Goal: Task Accomplishment & Management: Manage account settings

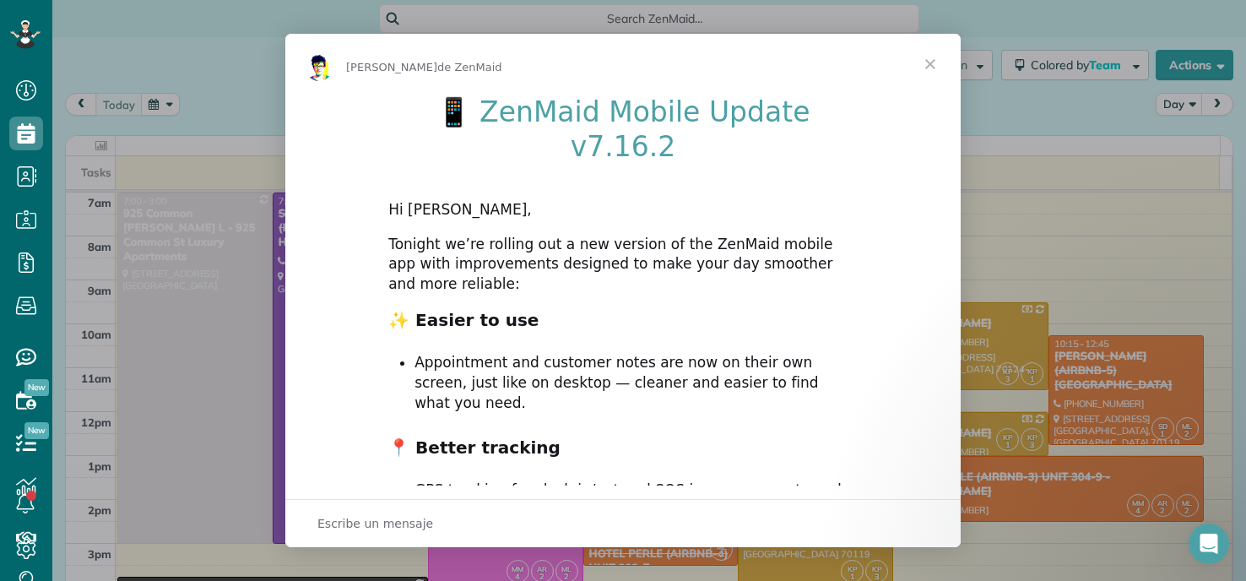
scroll to position [8, 8]
click at [924, 72] on span "Cerrar" at bounding box center [930, 64] width 61 height 61
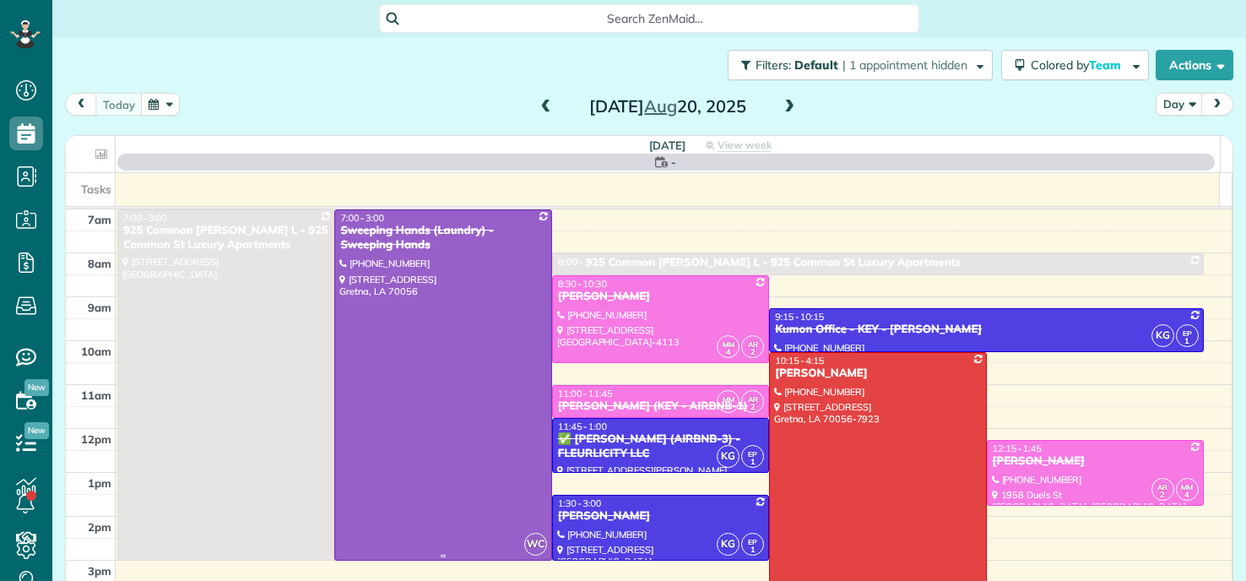
scroll to position [8, 8]
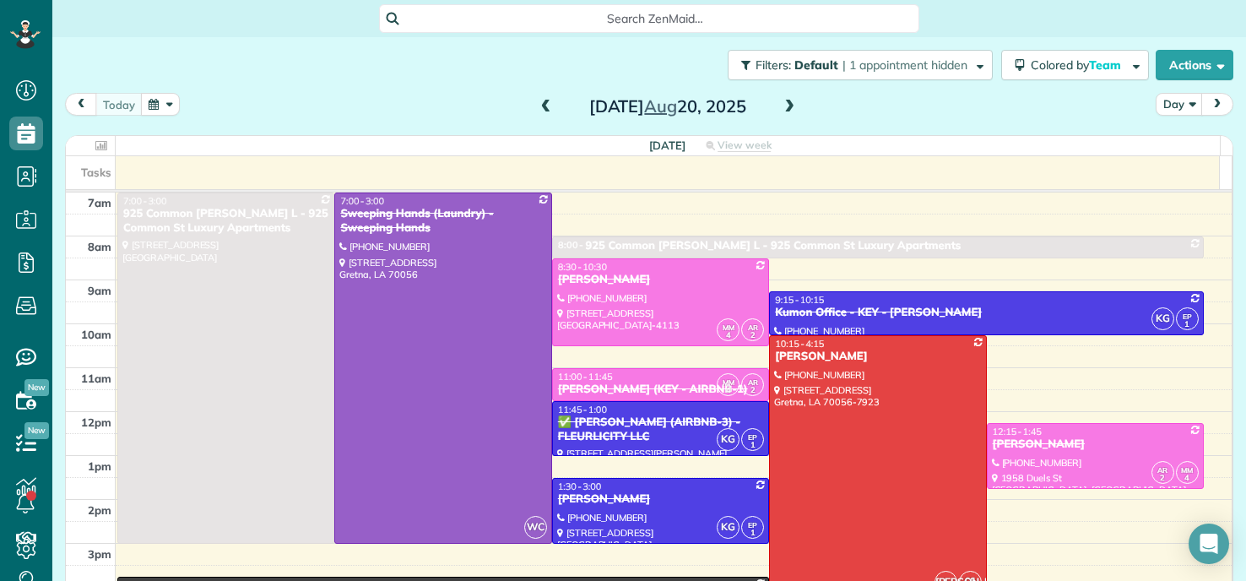
click at [685, 321] on div at bounding box center [660, 302] width 215 height 86
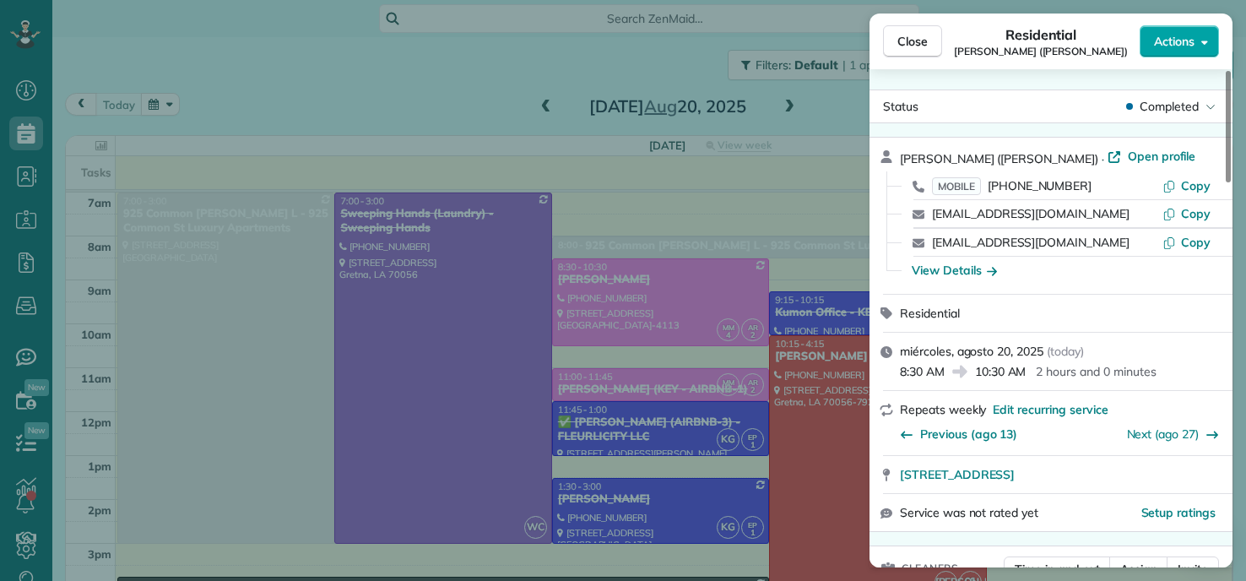
click at [1168, 46] on span "Actions" at bounding box center [1174, 41] width 41 height 17
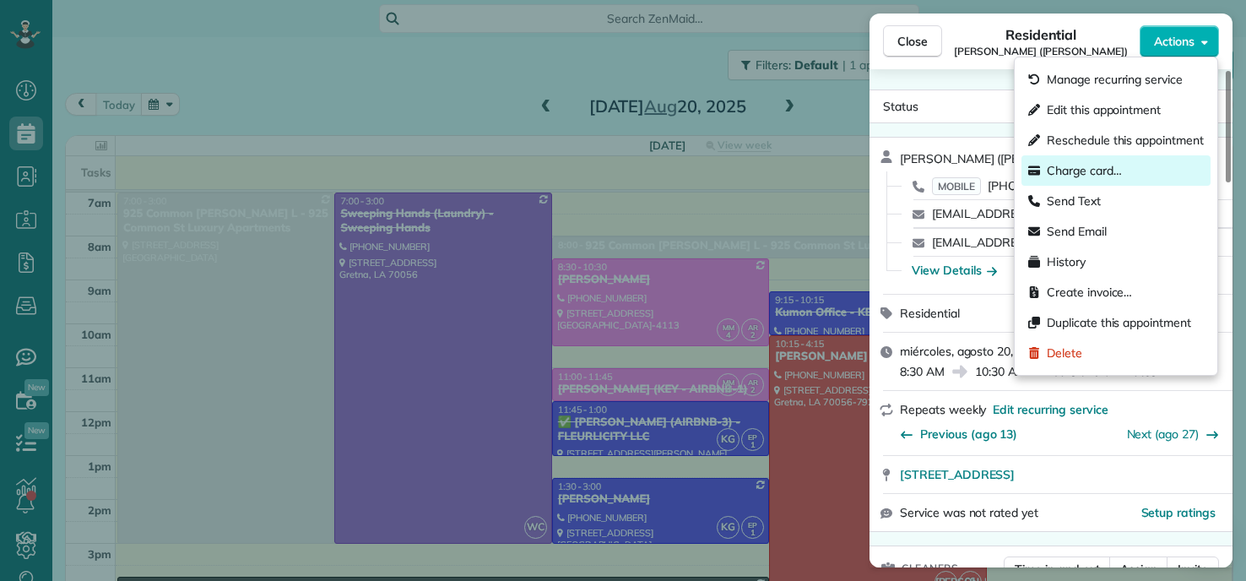
click at [1074, 171] on span "Charge card…" at bounding box center [1084, 170] width 75 height 17
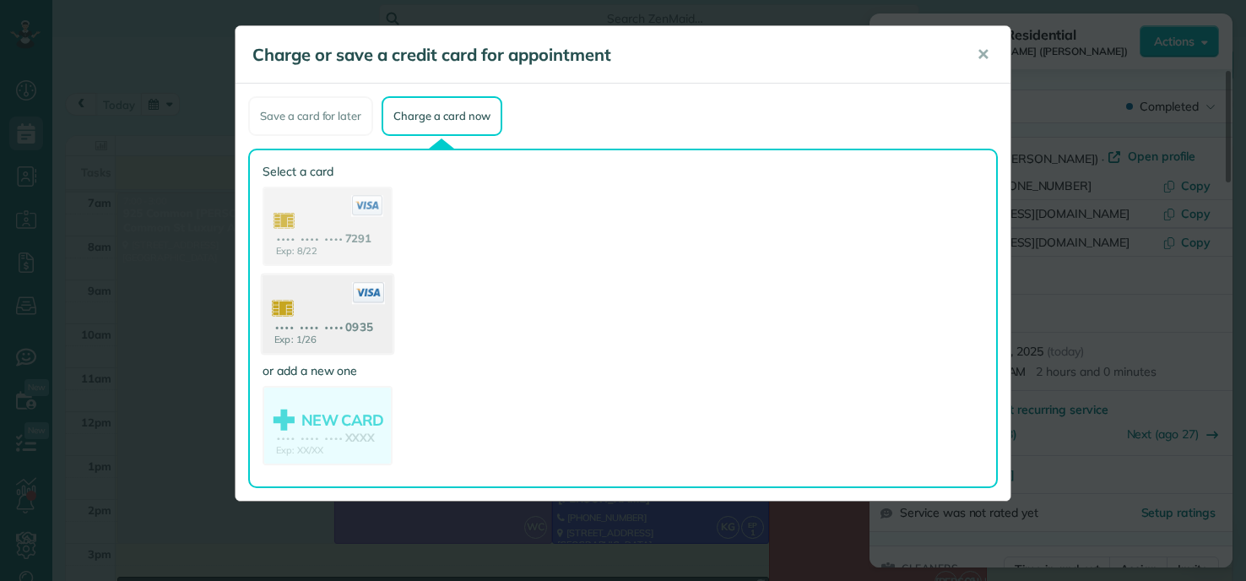
click at [338, 303] on use at bounding box center [328, 316] width 130 height 82
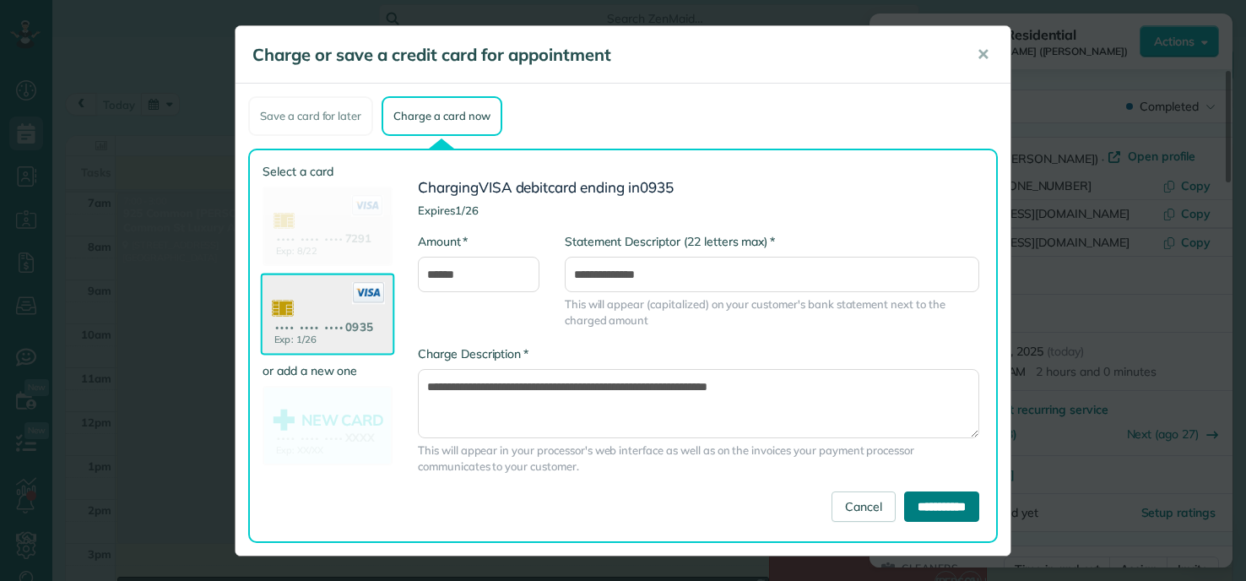
click at [934, 512] on input "**********" at bounding box center [941, 506] width 75 height 30
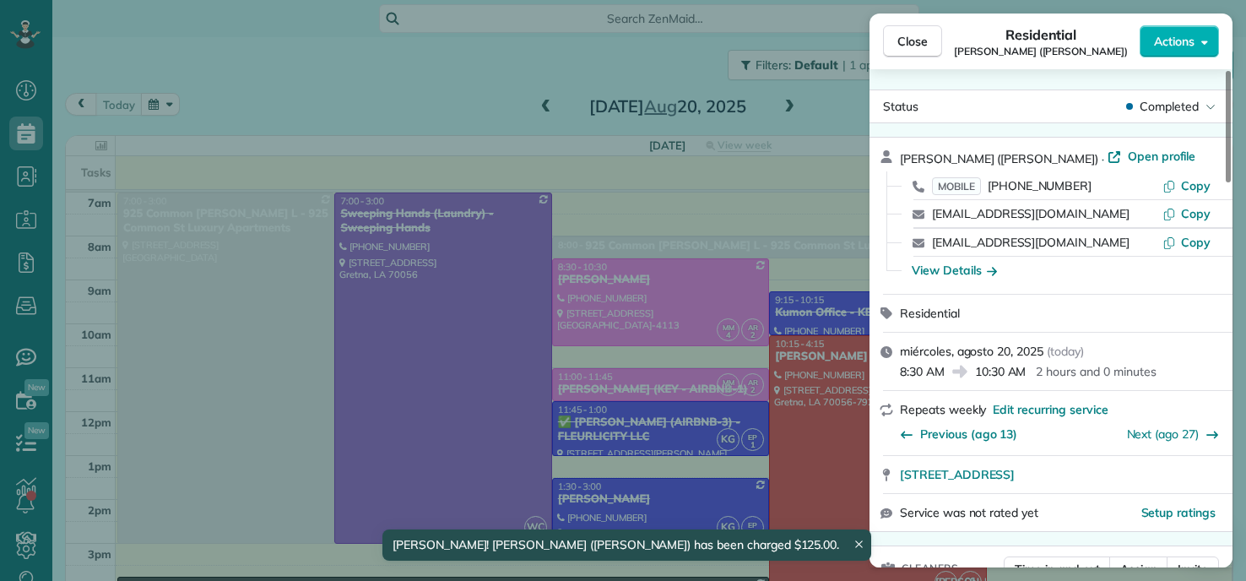
click at [273, 78] on div "Close Residential RACHEL AFRICK (NATE) Actions Status Completed RACHEL AFRICK (…" at bounding box center [623, 290] width 1246 height 581
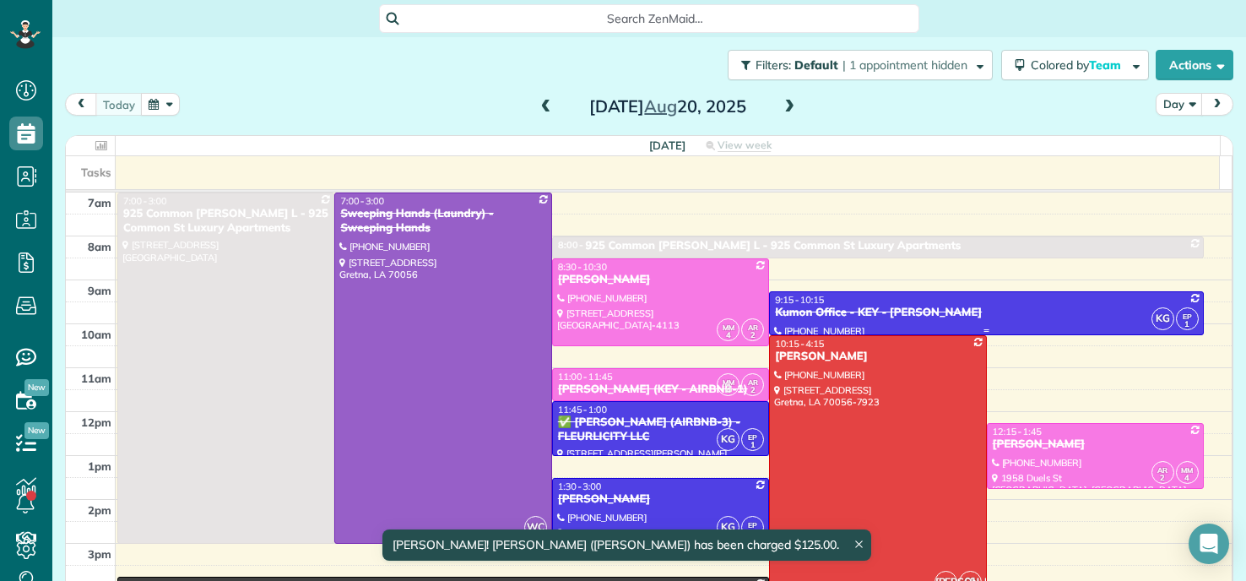
click at [853, 315] on div "Kumon Office - KEY - Shawan Harris" at bounding box center [986, 313] width 425 height 14
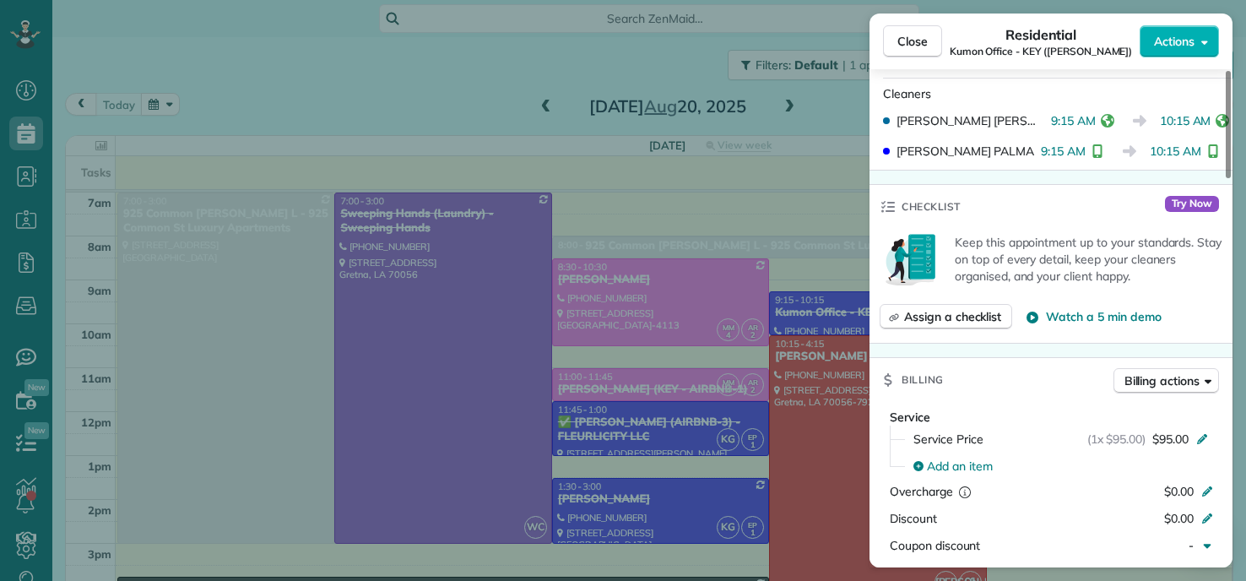
scroll to position [685, 0]
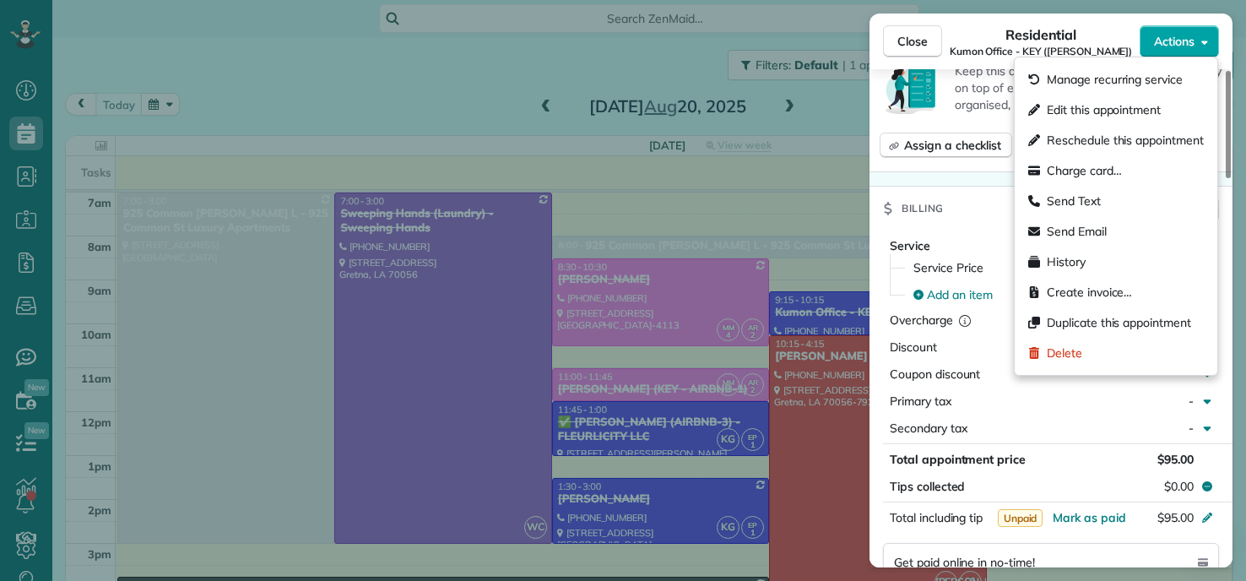
click at [1200, 41] on button "Actions" at bounding box center [1178, 41] width 79 height 32
click at [1080, 165] on span "Charge card…" at bounding box center [1084, 170] width 75 height 17
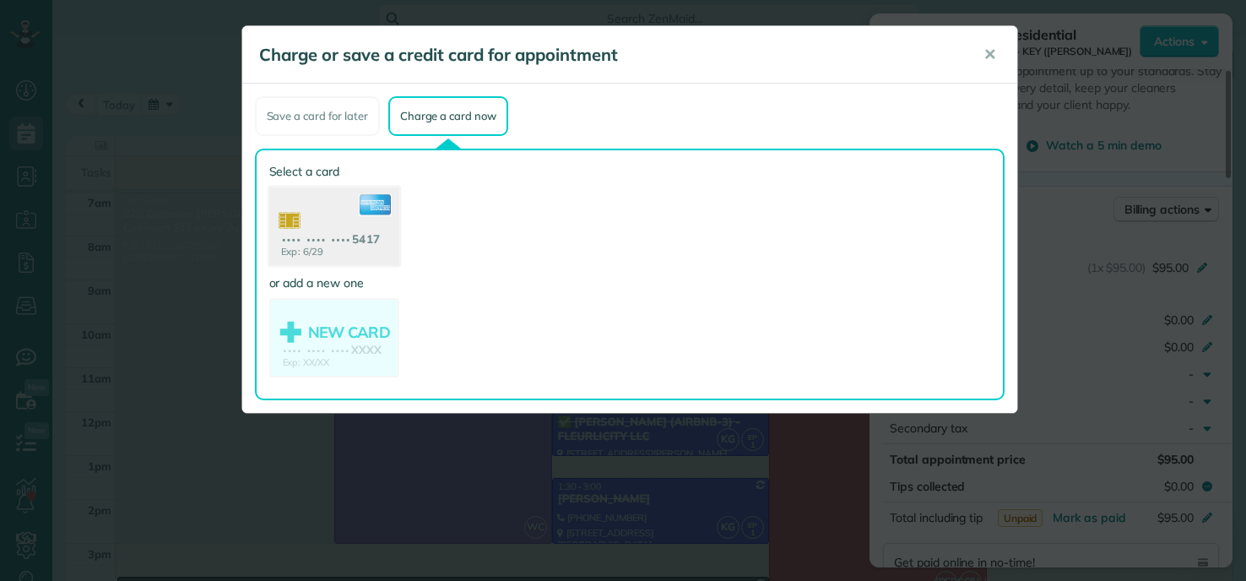
click at [349, 233] on use at bounding box center [333, 228] width 130 height 82
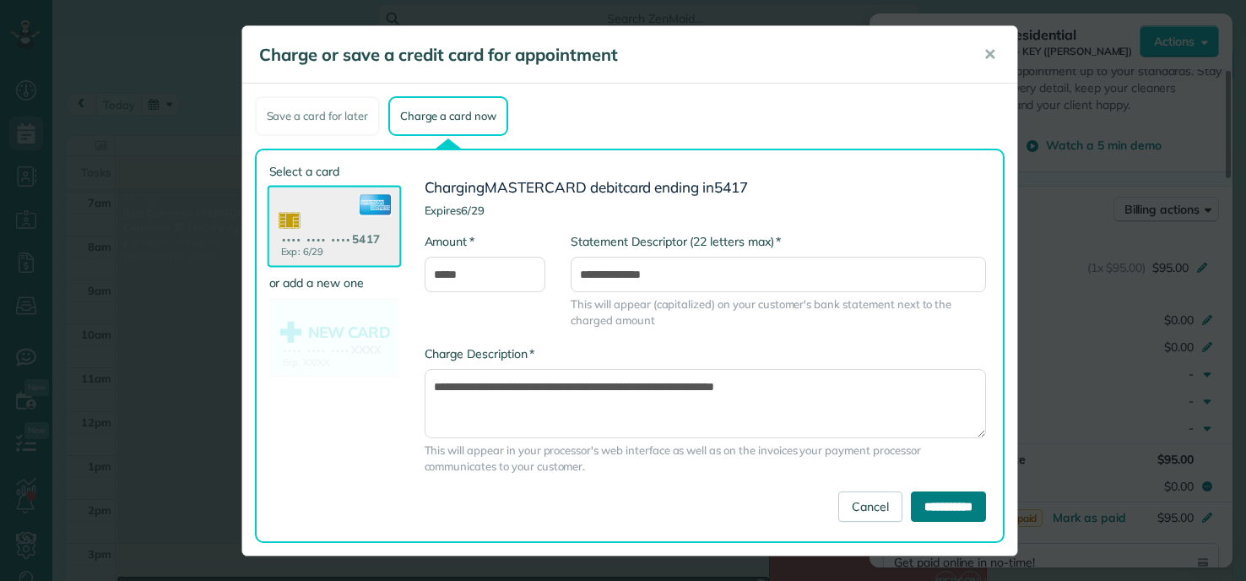
click at [963, 521] on input "**********" at bounding box center [948, 506] width 75 height 30
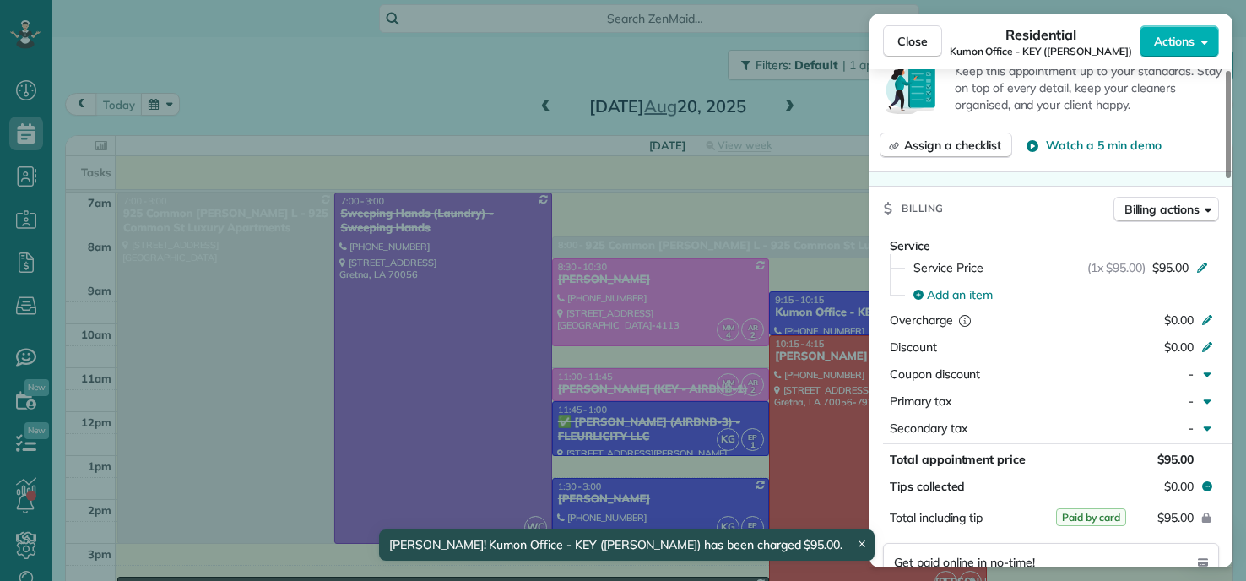
click at [154, 48] on div "Close Residential Kumon Office - KEY (Shawan Harris) Actions Status Completed K…" at bounding box center [623, 290] width 1246 height 581
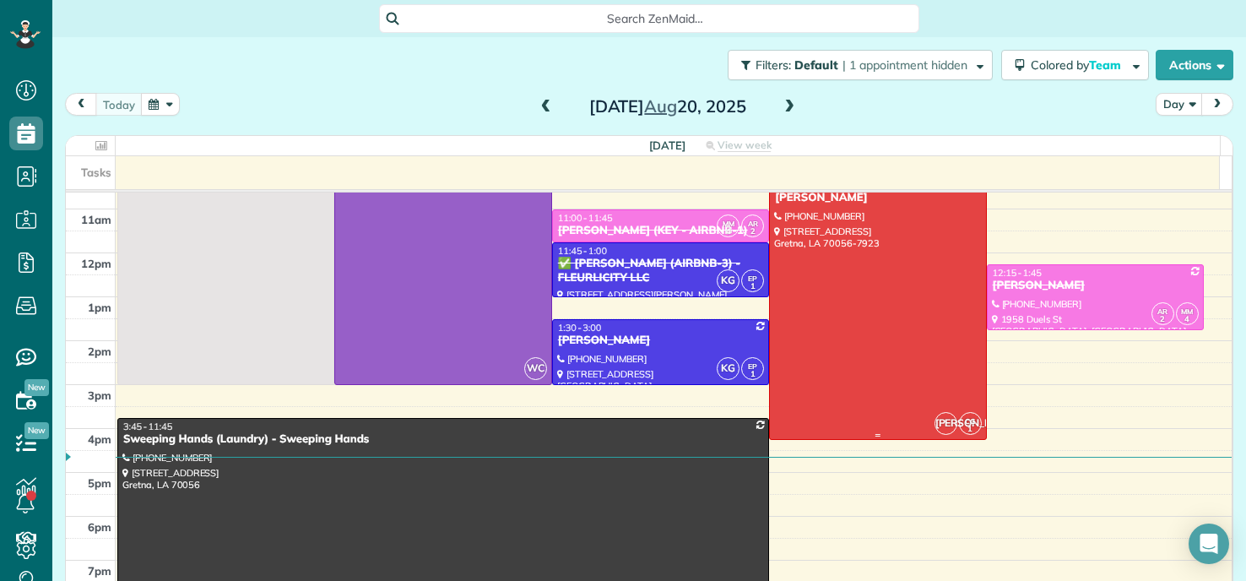
scroll to position [169, 0]
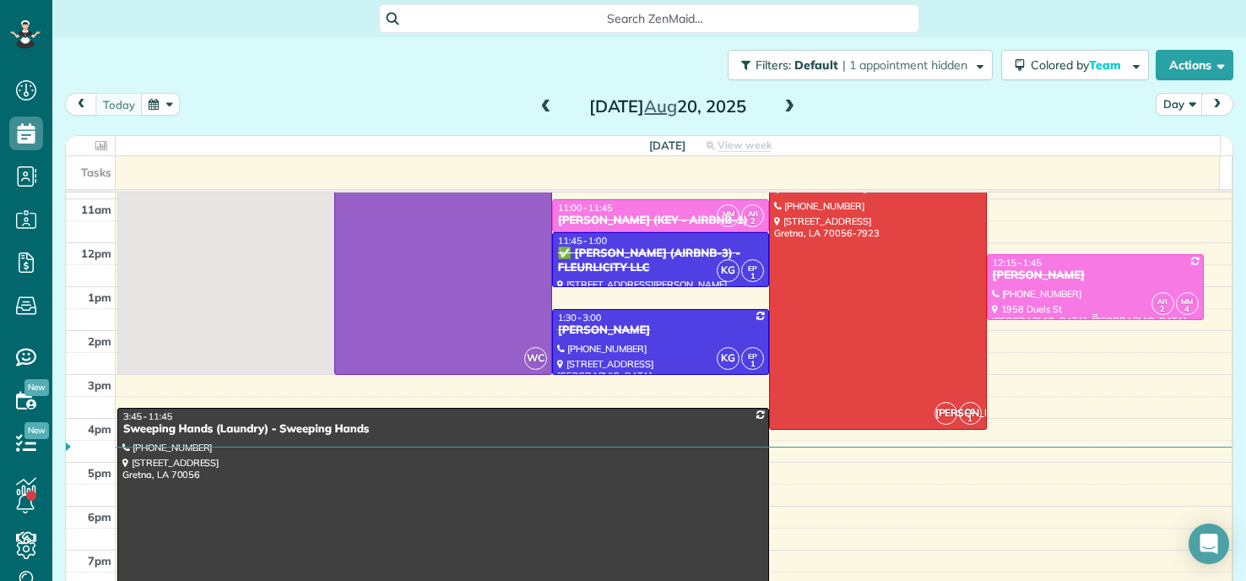
click at [1069, 286] on div at bounding box center [1095, 287] width 215 height 64
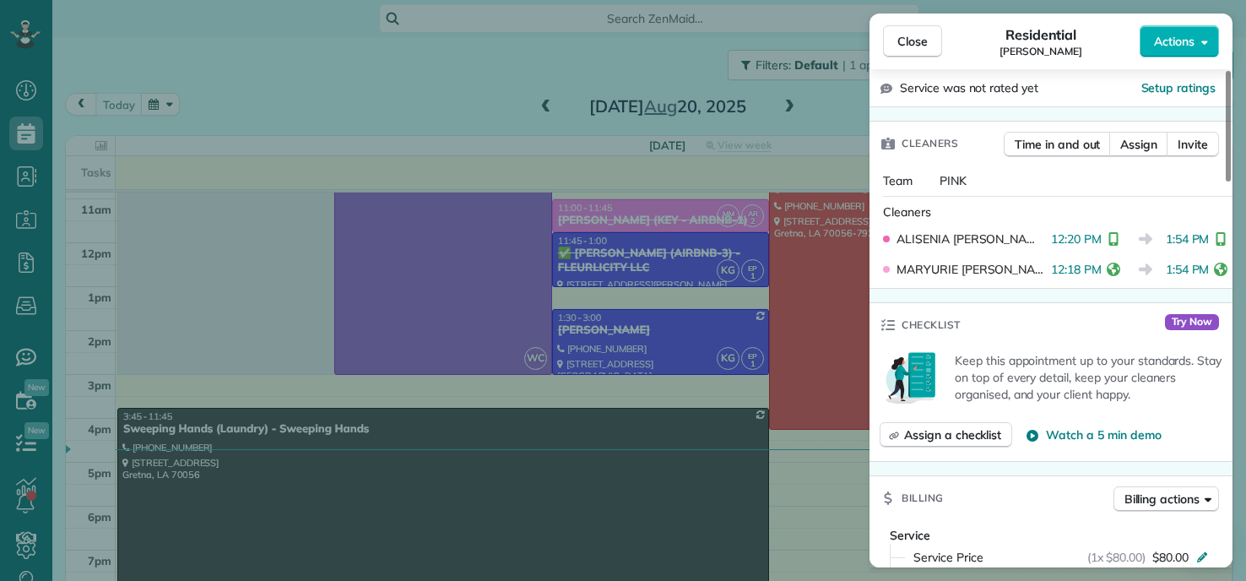
scroll to position [771, 0]
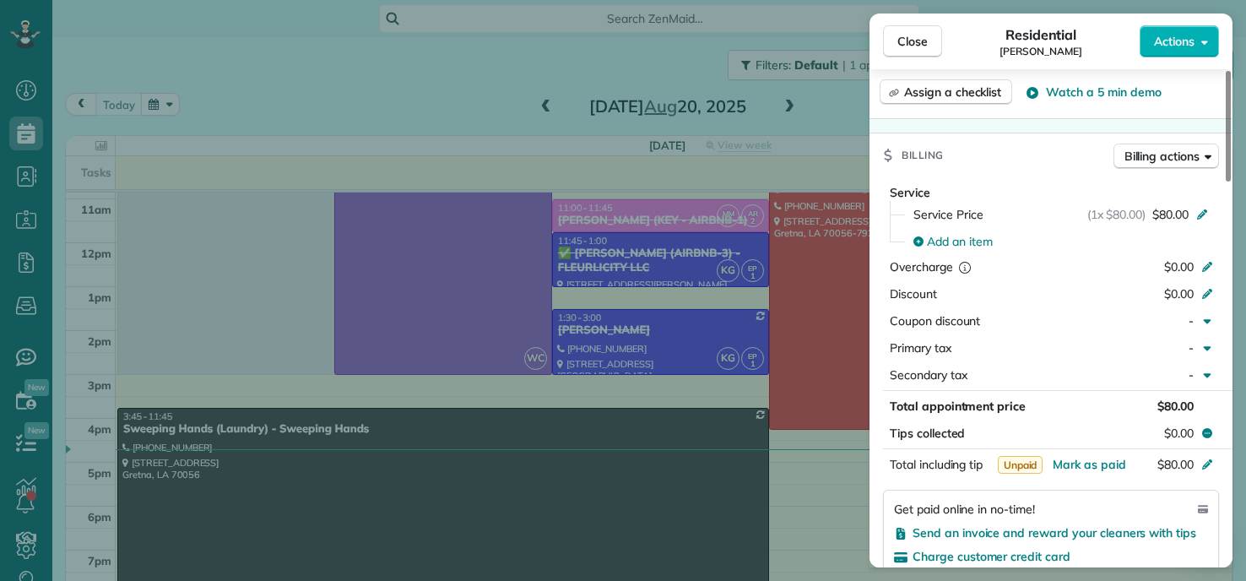
drag, startPoint x: 1108, startPoint y: 468, endPoint x: 756, endPoint y: 422, distance: 355.0
click at [1108, 468] on span "Mark as paid" at bounding box center [1089, 464] width 73 height 15
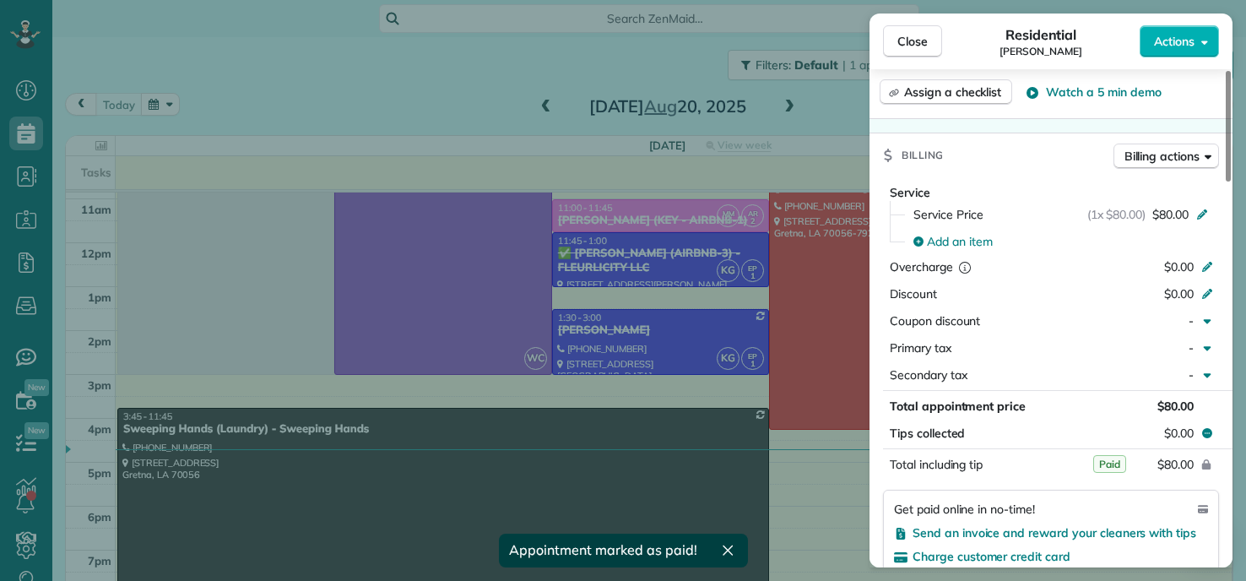
click at [627, 335] on div "Close Residential Laurel Reimonenq Actions Status Completed Laurel Reimonenq · …" at bounding box center [623, 290] width 1246 height 581
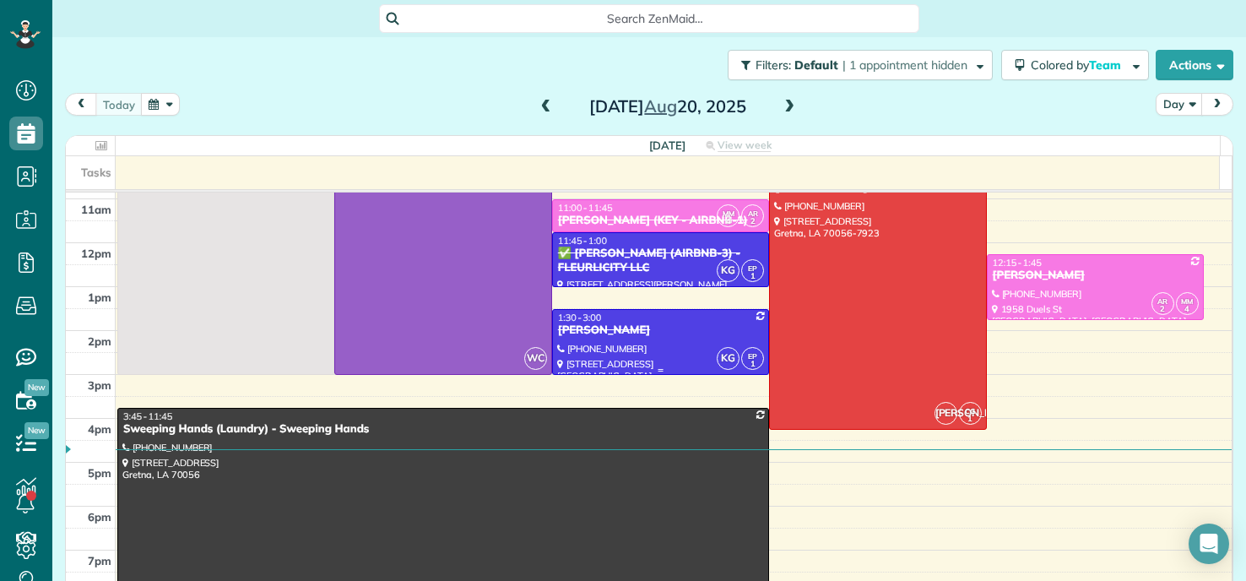
click at [625, 334] on div "BRYCE CRIER" at bounding box center [660, 330] width 207 height 14
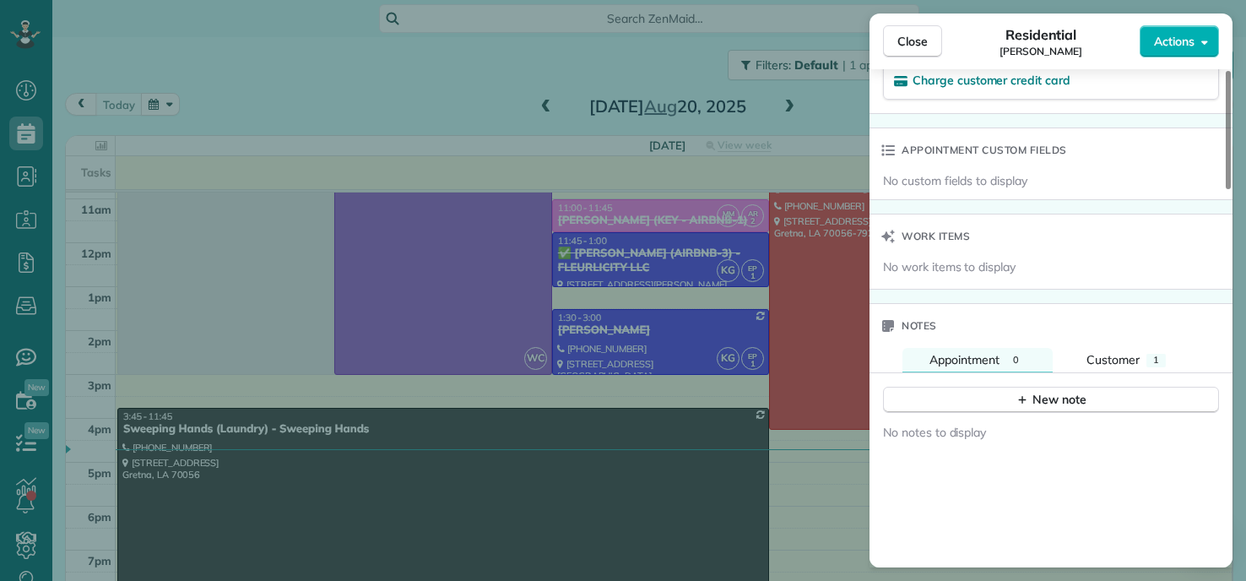
scroll to position [1016, 0]
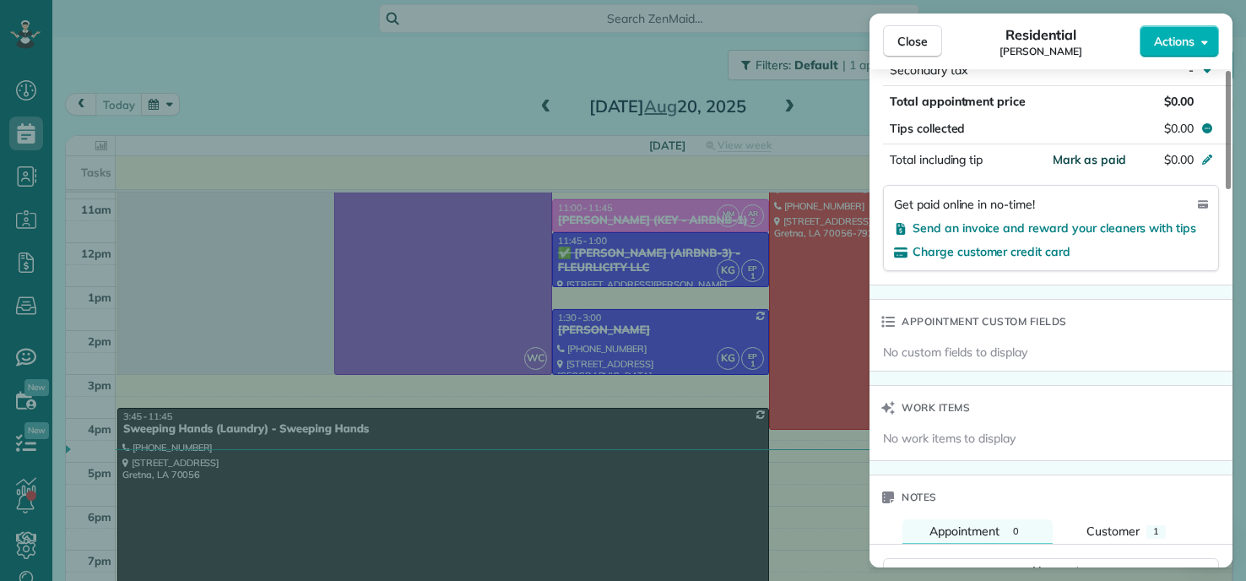
click at [1092, 157] on span "Mark as paid" at bounding box center [1089, 159] width 73 height 15
click at [538, 237] on div "Close Residential BRYCE CRIER Actions Status Completed BRYCE CRIER · Open profi…" at bounding box center [623, 290] width 1246 height 581
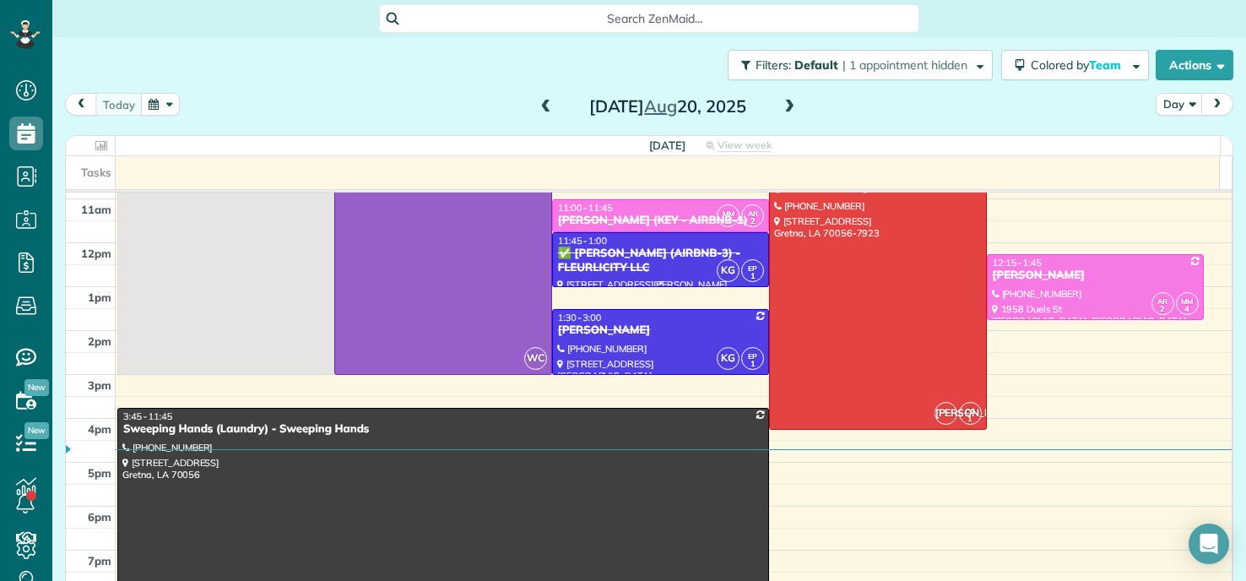
click at [593, 252] on div "✅ [PERSON_NAME] (AIRBNB-3) - FLEURLICITY LLC" at bounding box center [660, 260] width 207 height 29
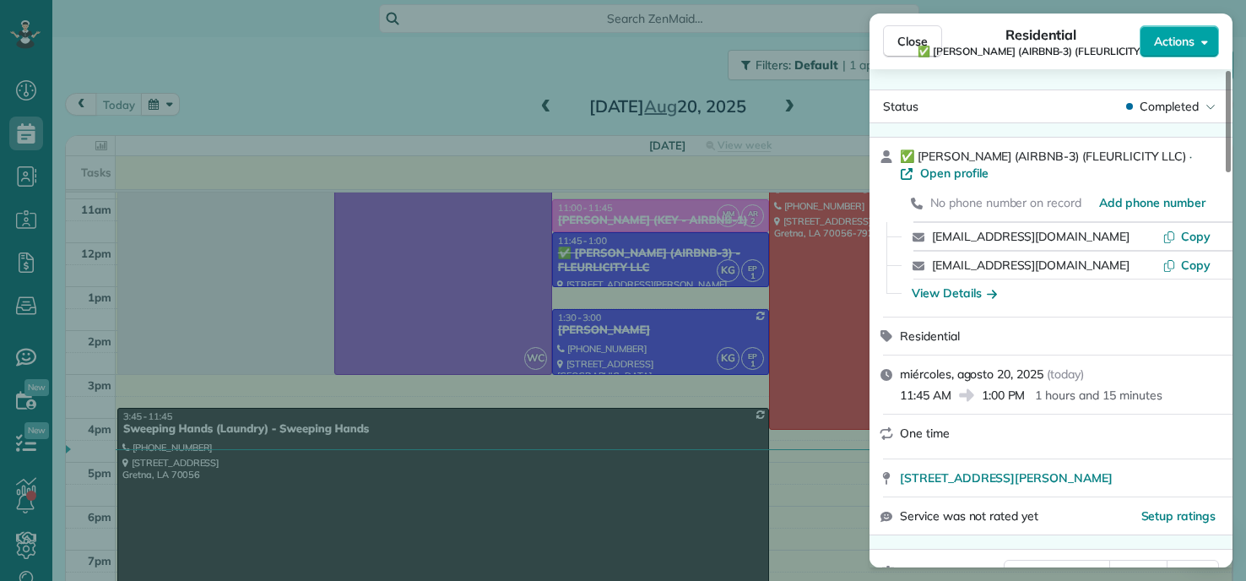
click at [1178, 41] on span "Actions" at bounding box center [1174, 41] width 41 height 17
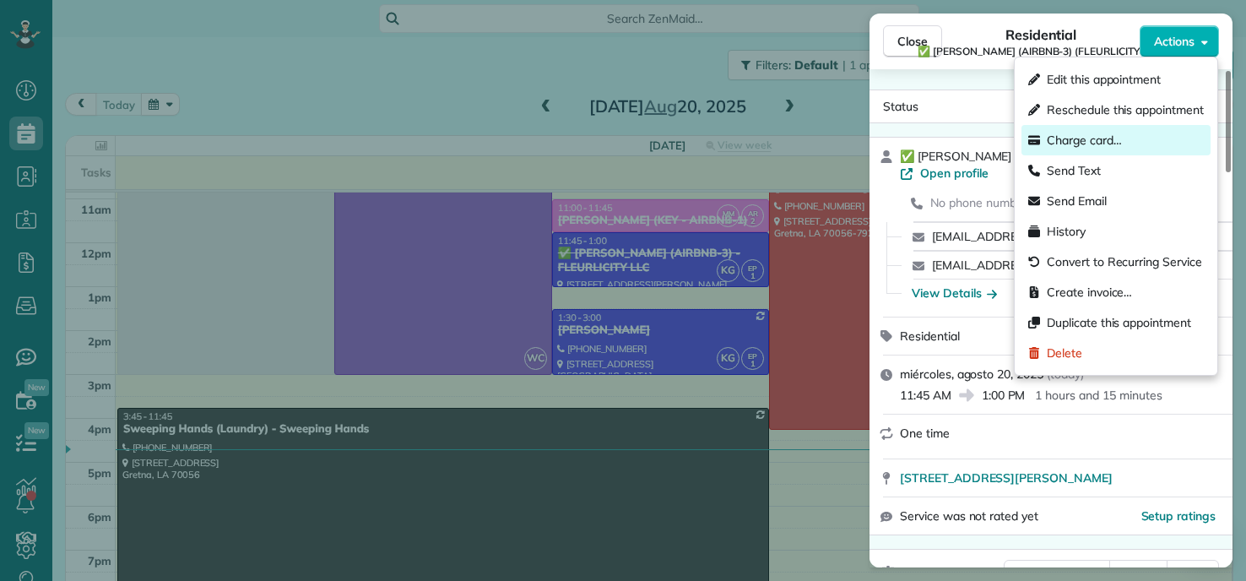
click at [1098, 142] on span "Charge card…" at bounding box center [1084, 140] width 75 height 17
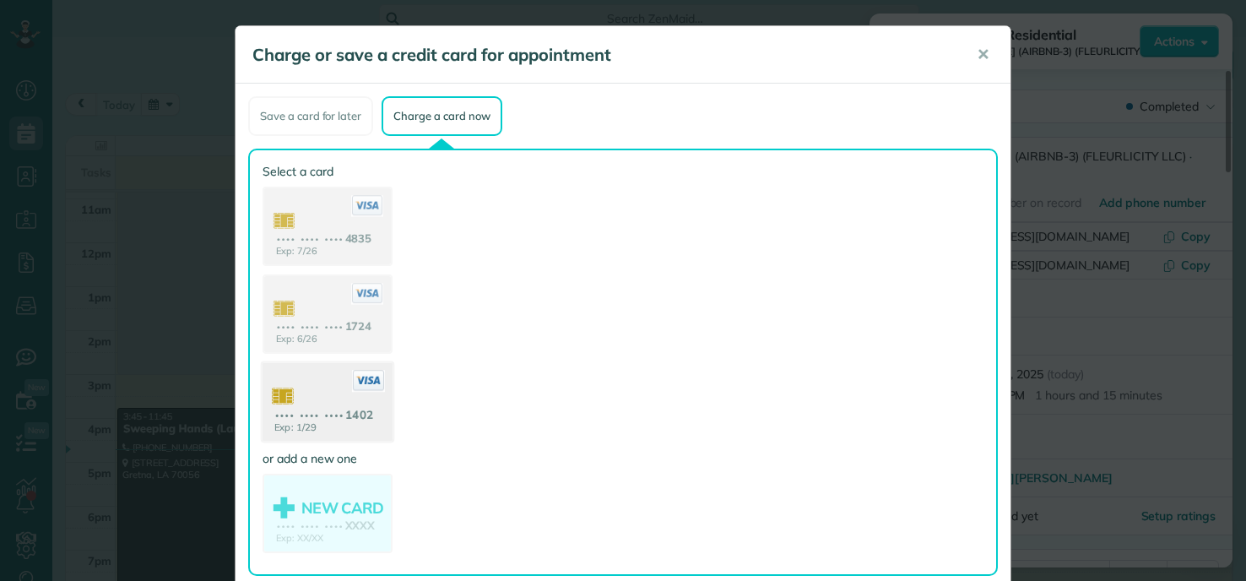
click at [345, 401] on use at bounding box center [328, 404] width 130 height 82
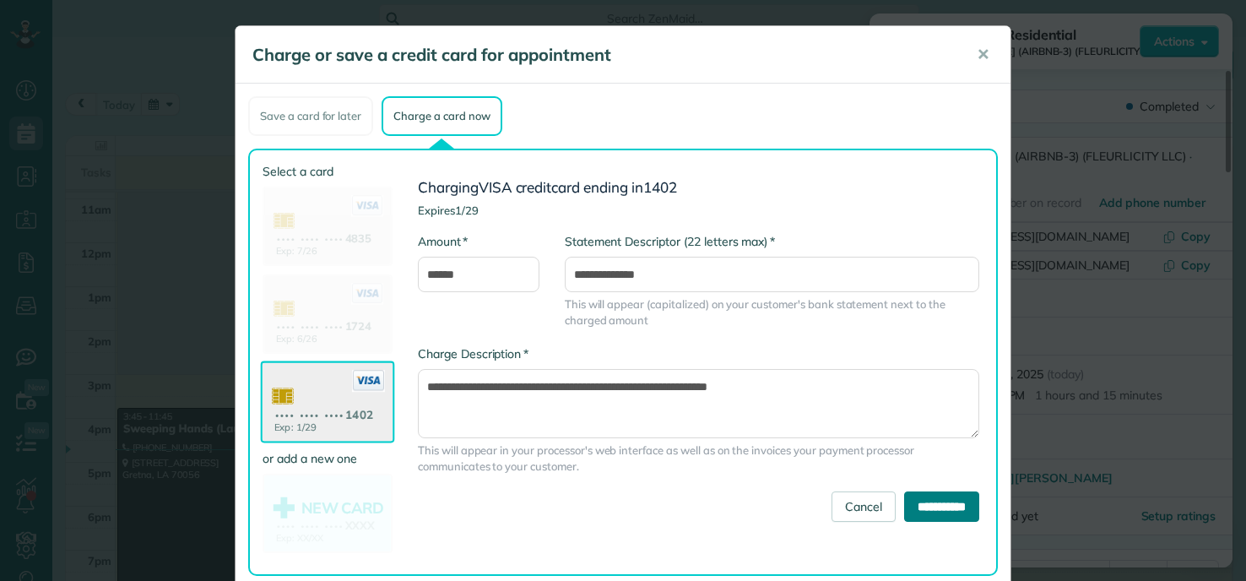
click at [946, 502] on input "**********" at bounding box center [941, 506] width 75 height 30
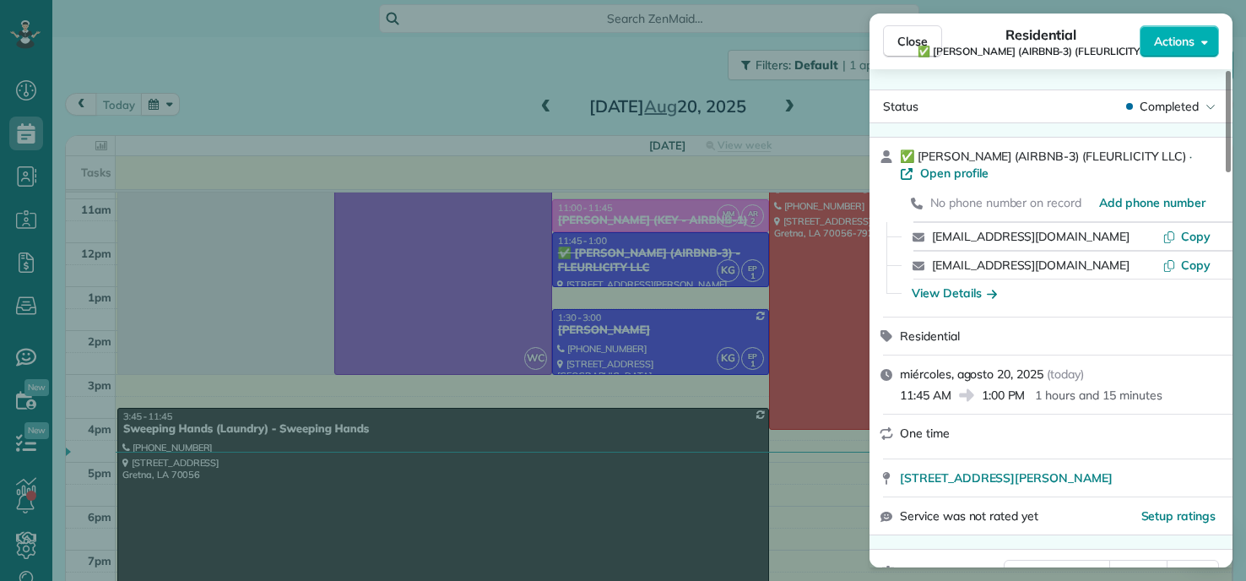
click at [601, 269] on div "Close Residential ✅ LARRY COSSE (AIRBNB-3) (FLEURLICITY LLC) Actions Status Com…" at bounding box center [623, 290] width 1246 height 581
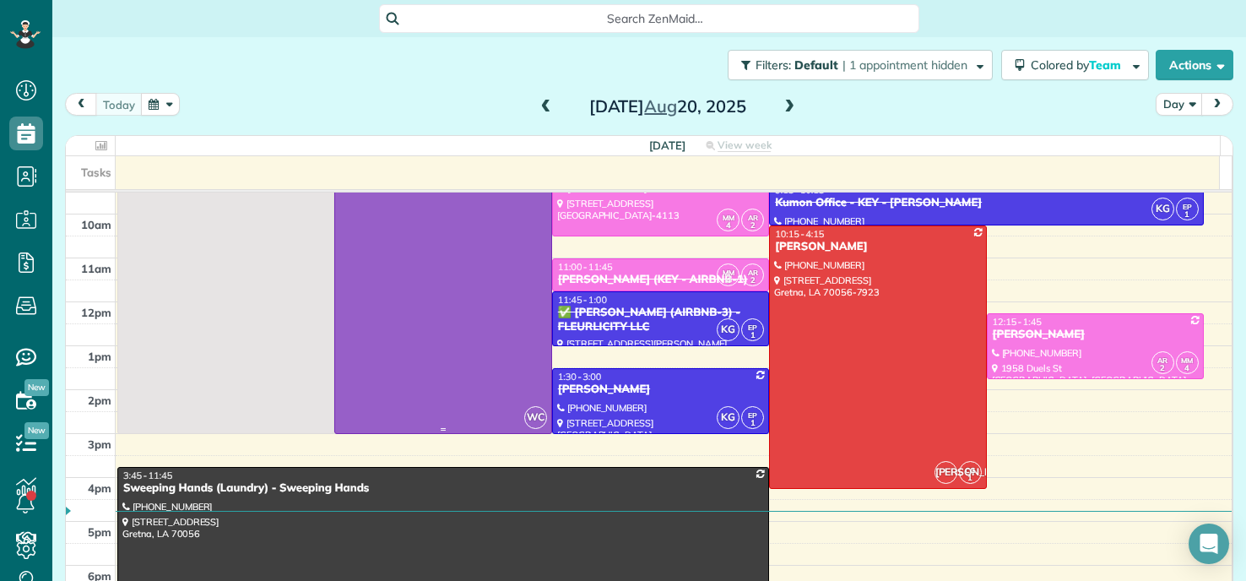
scroll to position [84, 0]
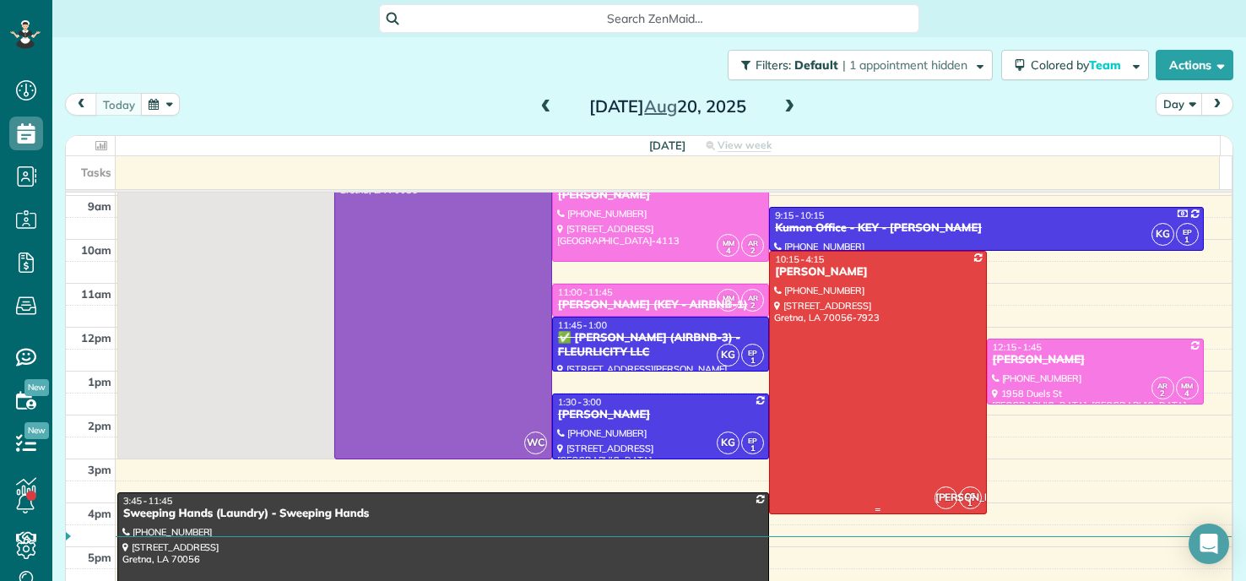
click at [940, 333] on div at bounding box center [877, 383] width 215 height 262
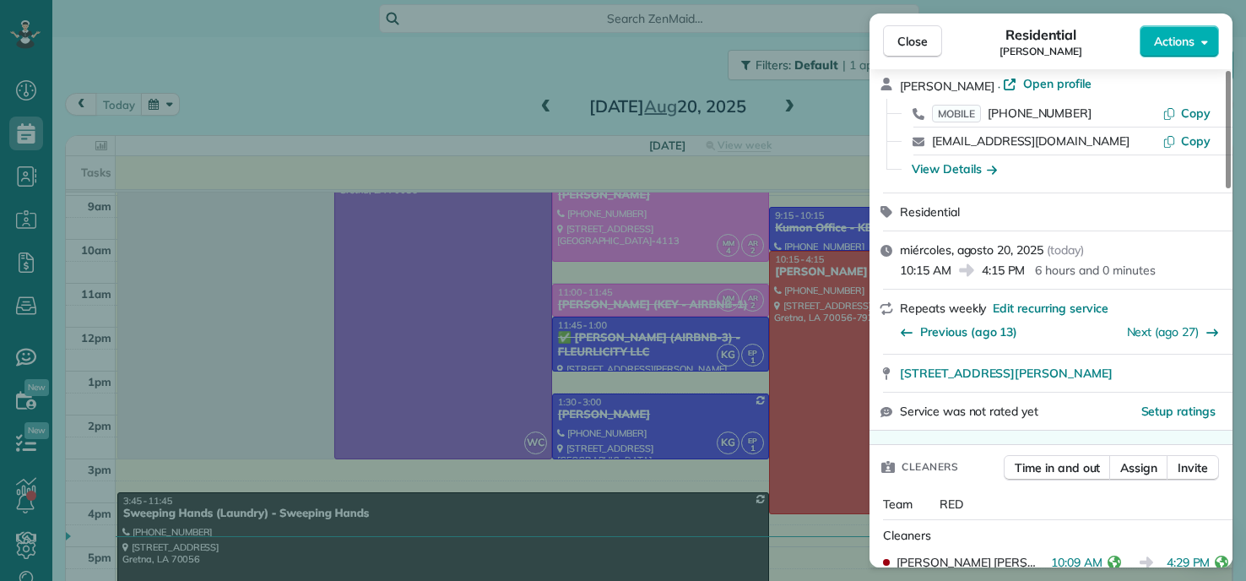
scroll to position [676, 0]
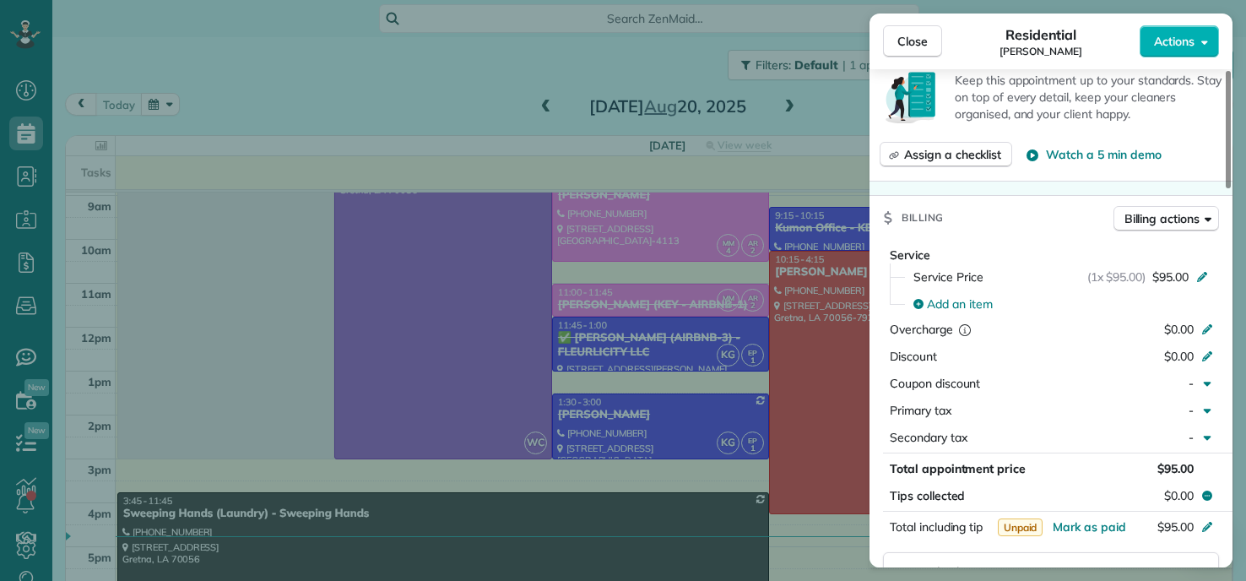
click at [670, 378] on div "Close Residential LaSHANDA BROWN Actions Status Active LaSHANDA BROWN · Open pr…" at bounding box center [623, 290] width 1246 height 581
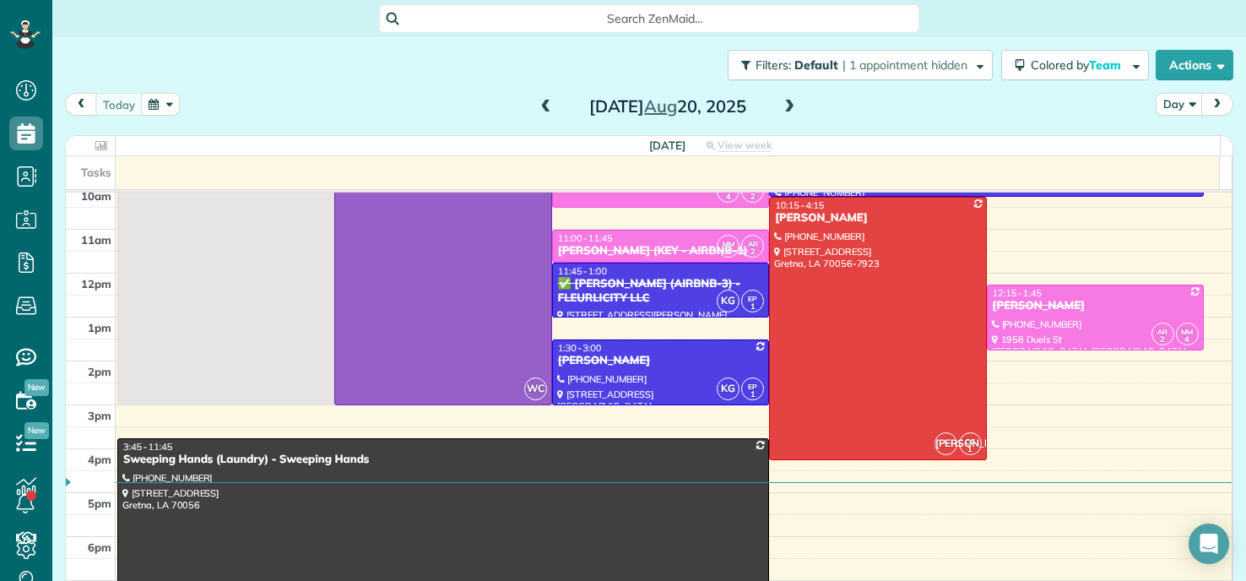
scroll to position [96, 0]
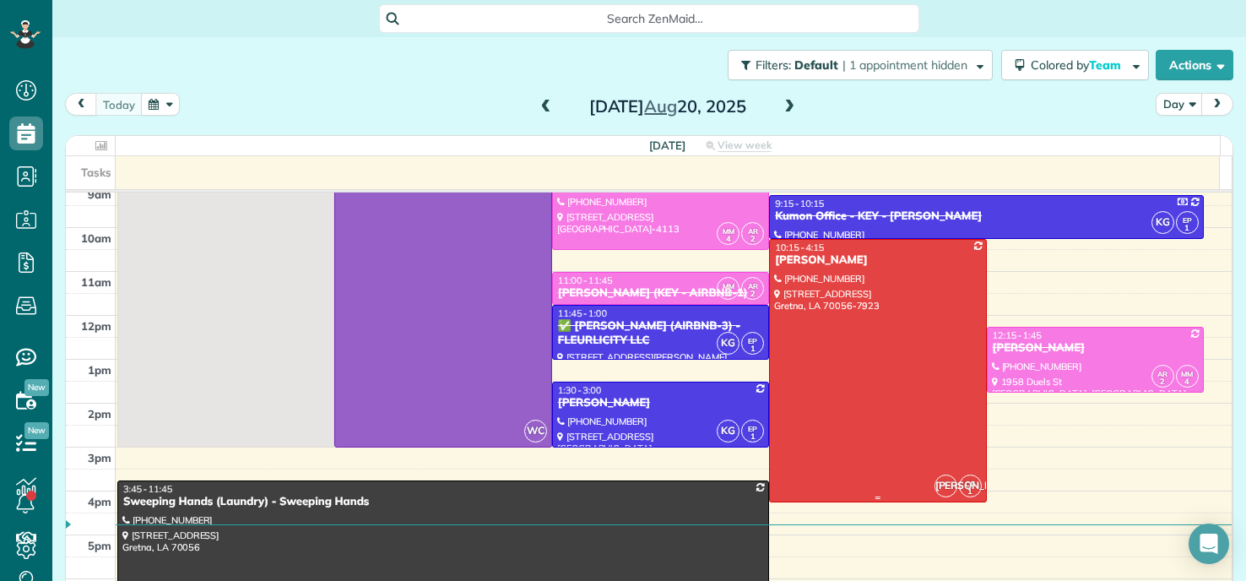
click at [832, 320] on div at bounding box center [877, 371] width 215 height 262
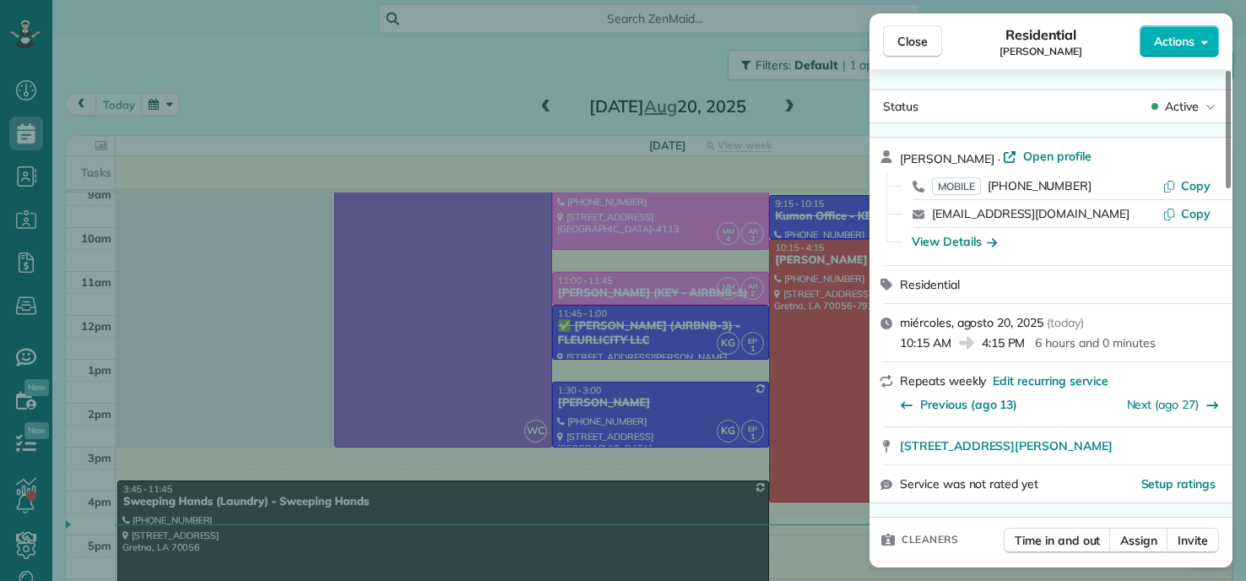
click at [1184, 24] on div "Close Residential LaSHANDA BROWN Actions" at bounding box center [1050, 42] width 363 height 56
click at [1185, 38] on span "Actions" at bounding box center [1174, 41] width 41 height 17
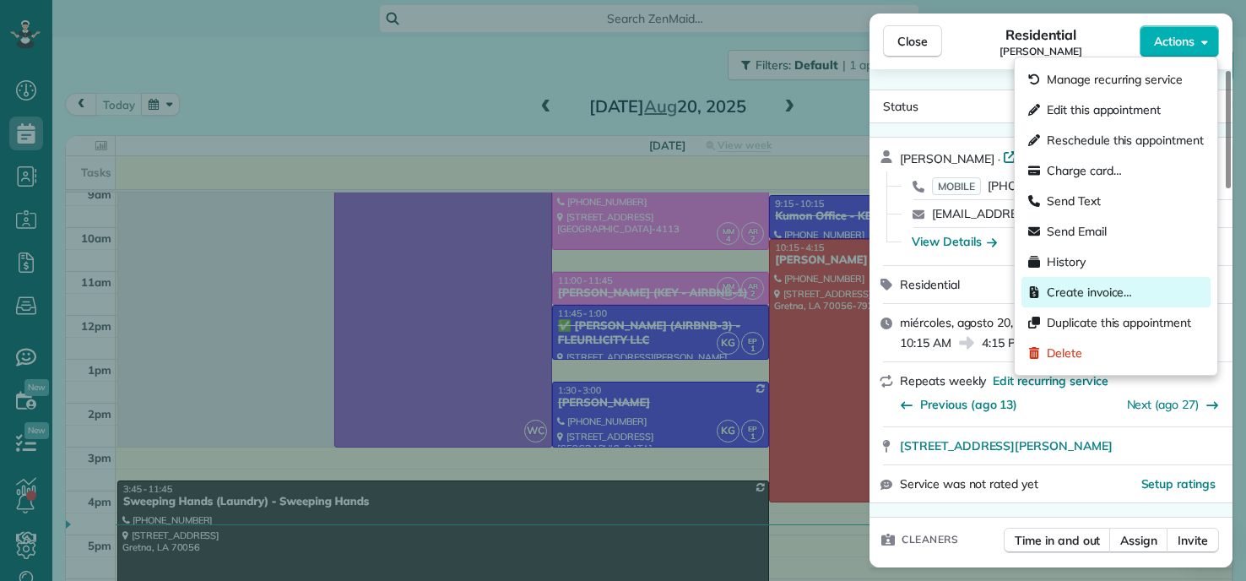
click at [1088, 280] on div "Create invoice…" at bounding box center [1115, 292] width 189 height 30
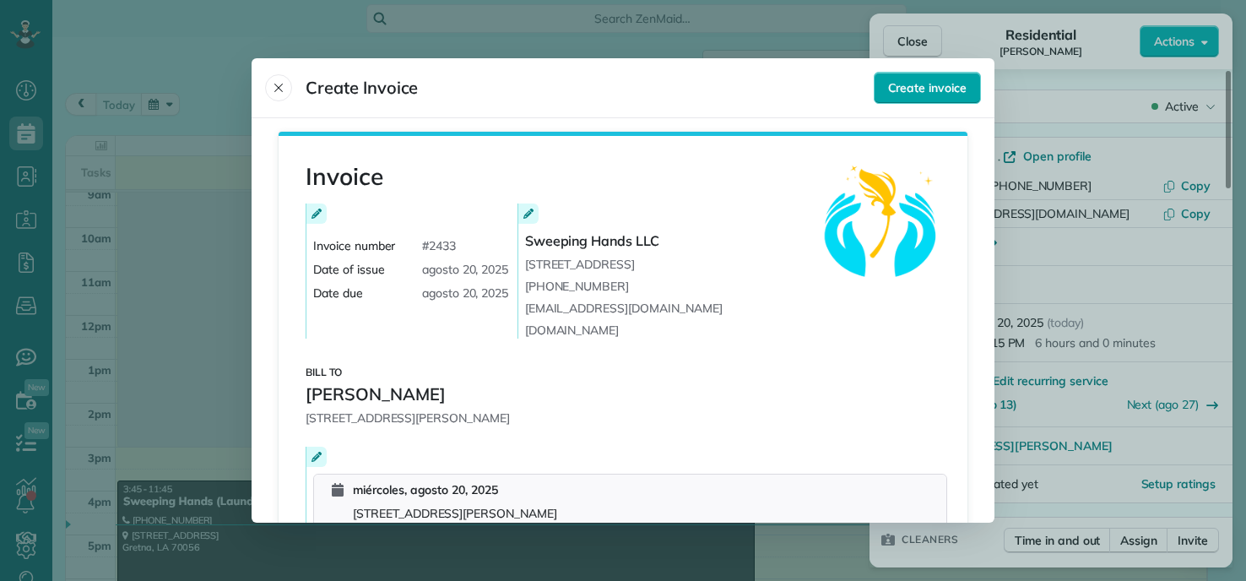
click at [906, 101] on button "Create invoice" at bounding box center [927, 88] width 107 height 32
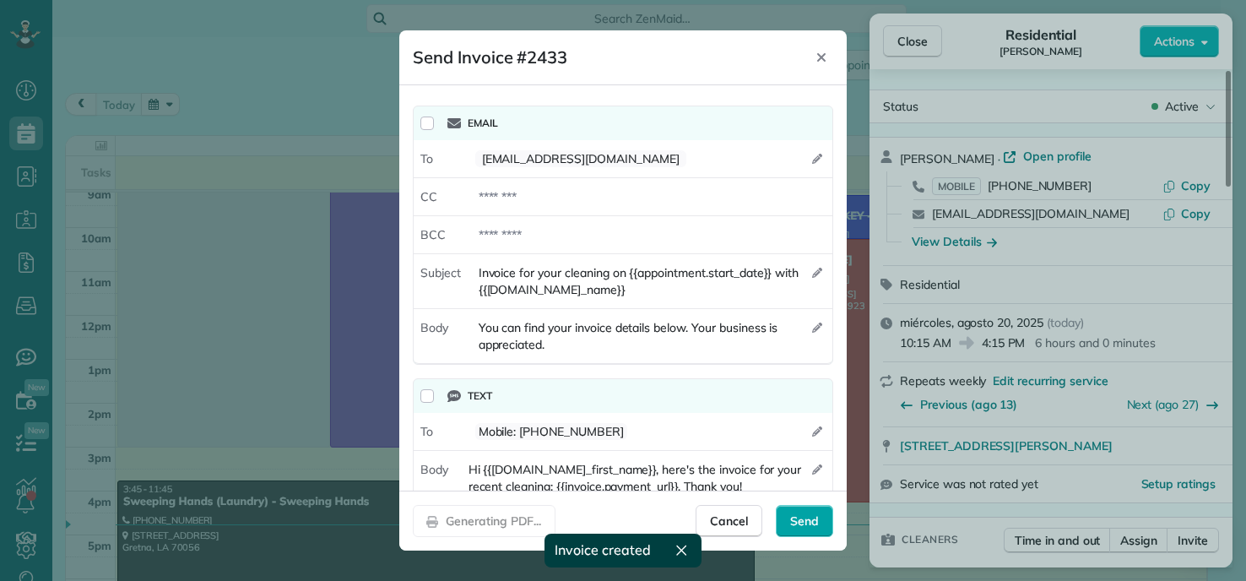
click at [818, 517] on span "Send" at bounding box center [804, 520] width 29 height 17
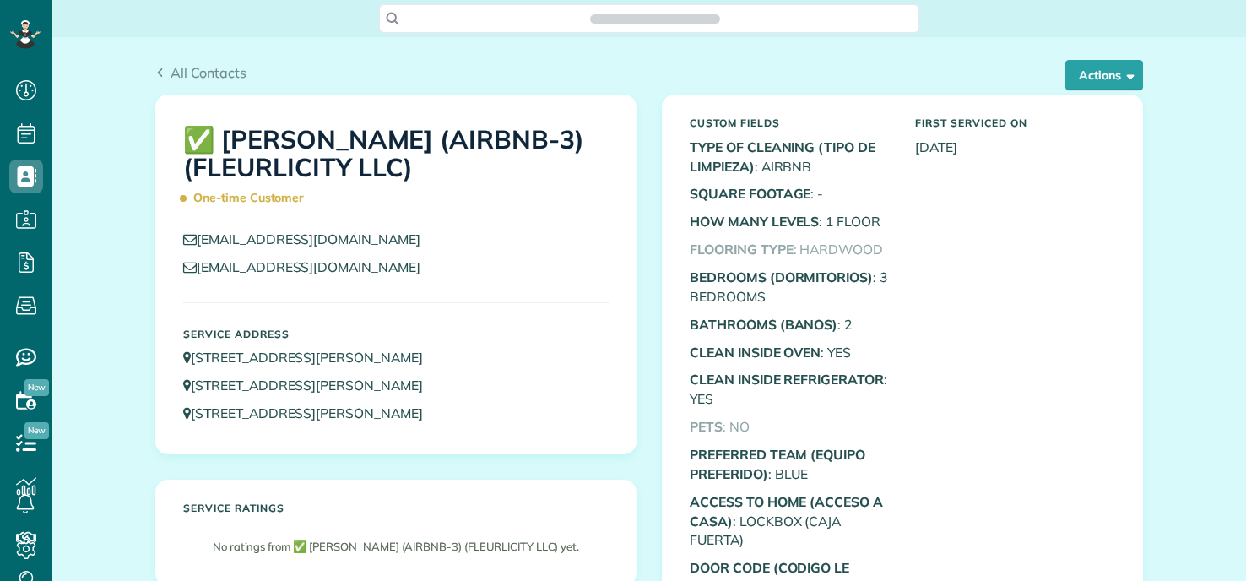
scroll to position [581, 52]
click at [1106, 72] on button "Actions" at bounding box center [1104, 75] width 78 height 30
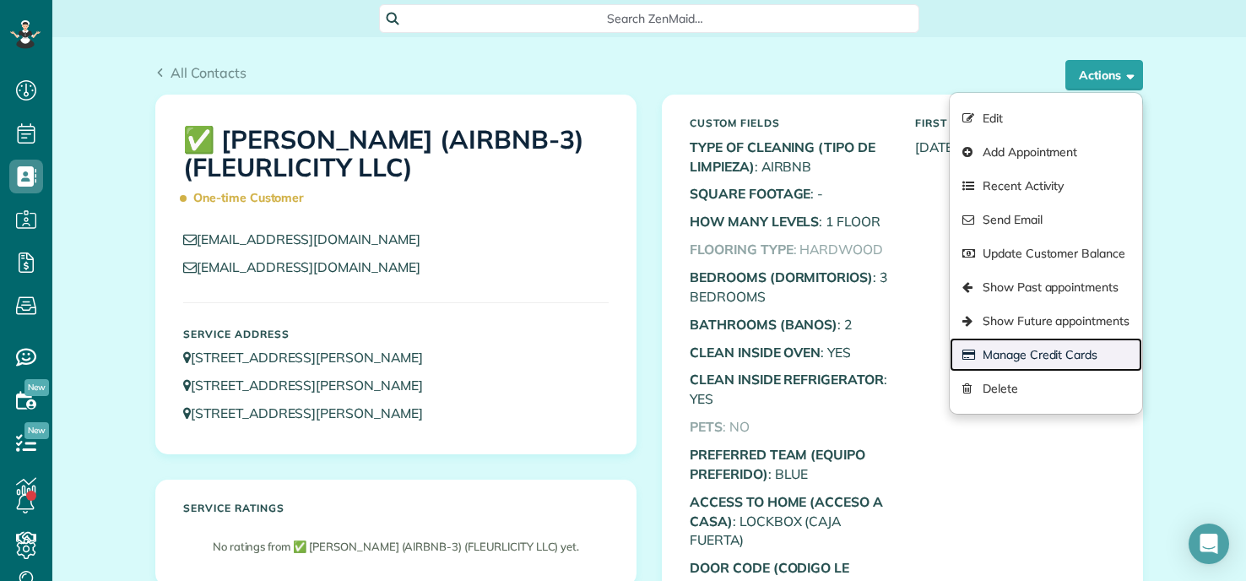
click at [991, 355] on link "Manage Credit Cards" at bounding box center [1046, 355] width 192 height 34
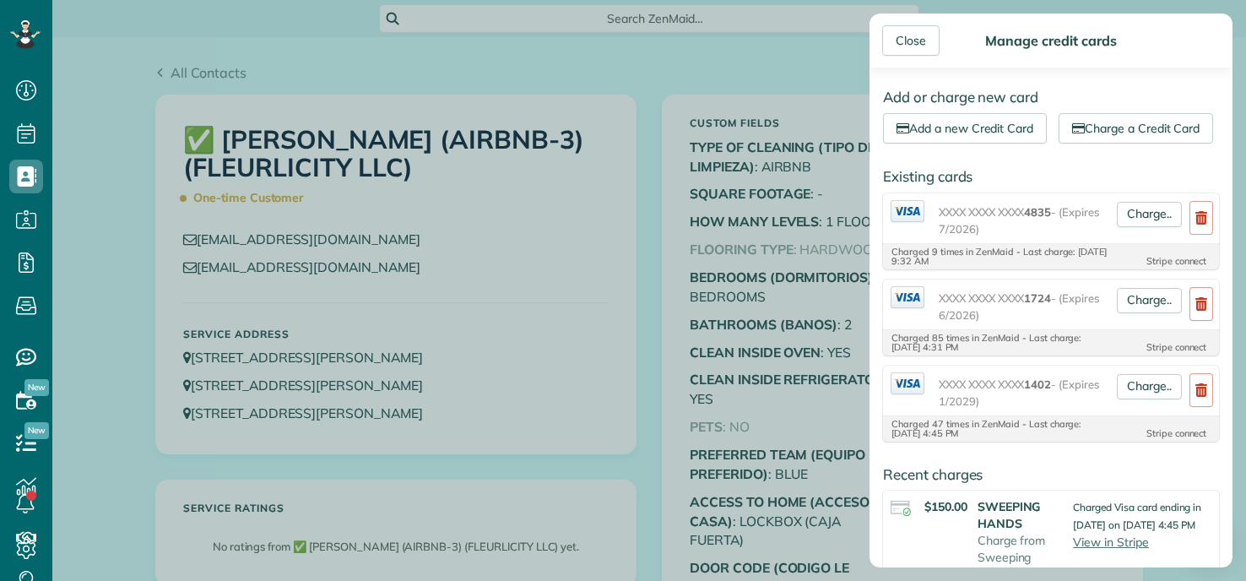
scroll to position [422, 0]
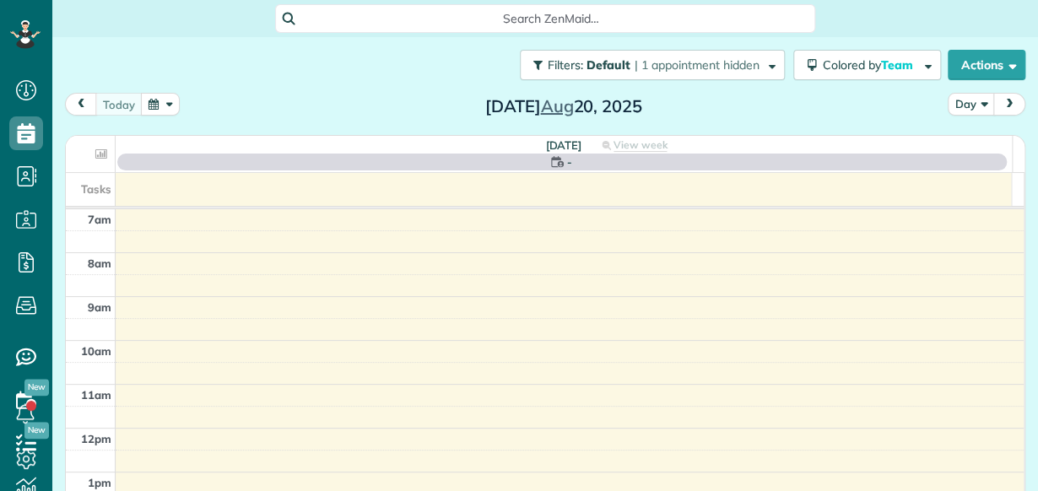
scroll to position [8, 8]
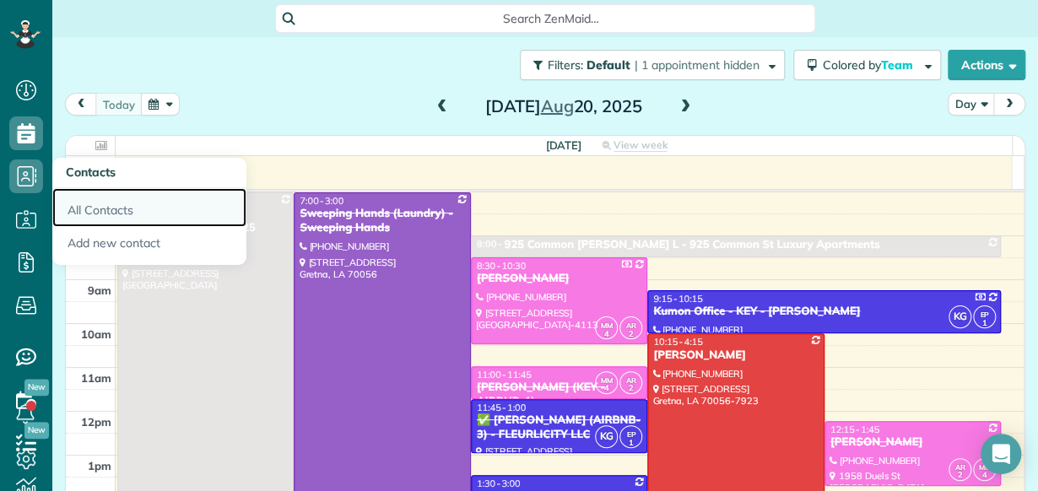
click at [126, 208] on link "All Contacts" at bounding box center [149, 207] width 194 height 39
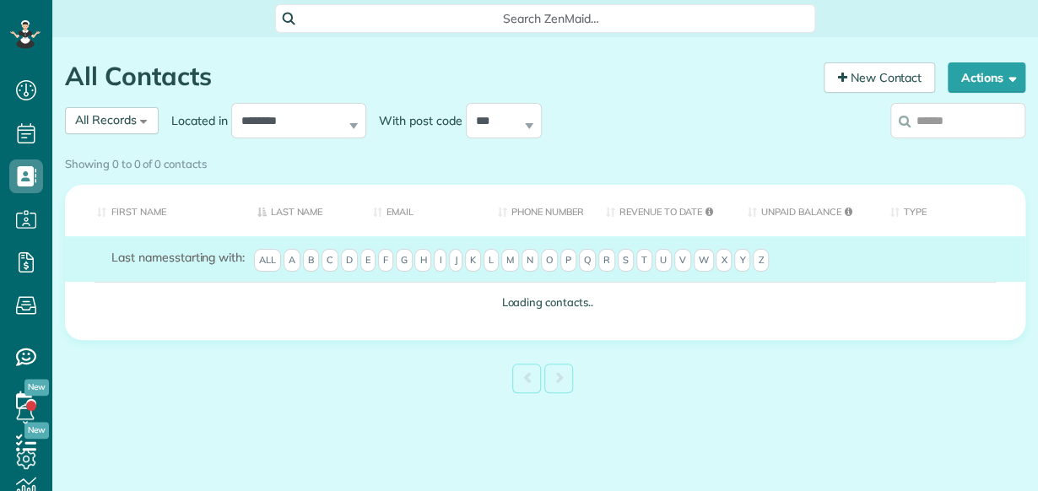
scroll to position [8, 8]
click at [925, 149] on div "Showing 0 to 0 of 0 contacts Search: First Name Last Name Email Phone number Re…" at bounding box center [545, 274] width 961 height 250
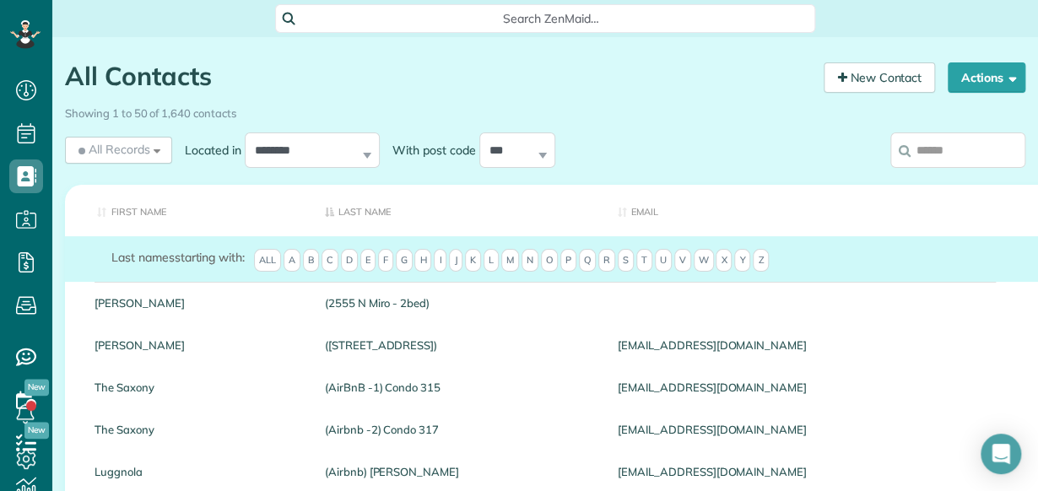
click at [928, 153] on input "search" at bounding box center [957, 150] width 135 height 35
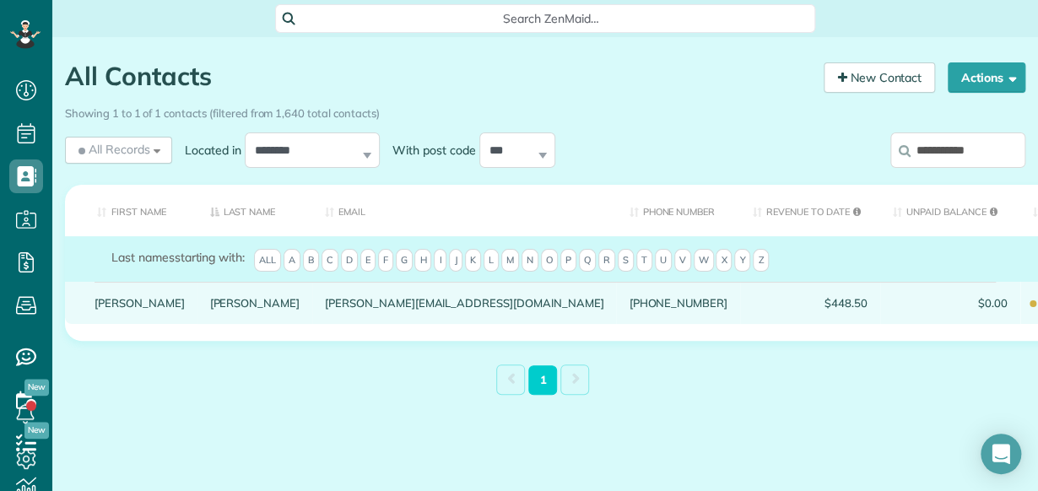
type input "**********"
click at [210, 309] on link "Jones" at bounding box center [255, 303] width 90 height 12
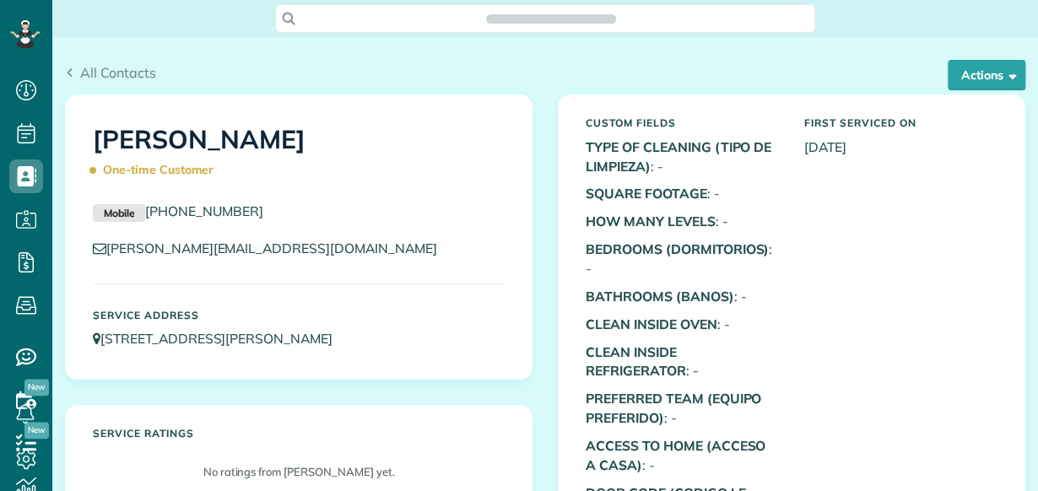
scroll to position [8, 8]
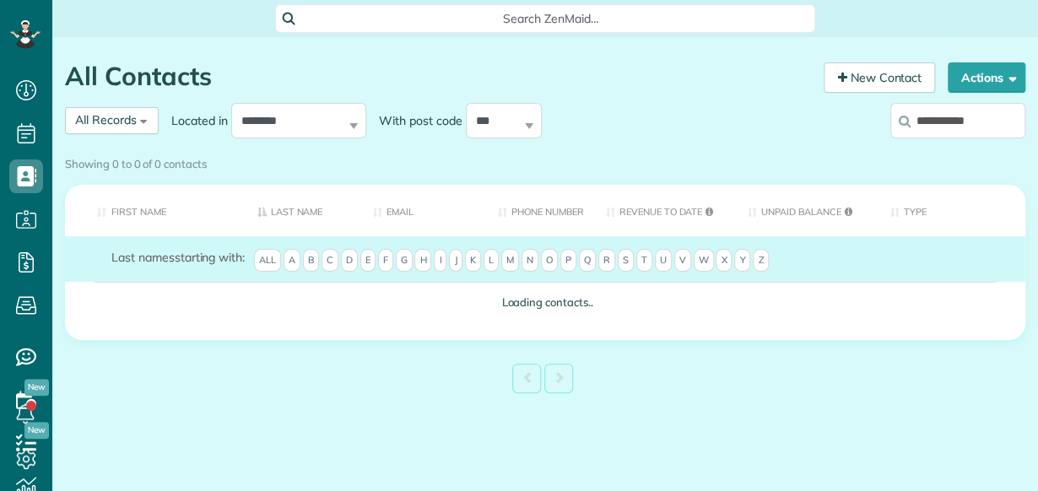
scroll to position [8, 8]
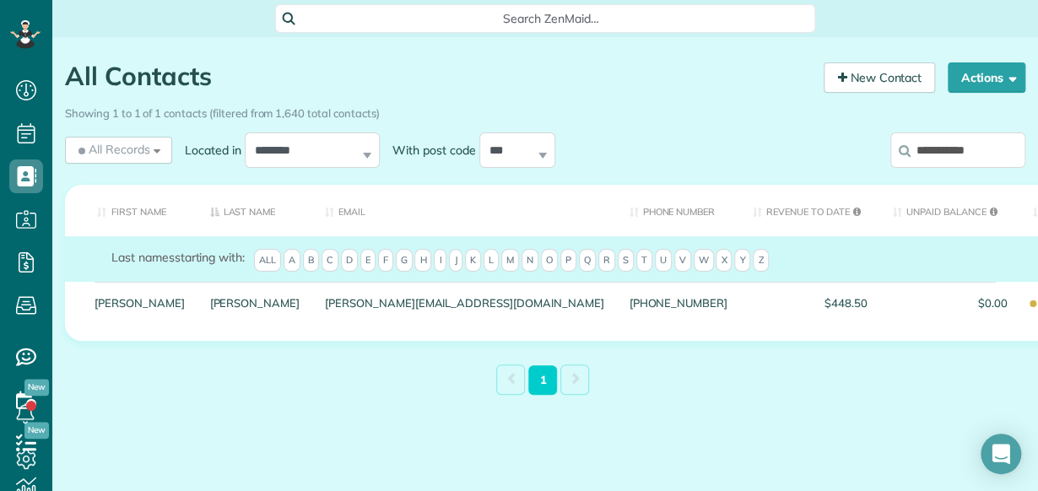
click at [976, 139] on input "**********" at bounding box center [957, 150] width 135 height 35
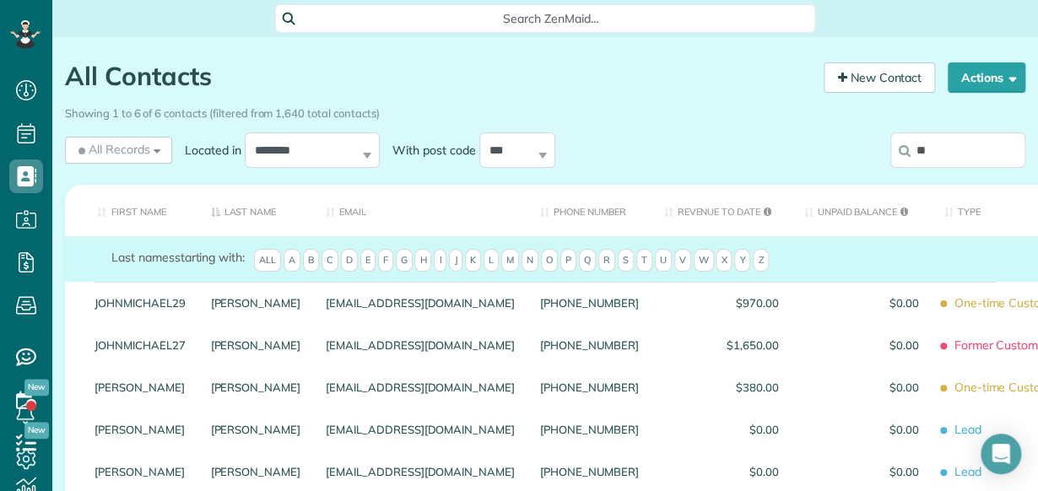
type input "*"
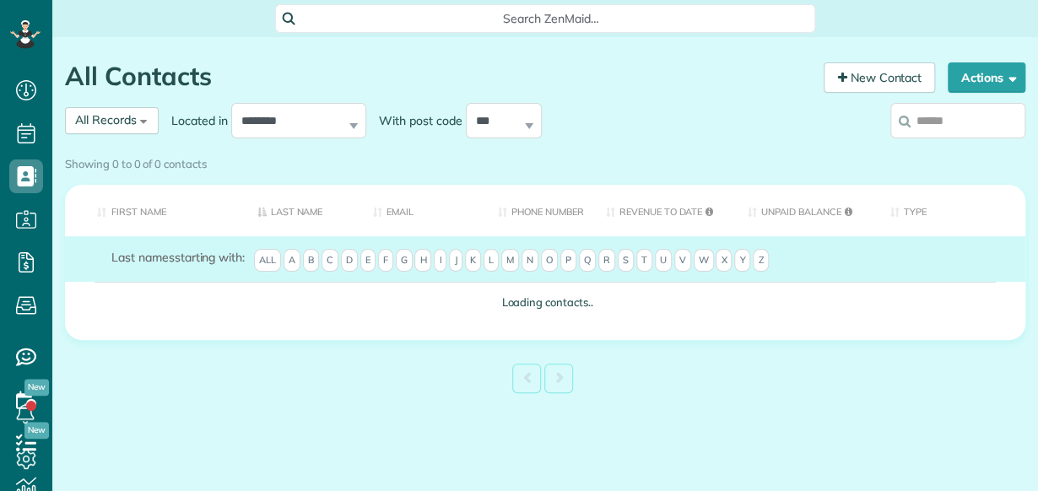
scroll to position [8, 8]
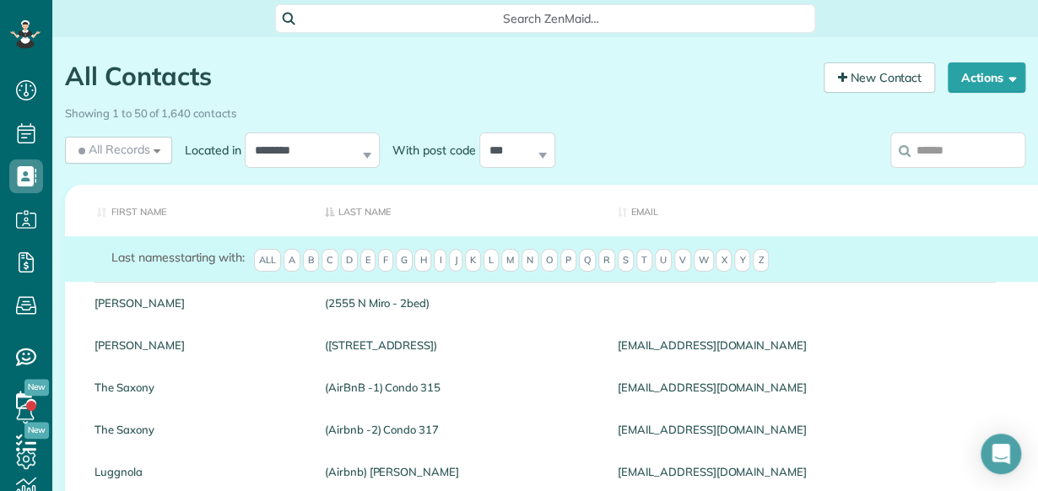
click at [920, 162] on input "search" at bounding box center [957, 150] width 135 height 35
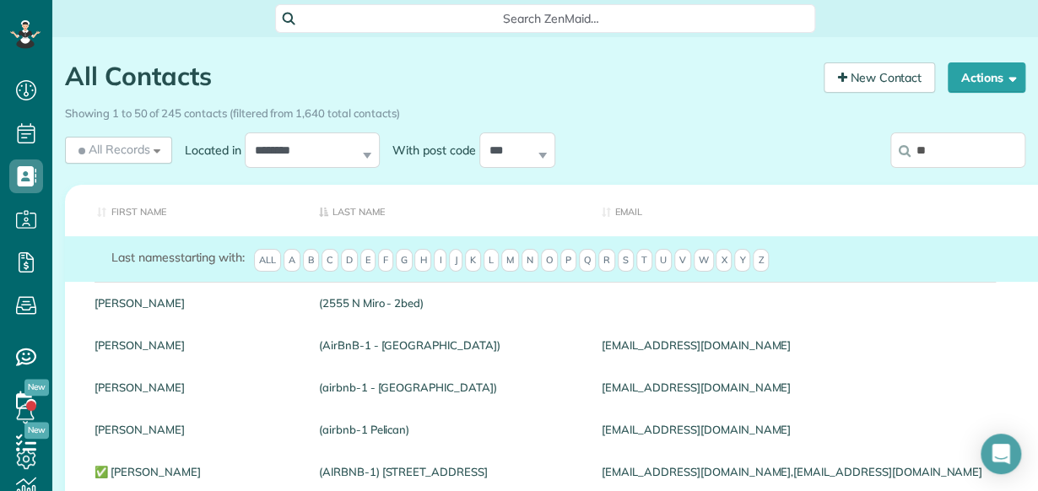
type input "*"
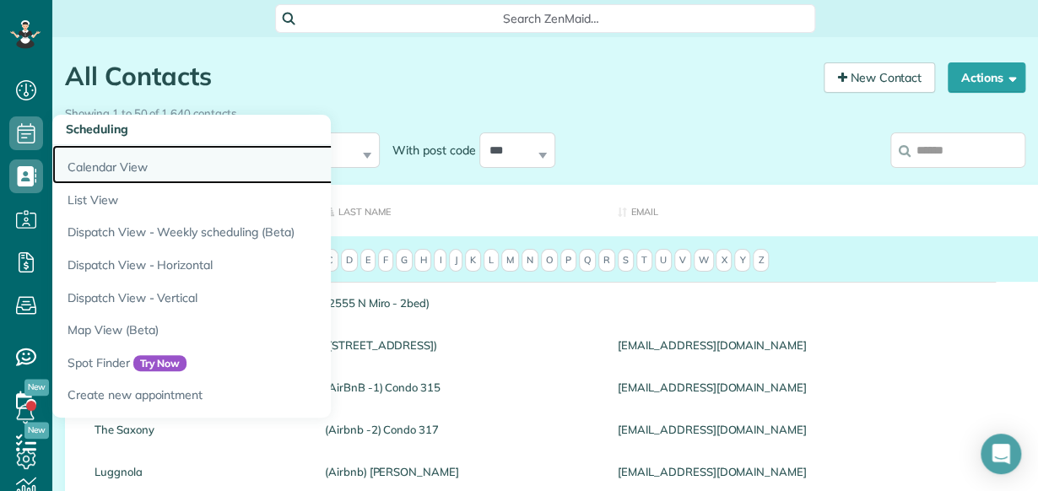
click at [84, 156] on link "Calendar View" at bounding box center [263, 164] width 422 height 39
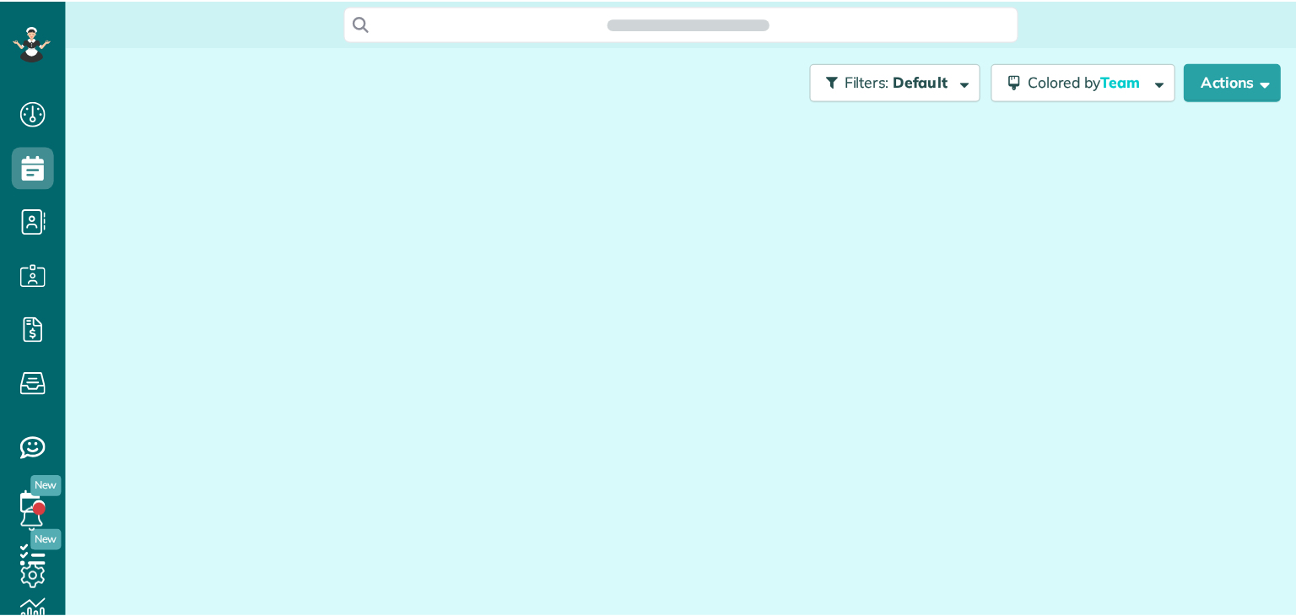
scroll to position [8, 8]
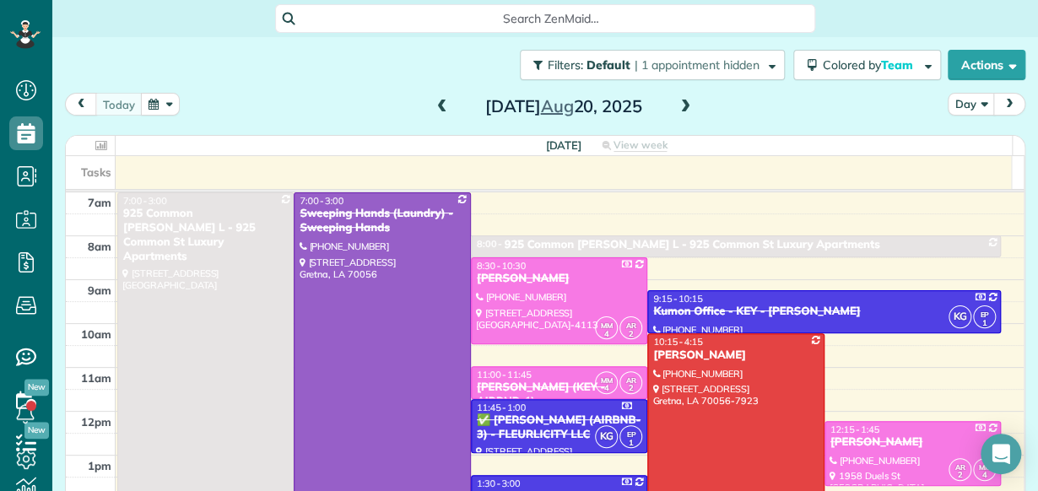
click at [441, 106] on span at bounding box center [442, 107] width 19 height 15
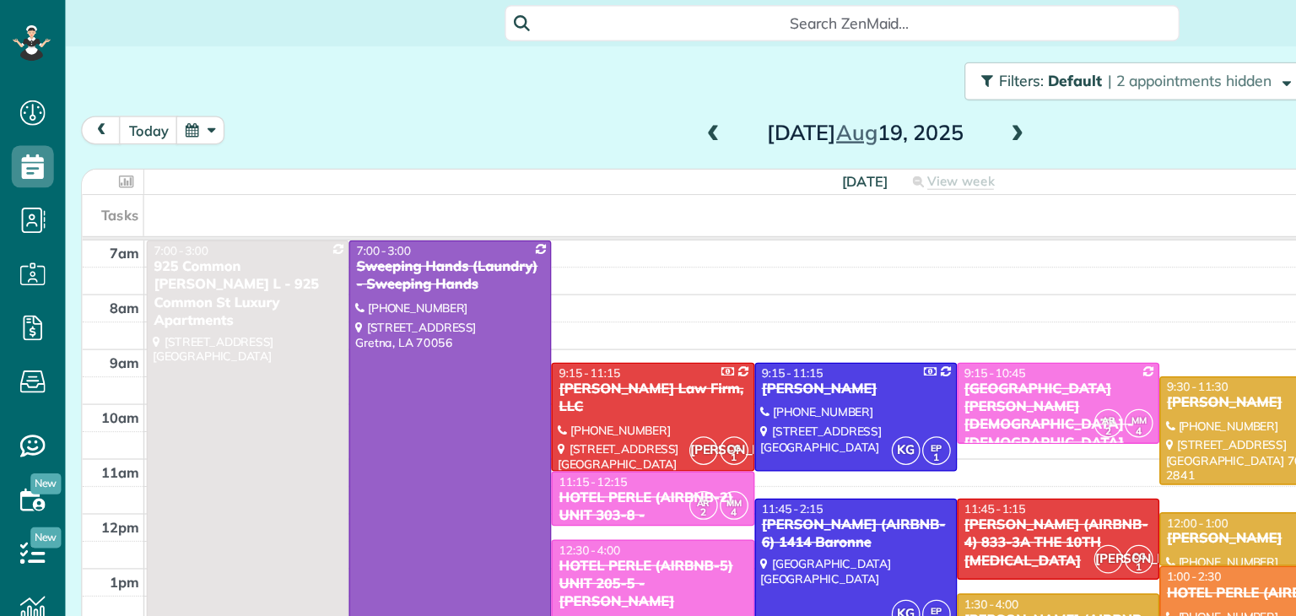
scroll to position [615, 51]
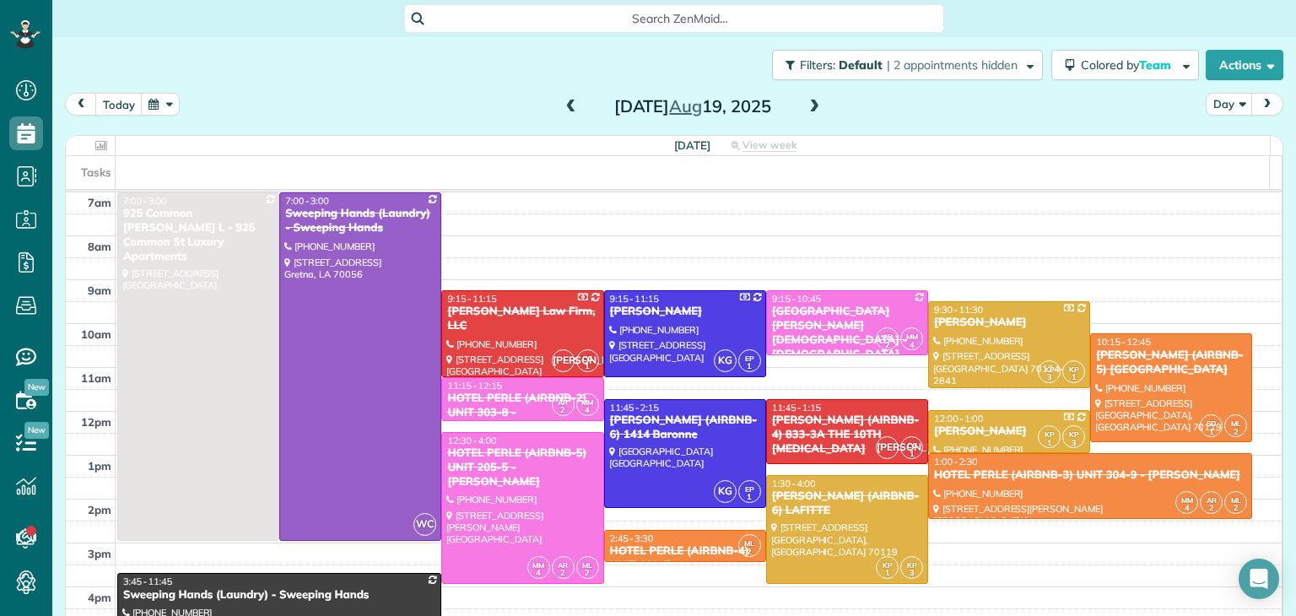
click at [567, 113] on span at bounding box center [571, 107] width 19 height 15
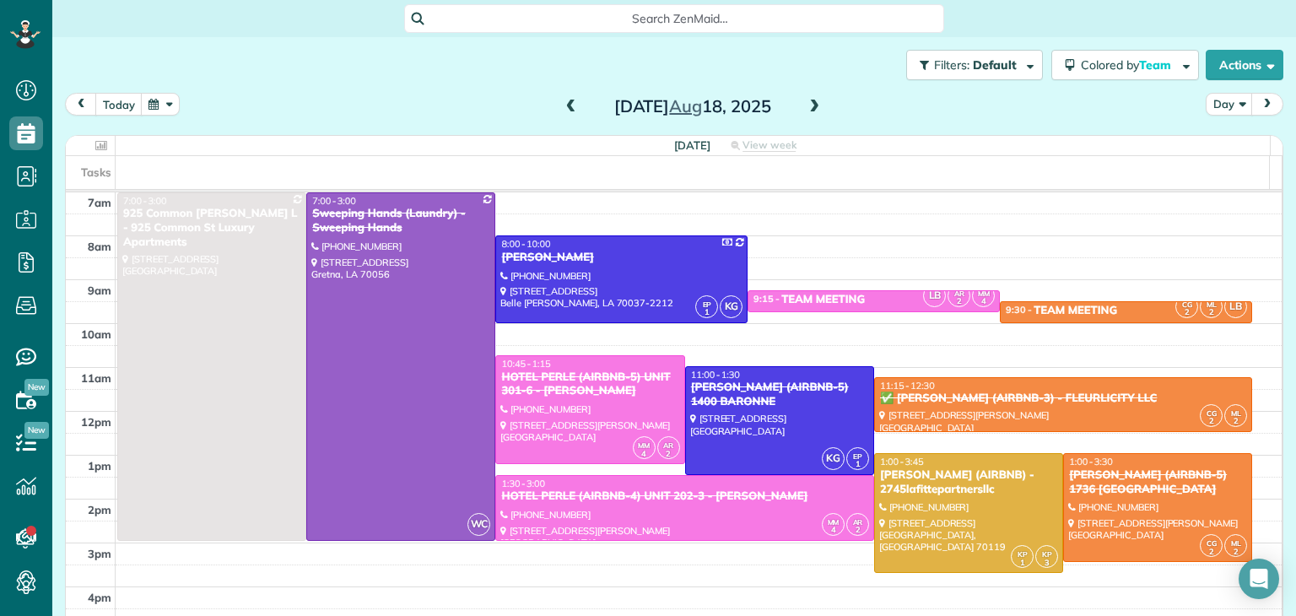
click at [567, 115] on span at bounding box center [571, 107] width 19 height 25
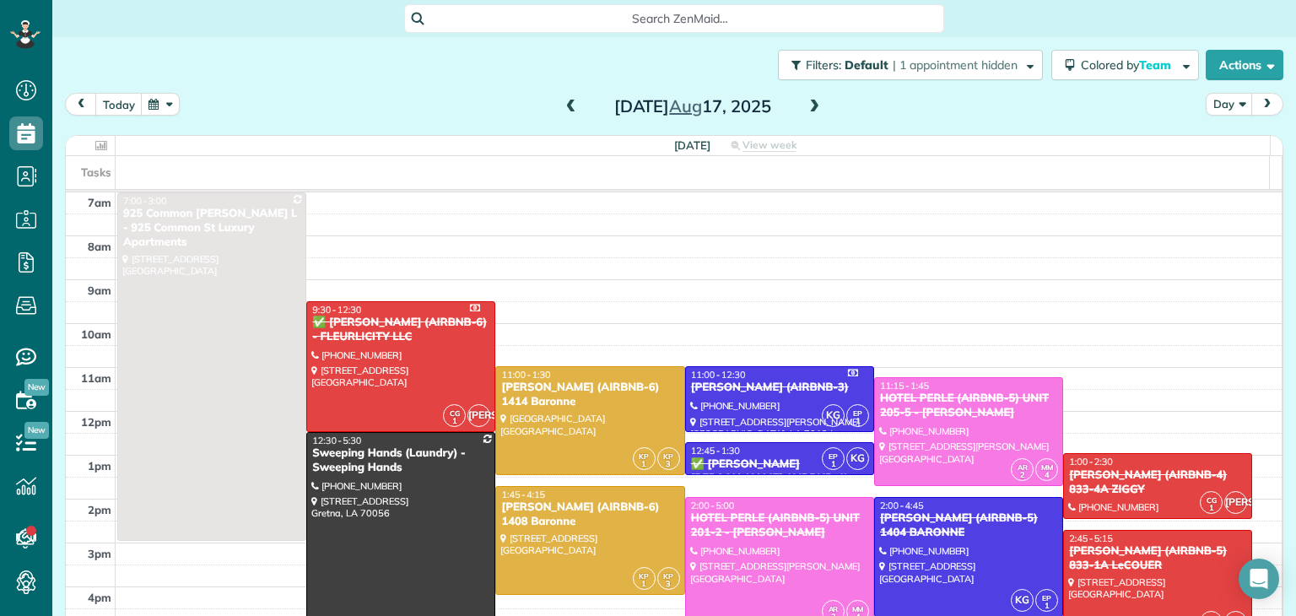
click at [567, 115] on span at bounding box center [571, 107] width 19 height 25
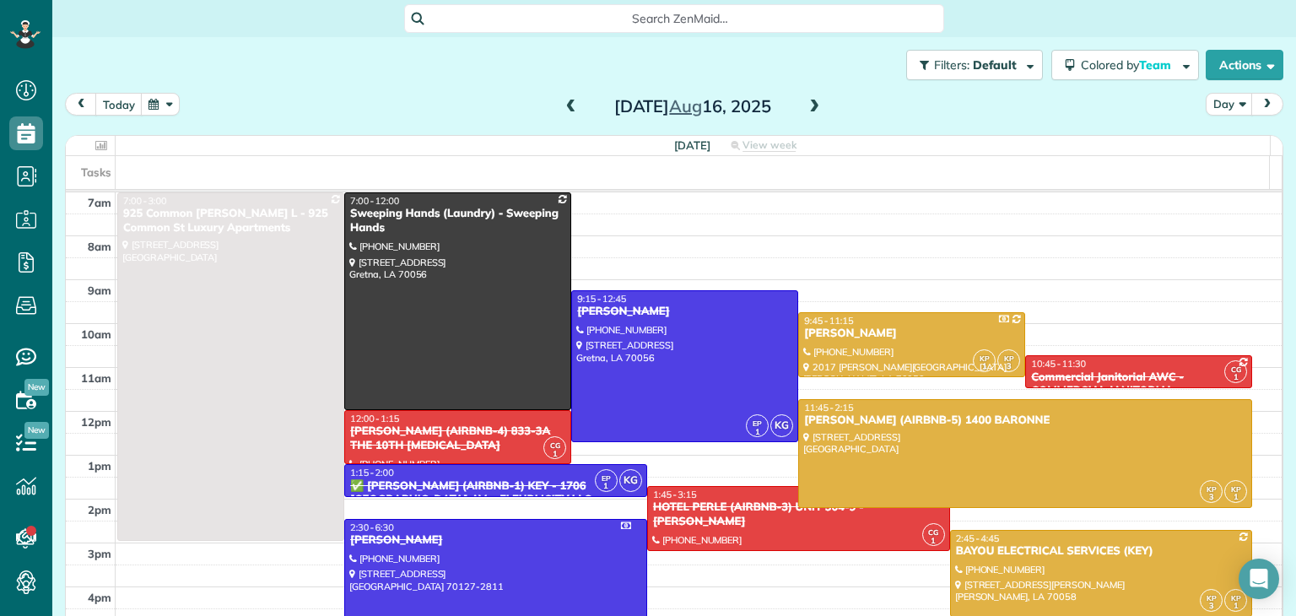
click at [569, 108] on span at bounding box center [571, 107] width 19 height 15
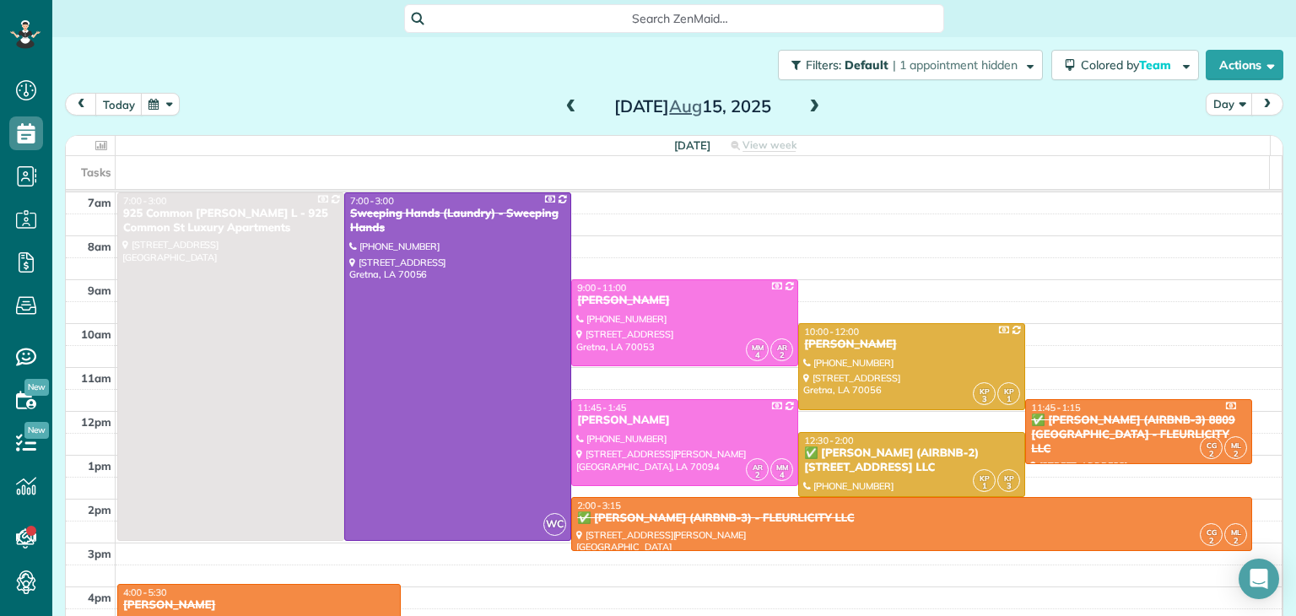
click at [567, 106] on span at bounding box center [571, 107] width 19 height 15
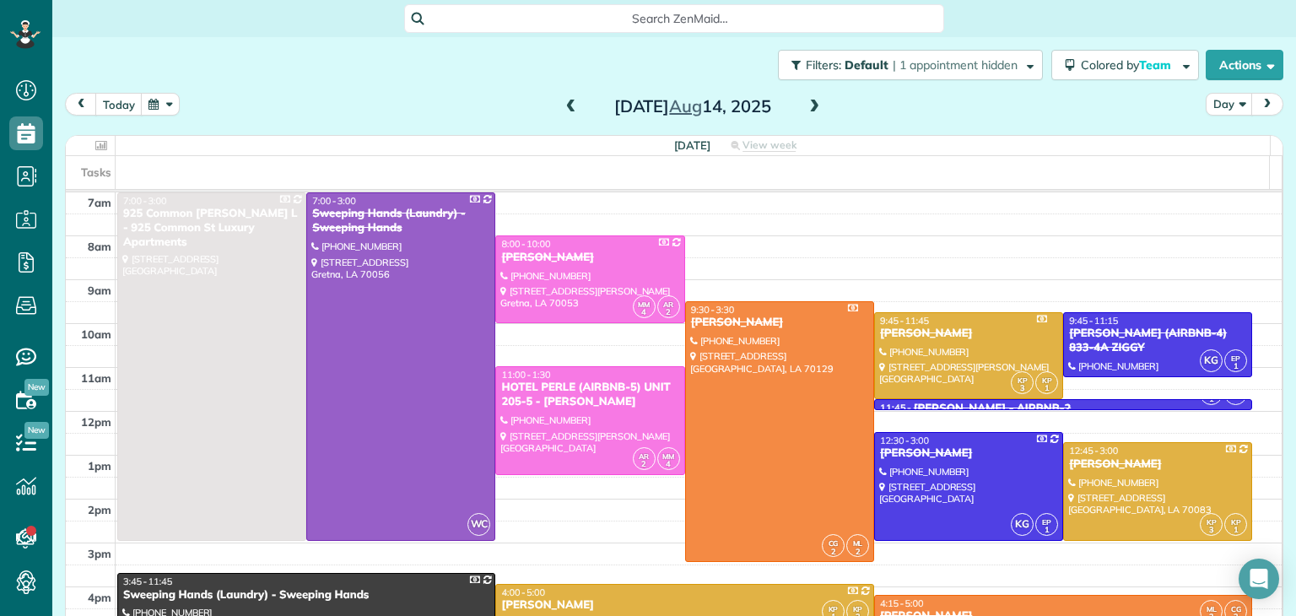
click at [567, 106] on span at bounding box center [571, 107] width 19 height 15
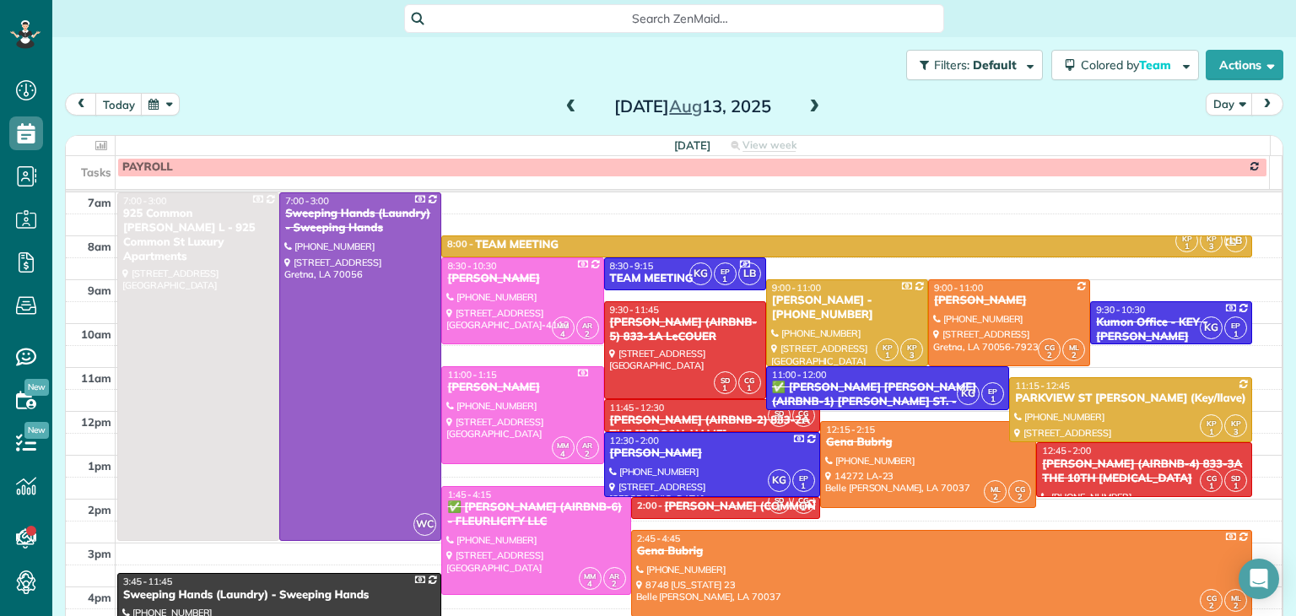
click at [567, 106] on span at bounding box center [571, 107] width 19 height 15
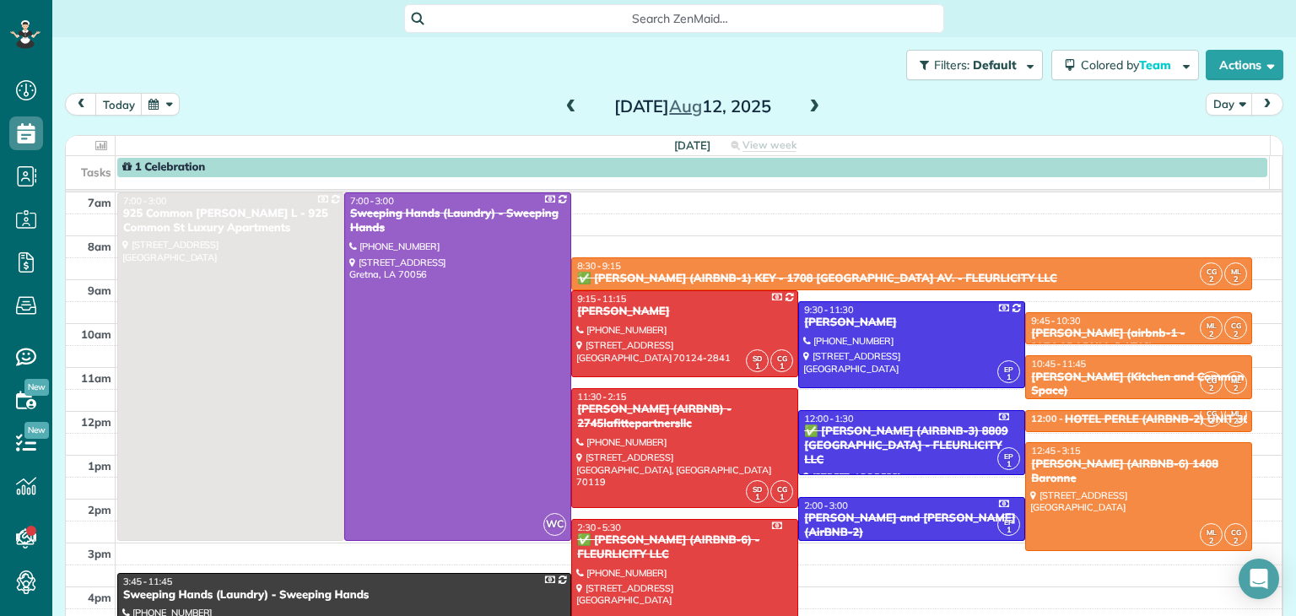
click at [567, 106] on span at bounding box center [571, 107] width 19 height 15
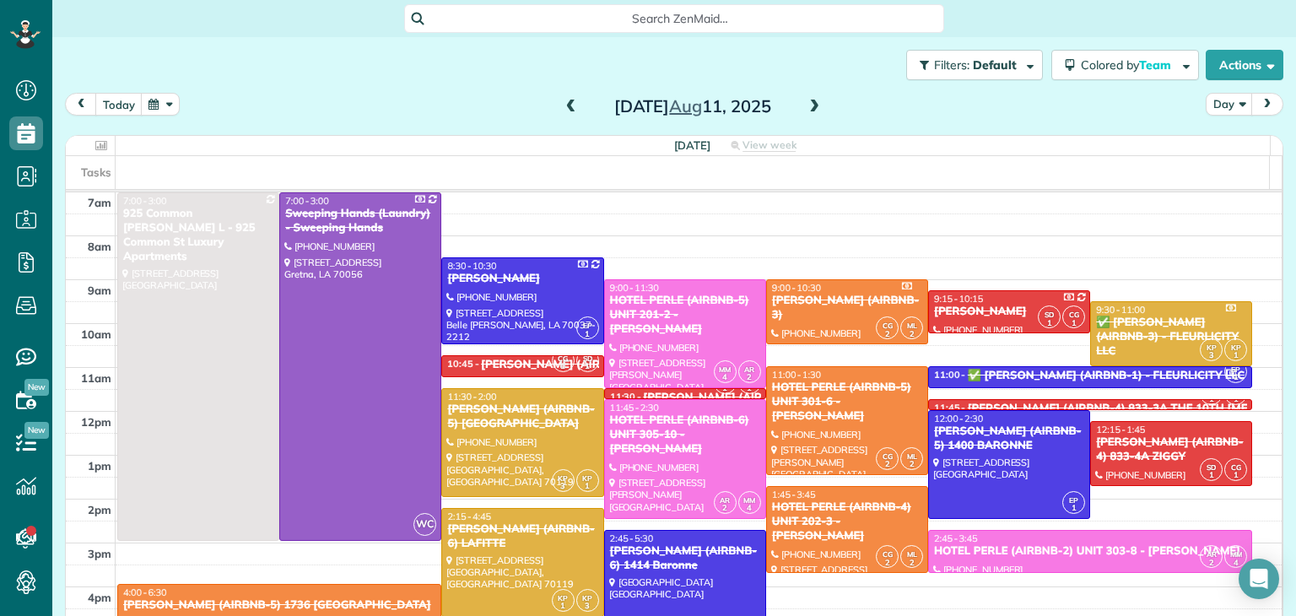
click at [567, 106] on span at bounding box center [571, 107] width 19 height 15
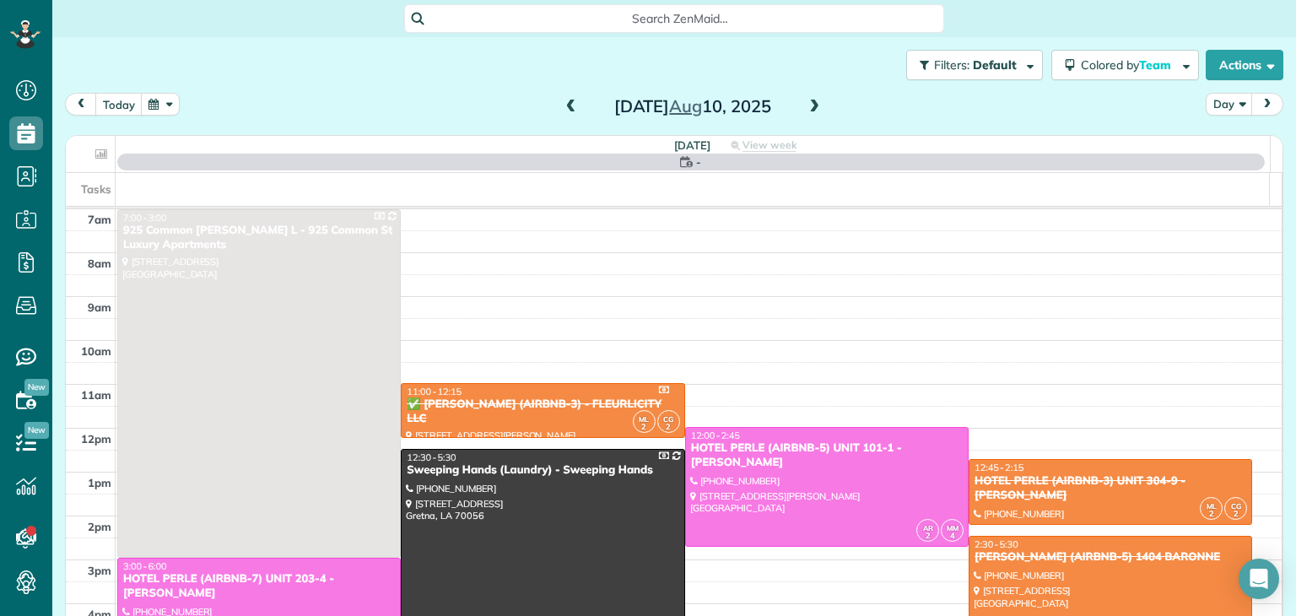
click at [567, 106] on span at bounding box center [571, 107] width 19 height 15
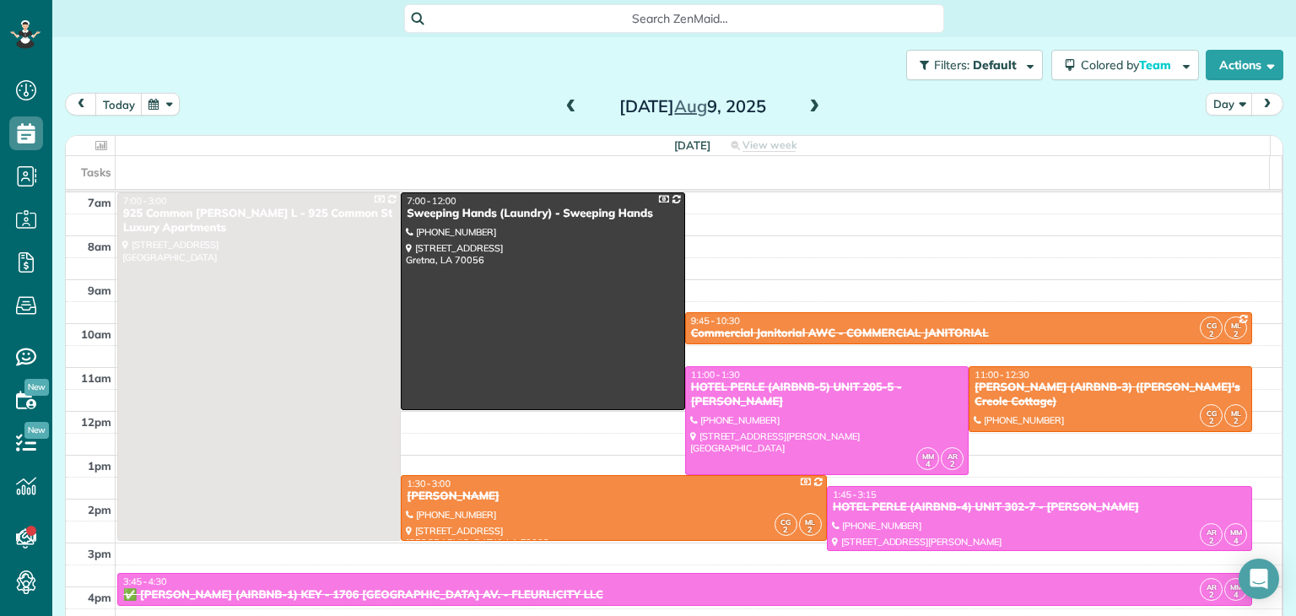
click at [567, 106] on span at bounding box center [571, 107] width 19 height 15
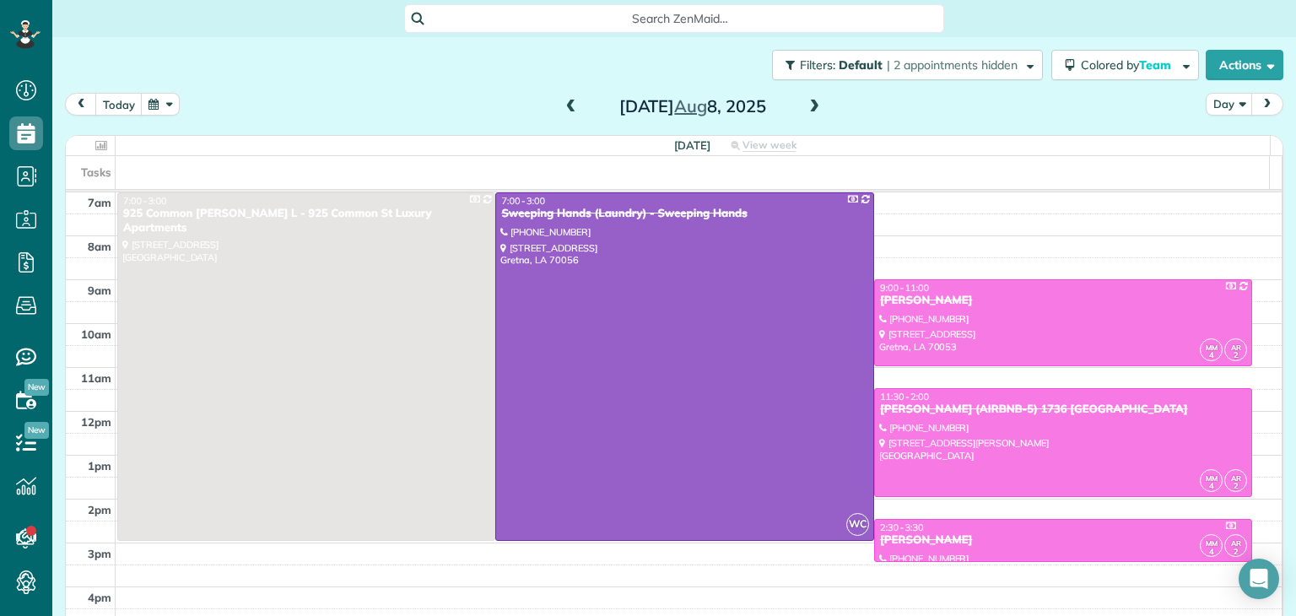
click at [567, 106] on span at bounding box center [571, 107] width 19 height 15
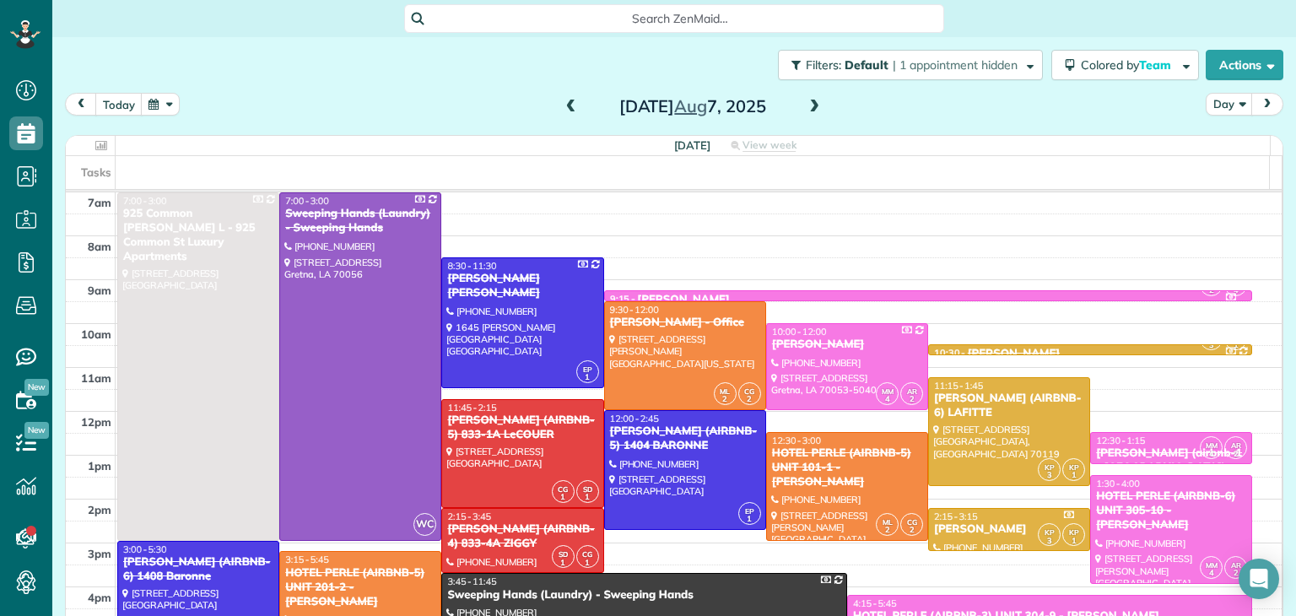
click at [810, 106] on span at bounding box center [814, 107] width 19 height 15
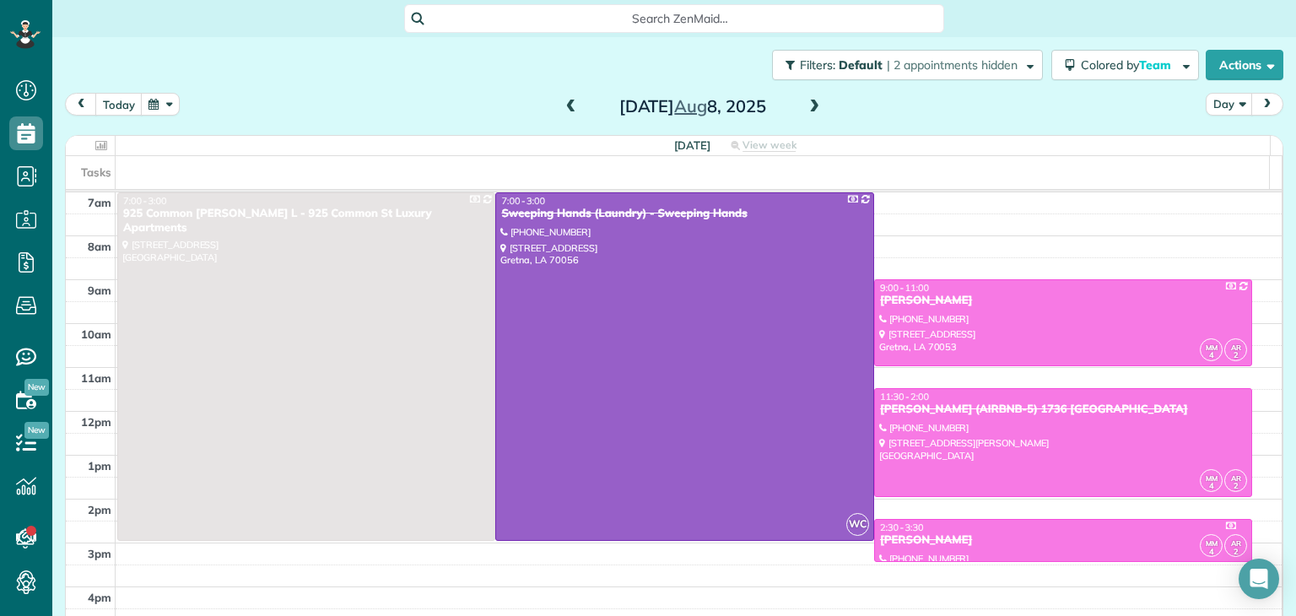
click at [563, 109] on span at bounding box center [571, 107] width 19 height 15
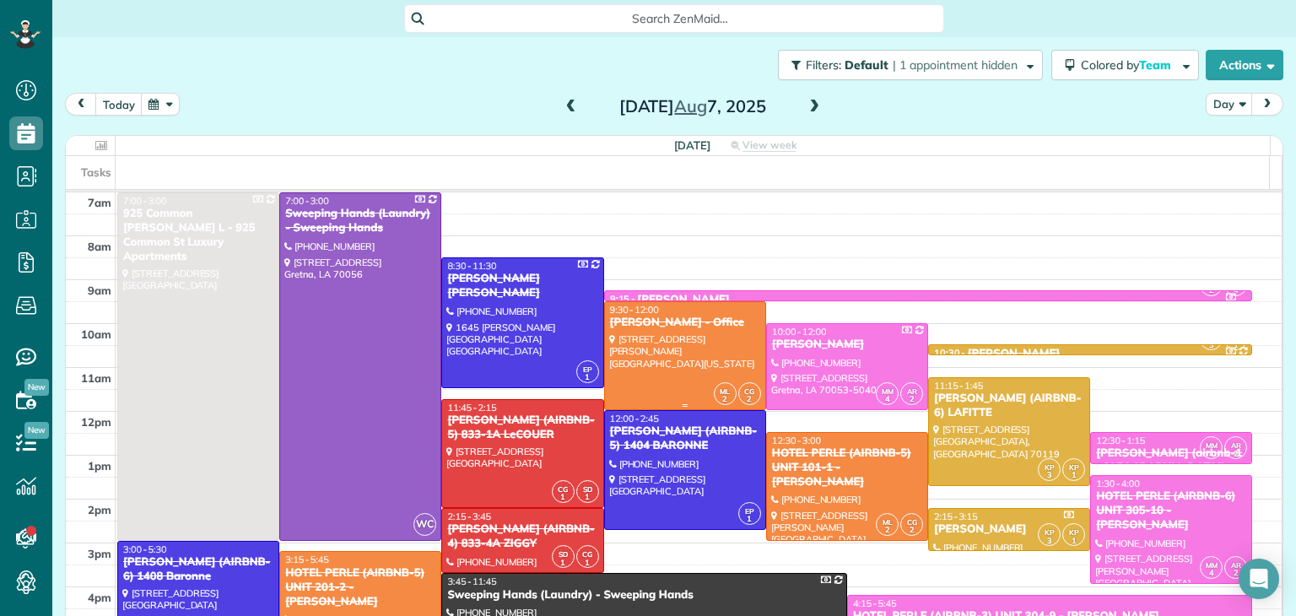
click at [682, 333] on div at bounding box center [685, 355] width 160 height 107
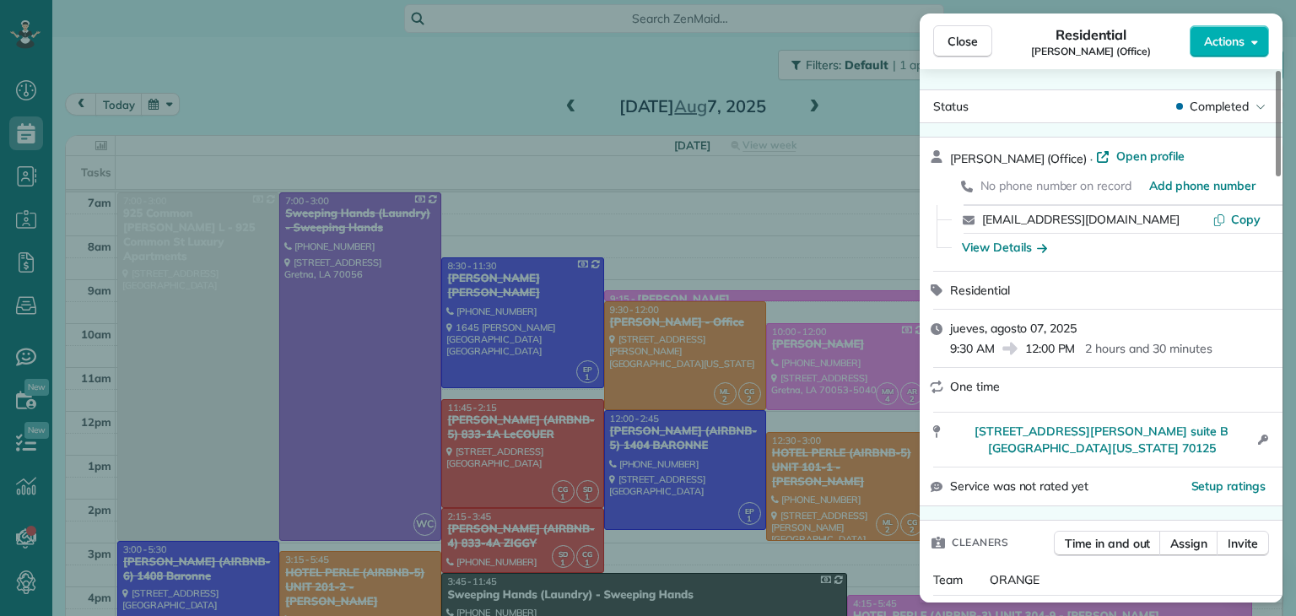
drag, startPoint x: 1026, startPoint y: 160, endPoint x: 952, endPoint y: 162, distance: 74.3
click at [952, 162] on span "Micheal Jones (Office)" at bounding box center [1018, 158] width 137 height 15
click at [1037, 220] on span "Copy" at bounding box center [1246, 219] width 30 height 15
drag, startPoint x: 1121, startPoint y: 461, endPoint x: 966, endPoint y: 433, distance: 157.8
click at [966, 433] on div "4714 Earhart Blvd. suite B New Orleans Louisiana 70125 Open in maps Open in map…" at bounding box center [1101, 440] width 363 height 54
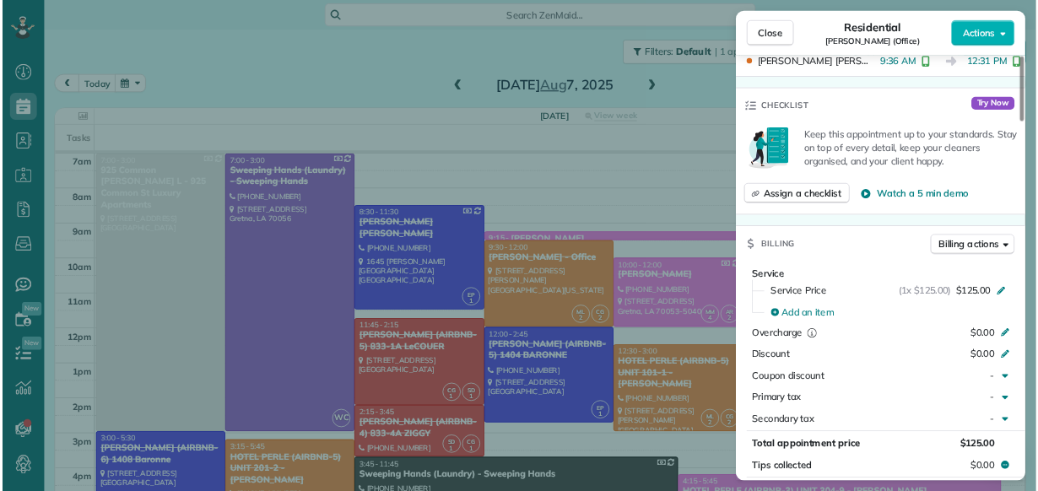
scroll to position [491, 51]
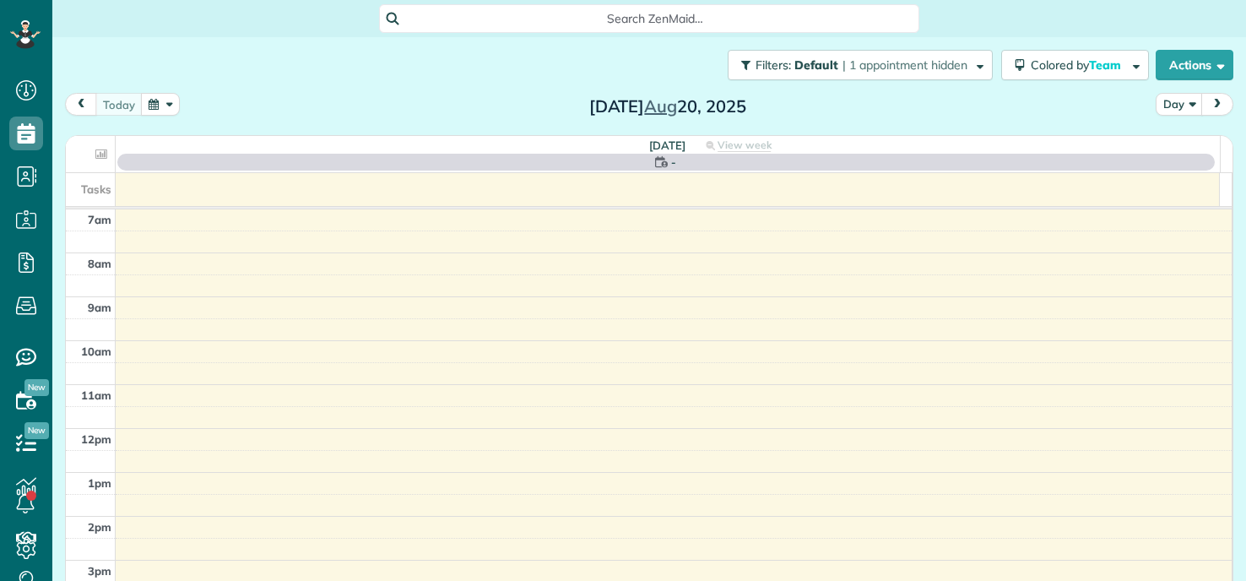
scroll to position [8, 8]
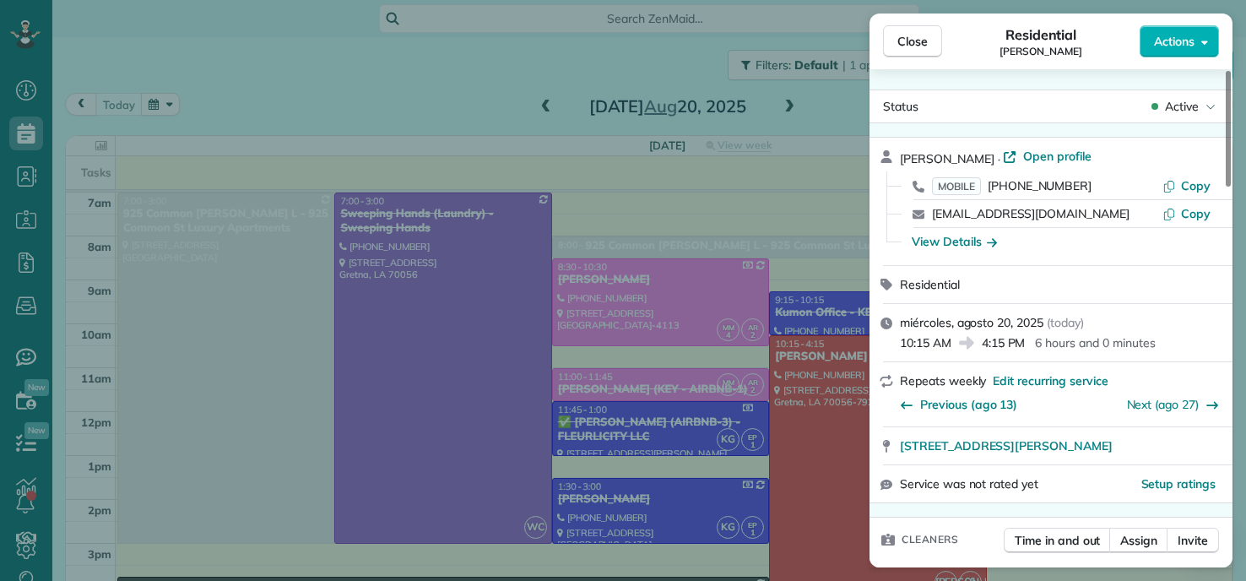
click at [364, 79] on div "Close Residential [PERSON_NAME] Actions Status Active [PERSON_NAME] · Open prof…" at bounding box center [623, 290] width 1246 height 581
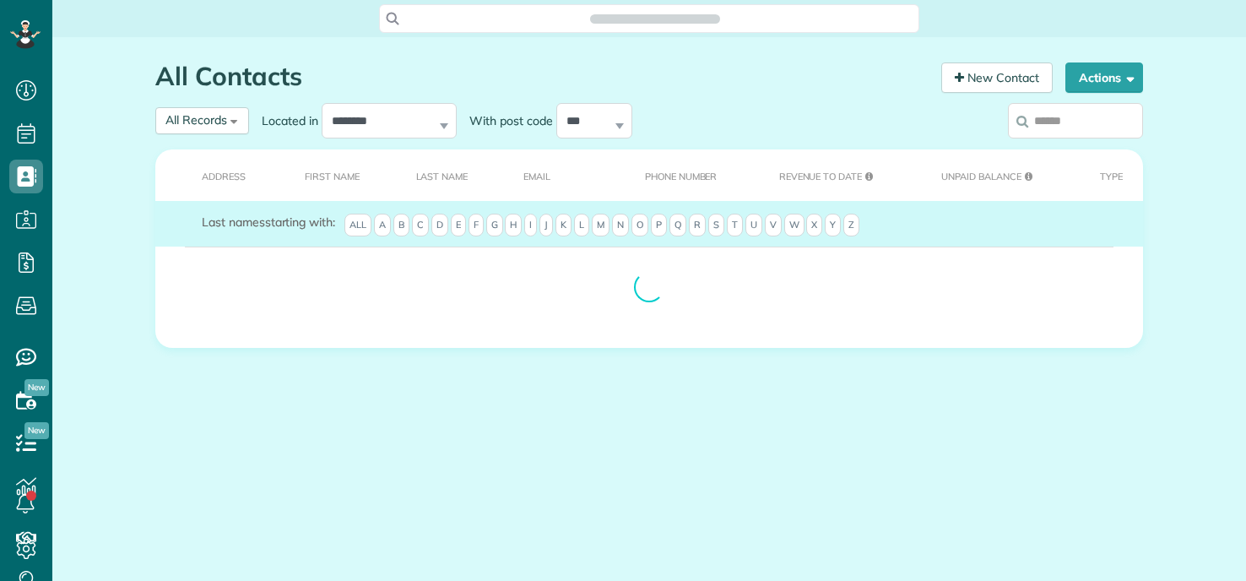
scroll to position [8, 8]
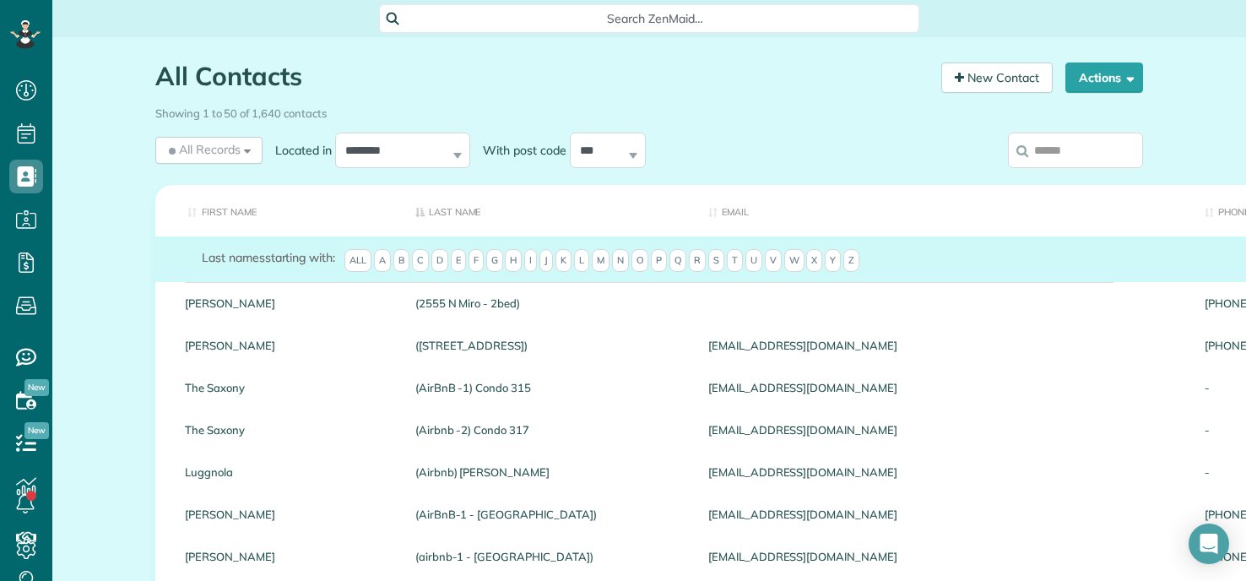
click at [1079, 160] on input "search" at bounding box center [1075, 150] width 135 height 35
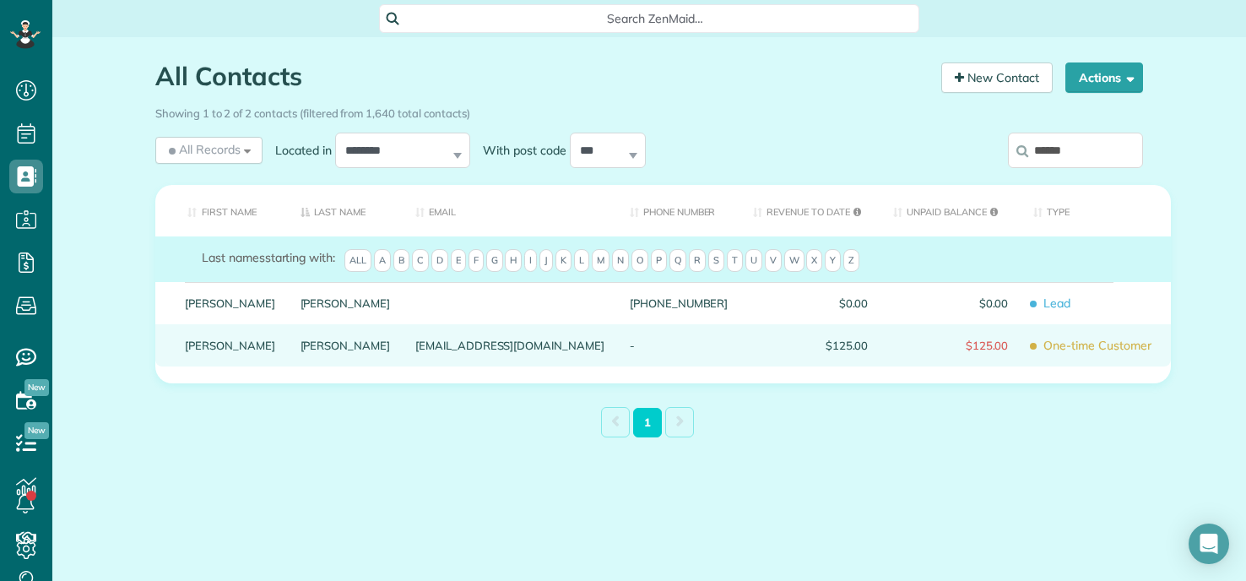
type input "******"
click at [300, 351] on link "Jones" at bounding box center [345, 345] width 90 height 12
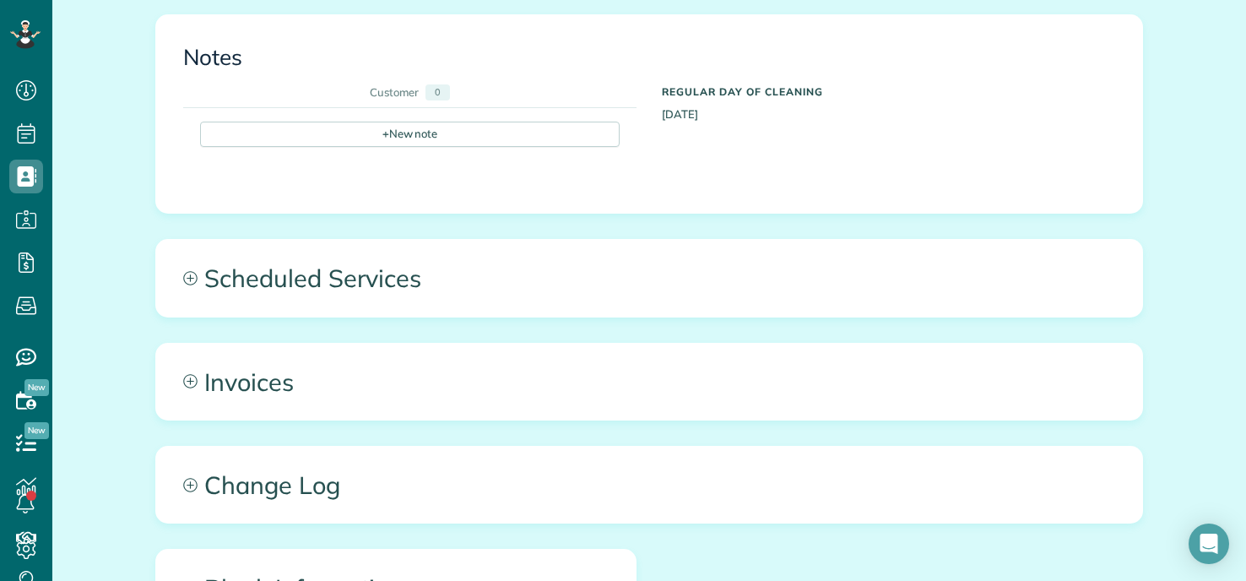
scroll to position [675, 0]
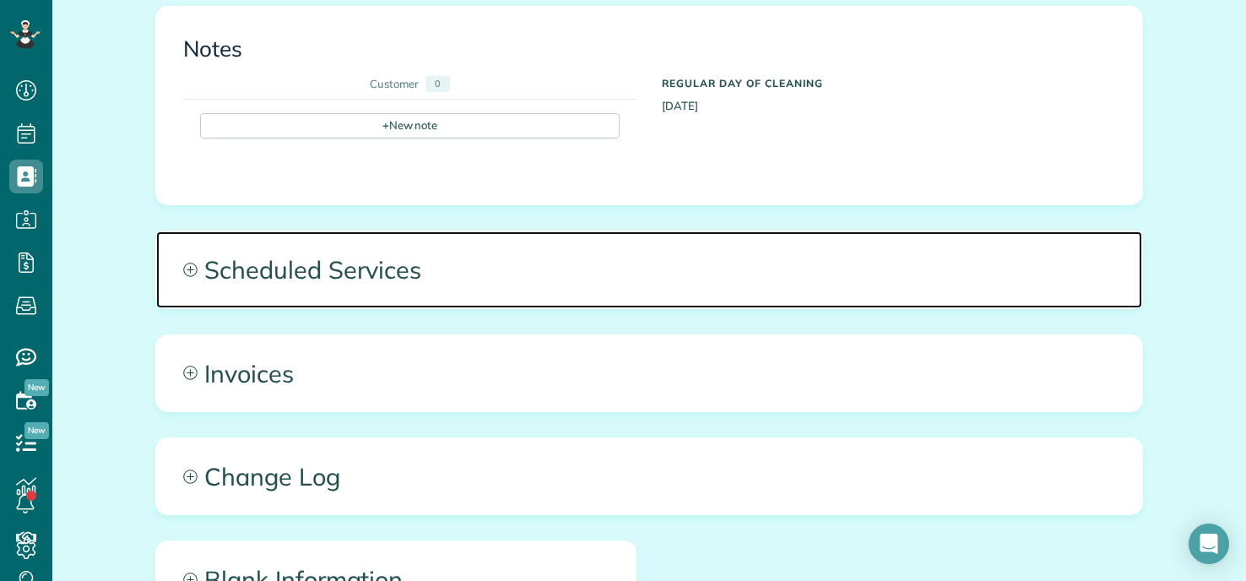
click at [449, 250] on span "Scheduled Services" at bounding box center [649, 269] width 986 height 76
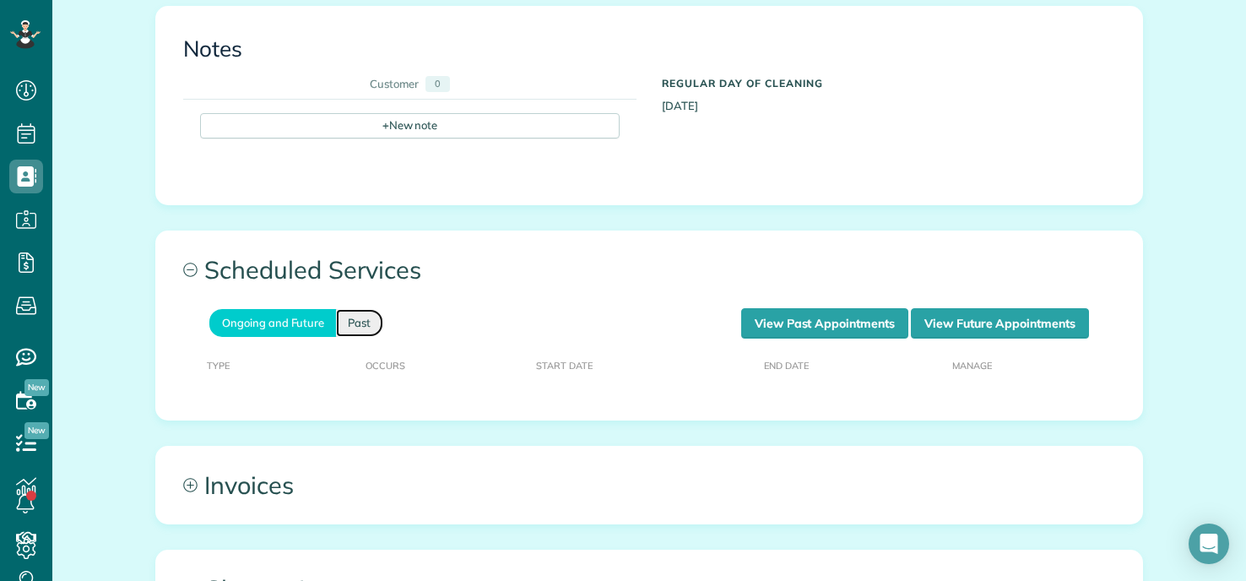
click at [336, 327] on link "Past" at bounding box center [359, 323] width 47 height 28
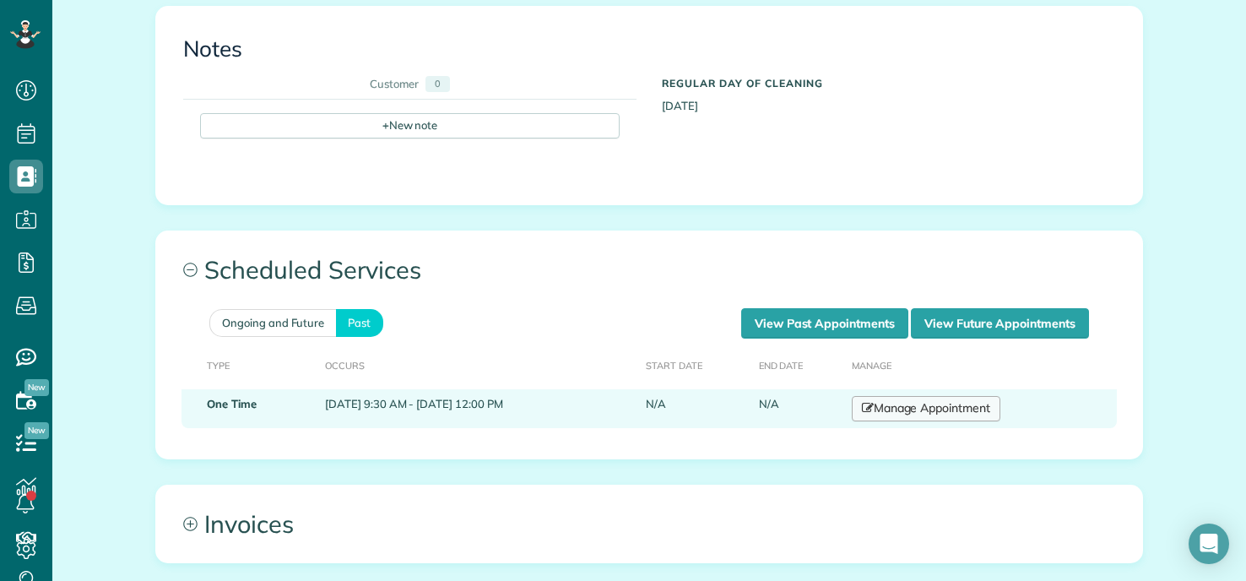
click at [908, 412] on link "Manage Appointment" at bounding box center [926, 408] width 149 height 25
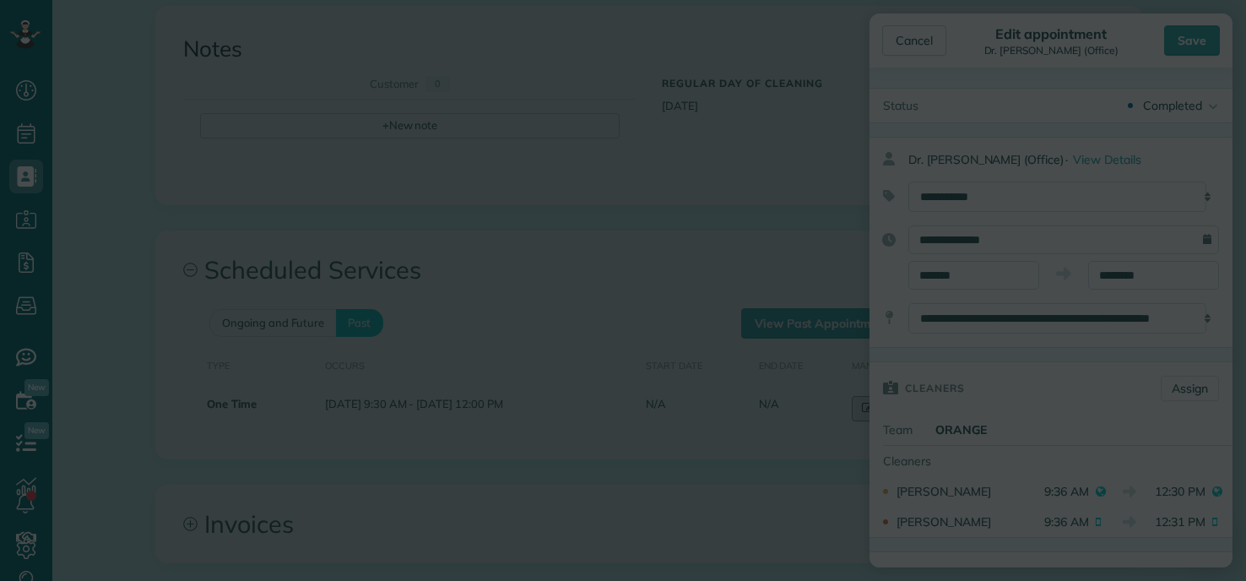
click at [567, 384] on body "Dashboard Scheduling Calendar View List View Dispatch View - Weekly scheduling …" at bounding box center [623, 290] width 1246 height 581
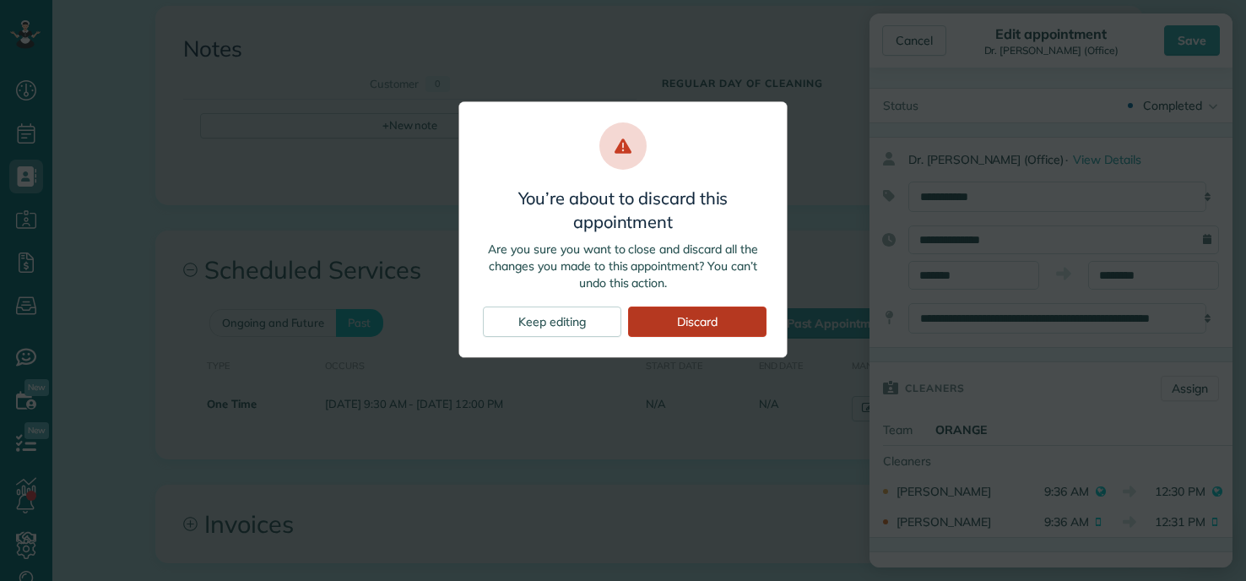
click at [681, 316] on div "Discard" at bounding box center [697, 321] width 138 height 30
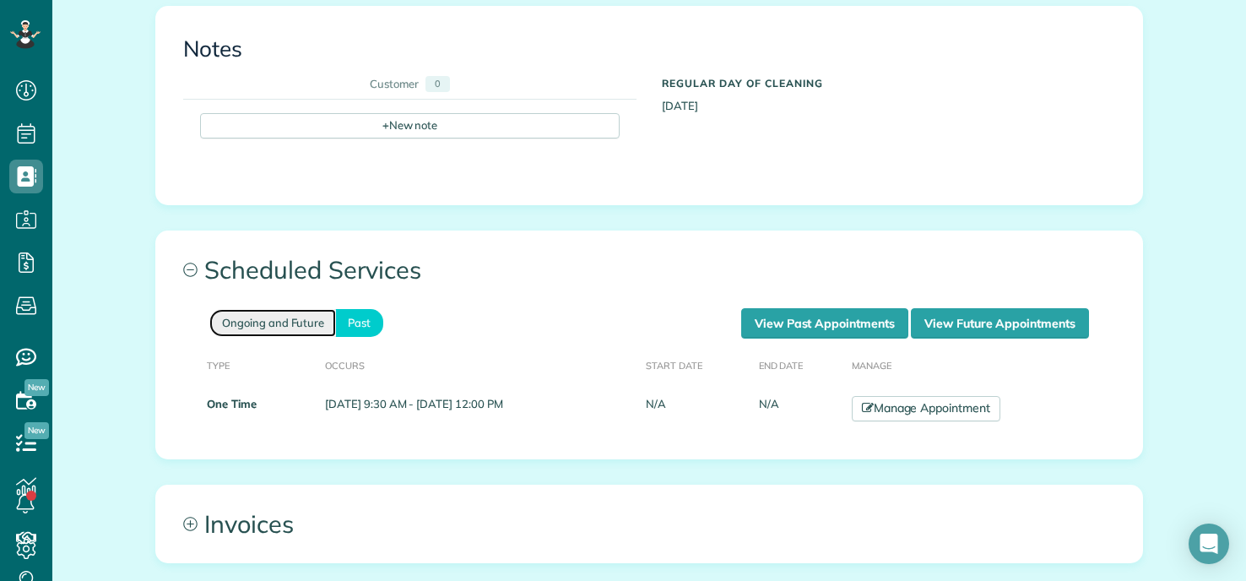
click at [257, 326] on link "Ongoing and Future" at bounding box center [272, 323] width 127 height 28
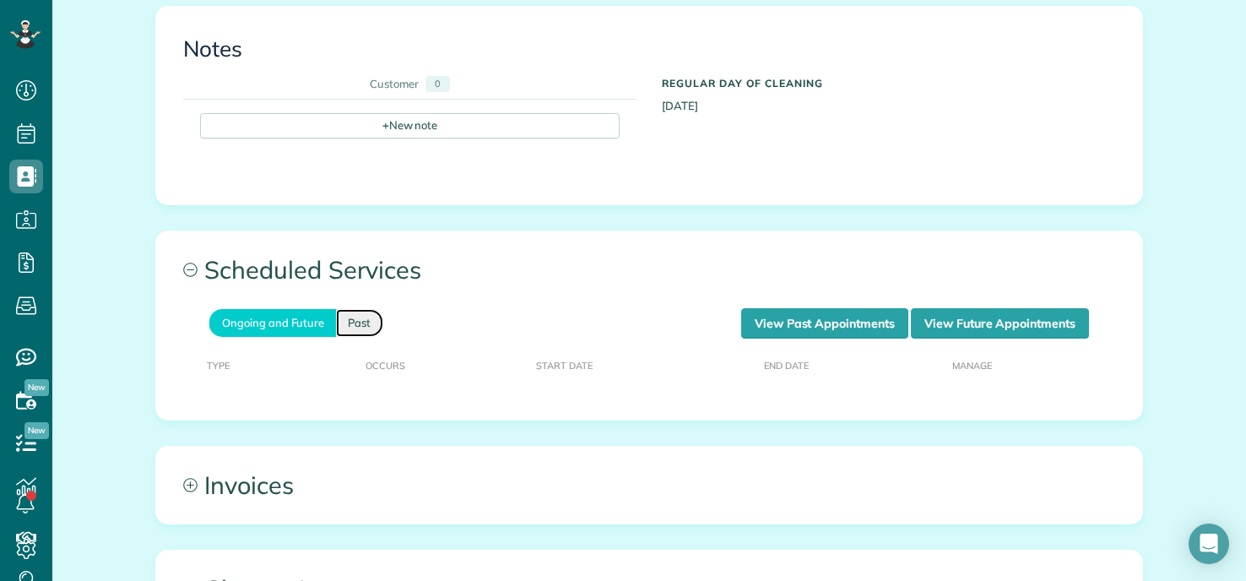
click at [363, 329] on link "Past" at bounding box center [359, 323] width 47 height 28
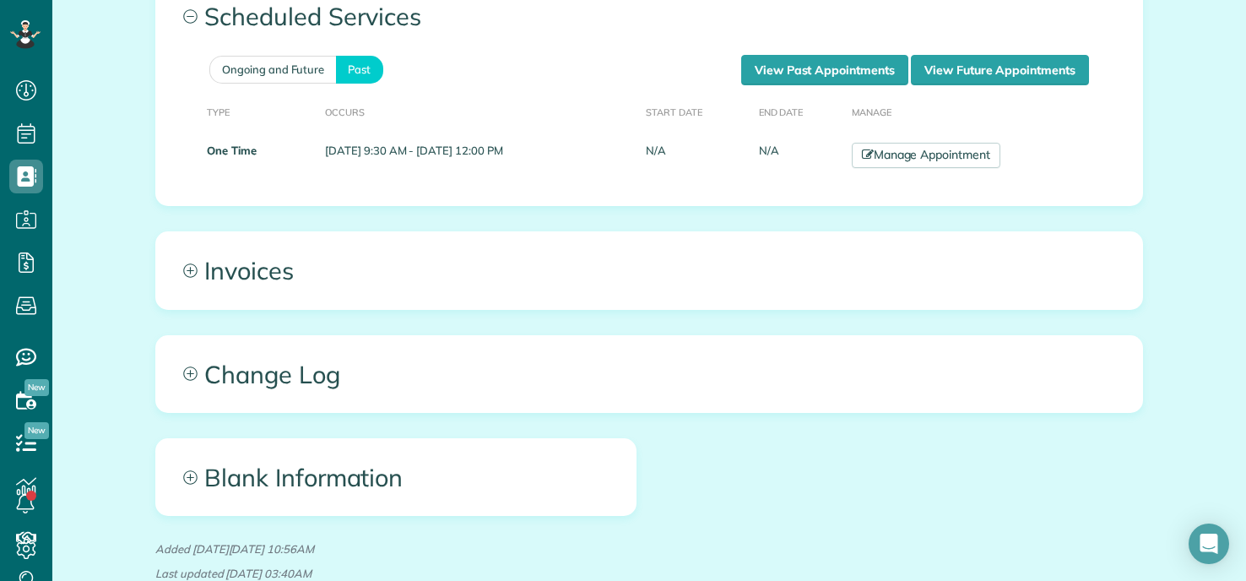
scroll to position [786, 0]
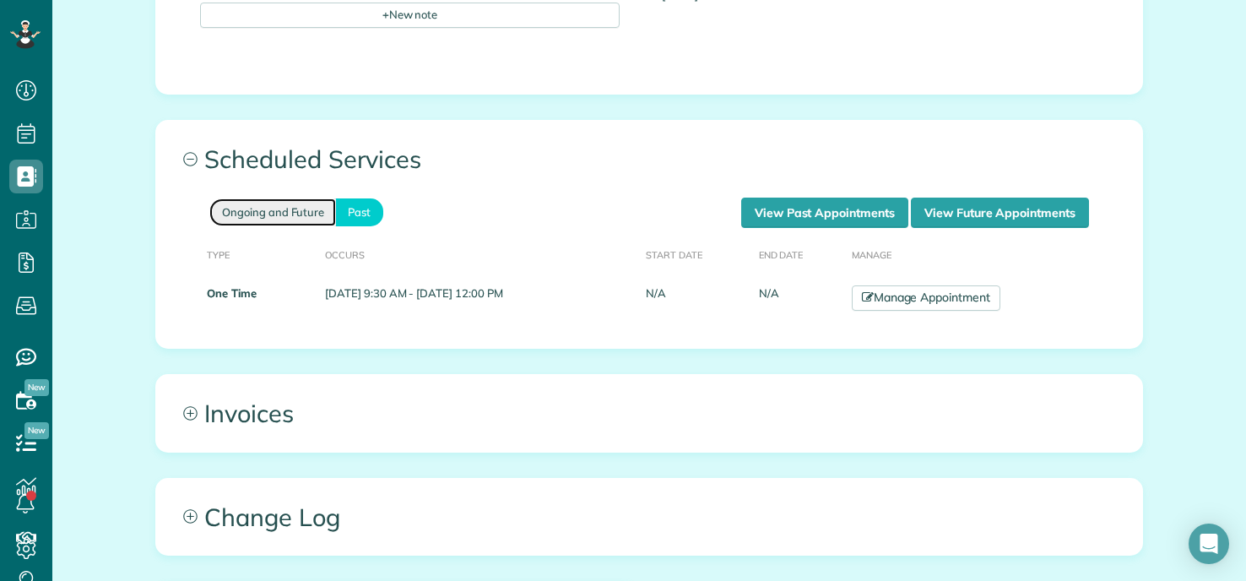
click at [284, 214] on link "Ongoing and Future" at bounding box center [272, 212] width 127 height 28
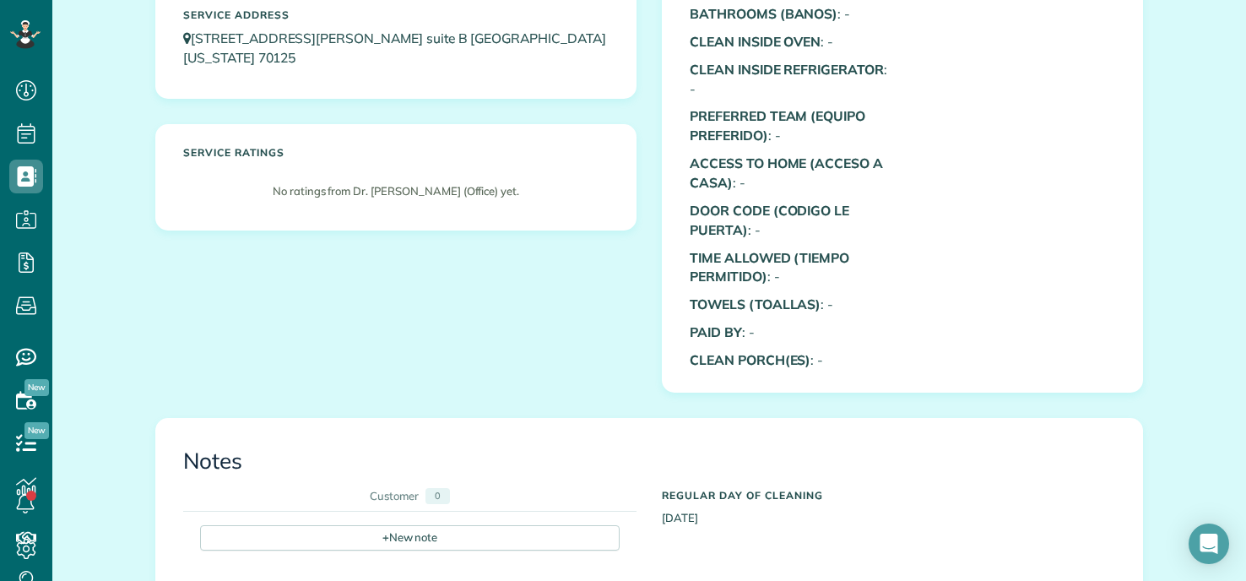
scroll to position [0, 0]
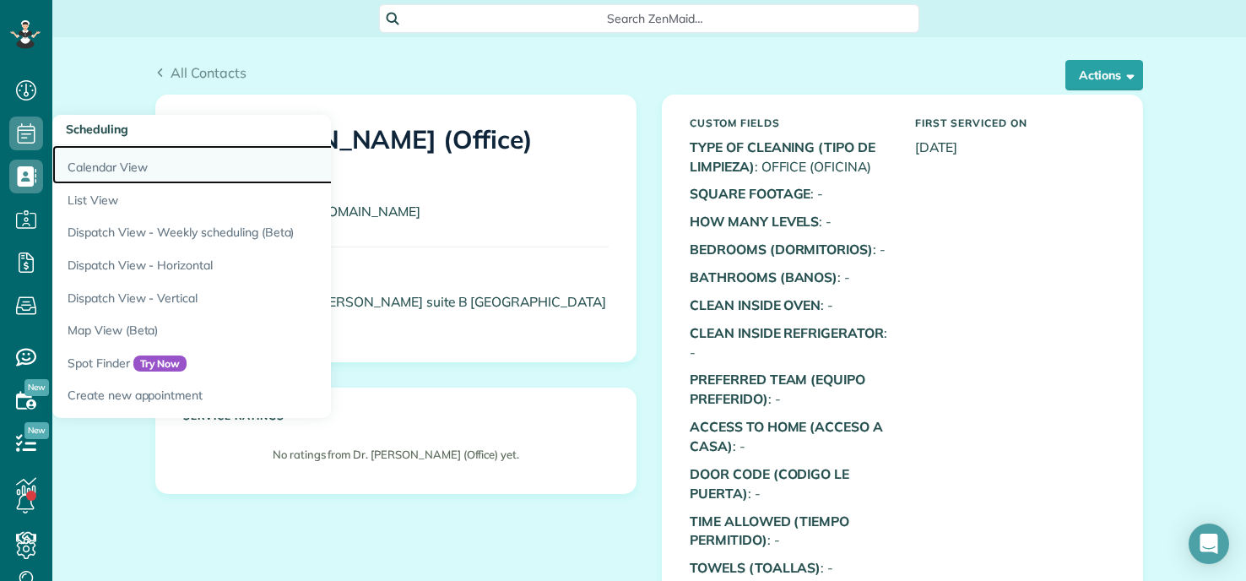
click at [131, 153] on link "Calendar View" at bounding box center [263, 164] width 422 height 39
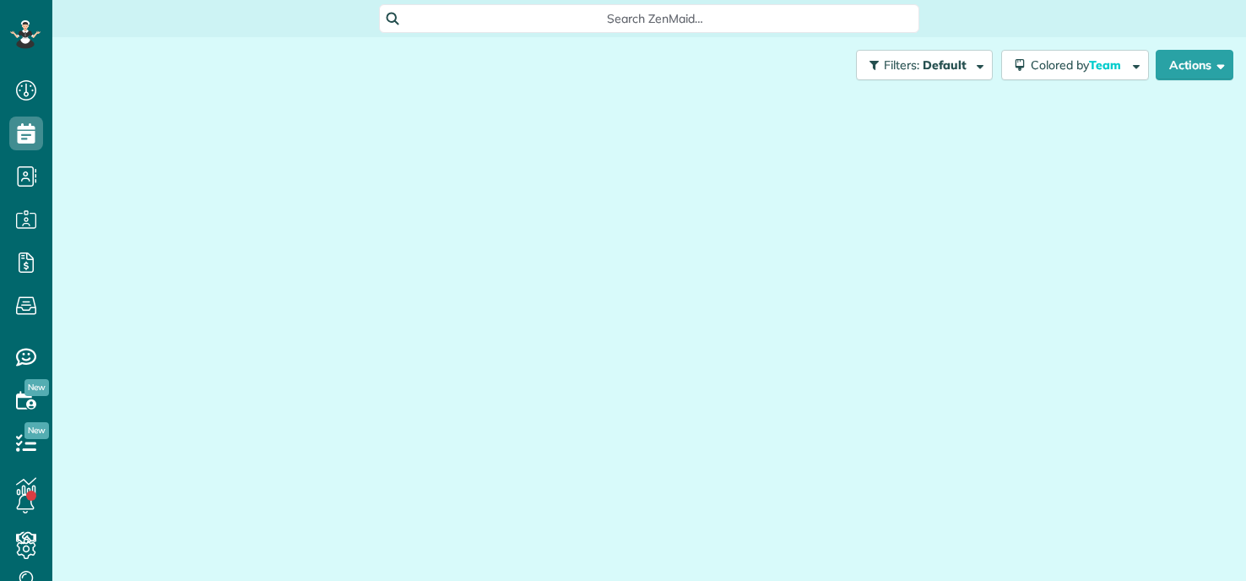
scroll to position [8, 8]
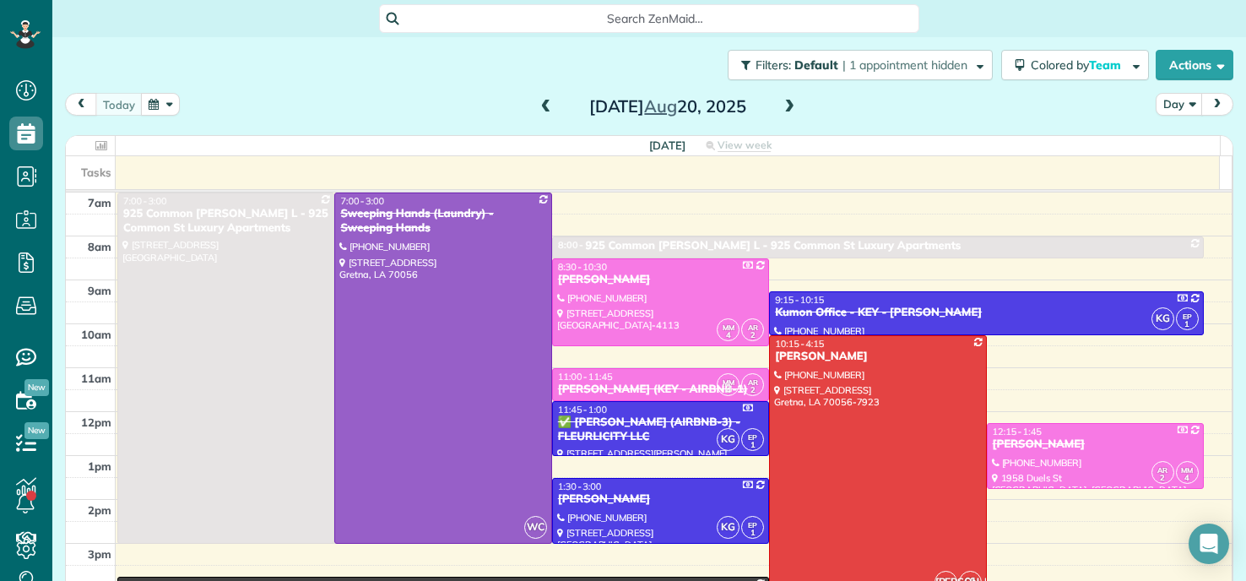
click at [148, 92] on div "Filters: Default | 1 appointment hidden Colored by Team Color by Cleaner Color …" at bounding box center [649, 65] width 1194 height 56
click at [174, 101] on button "button" at bounding box center [160, 104] width 39 height 23
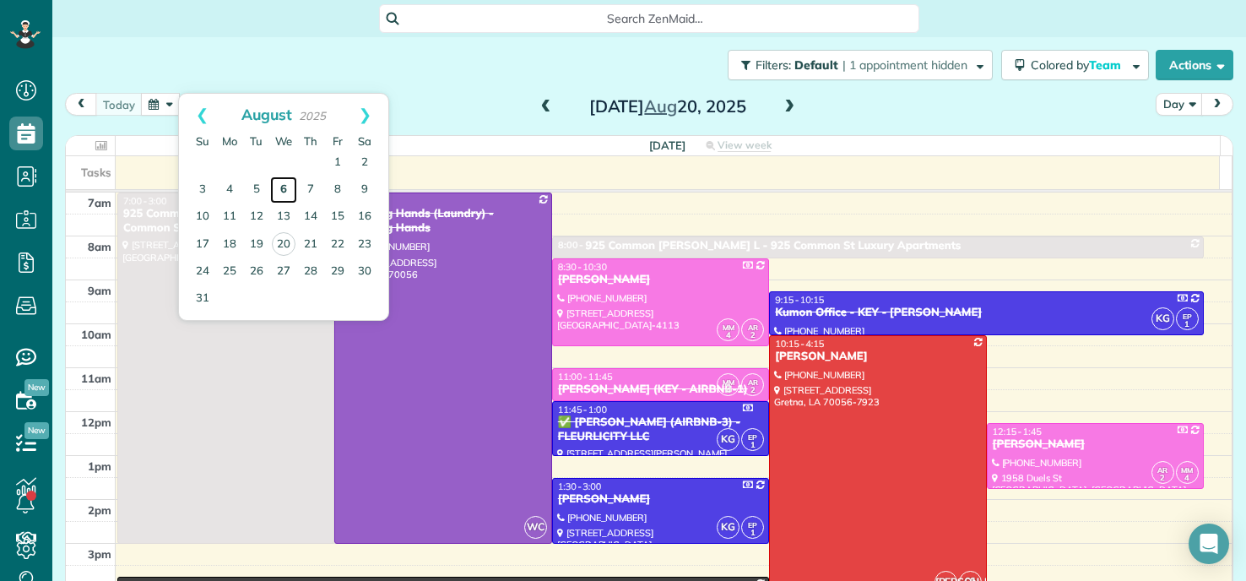
click at [284, 186] on link "6" at bounding box center [283, 189] width 27 height 27
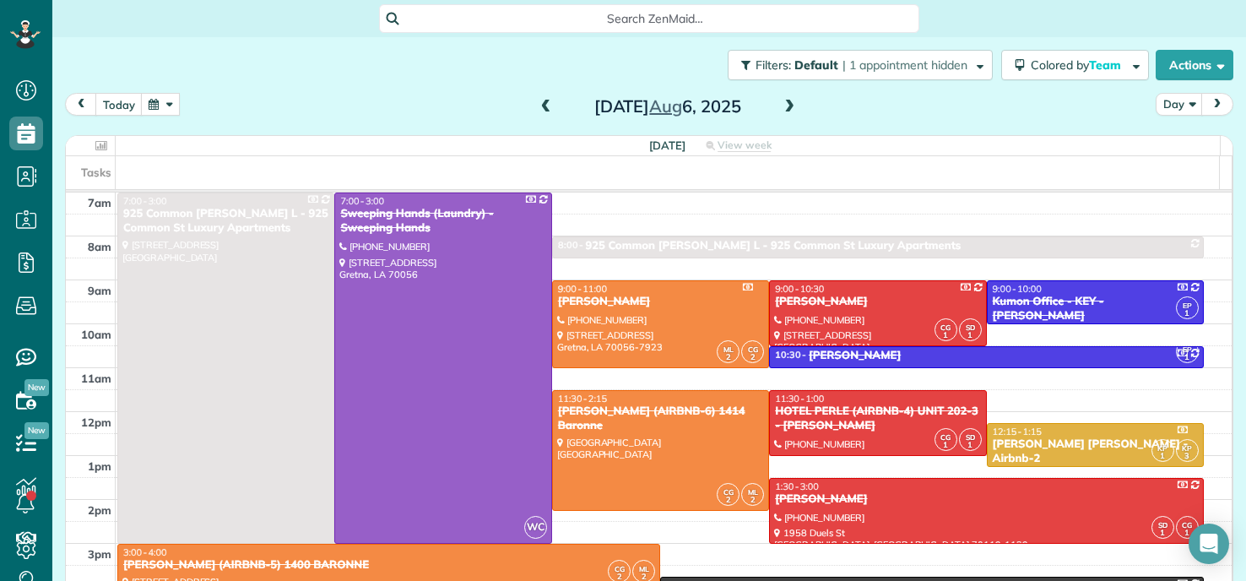
click at [542, 110] on span at bounding box center [546, 107] width 19 height 15
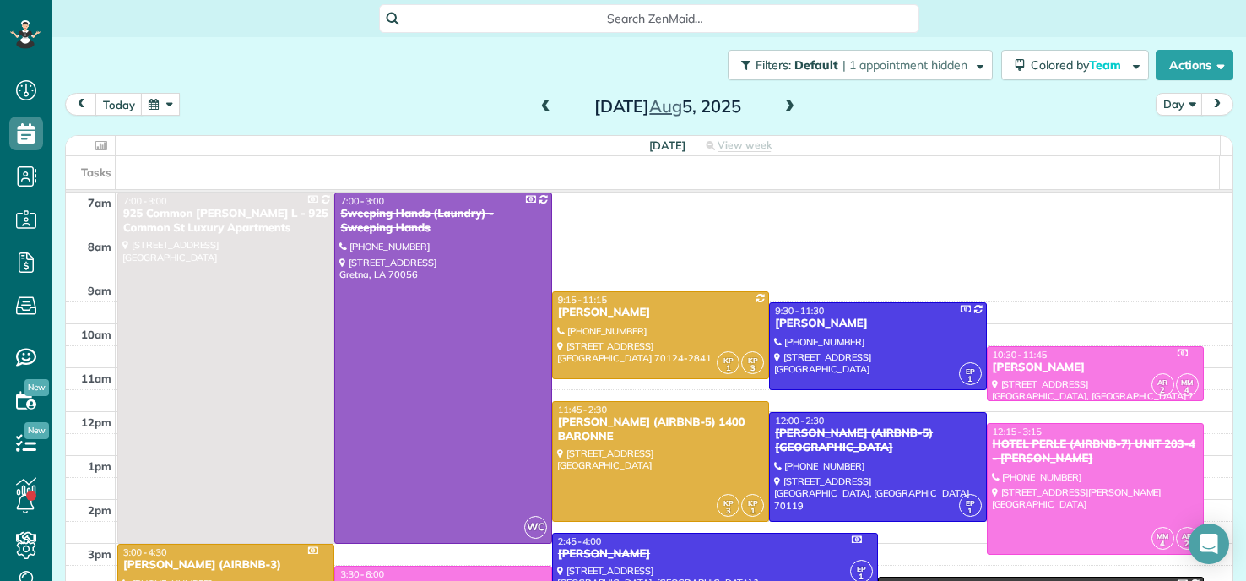
click at [542, 110] on span at bounding box center [546, 107] width 19 height 15
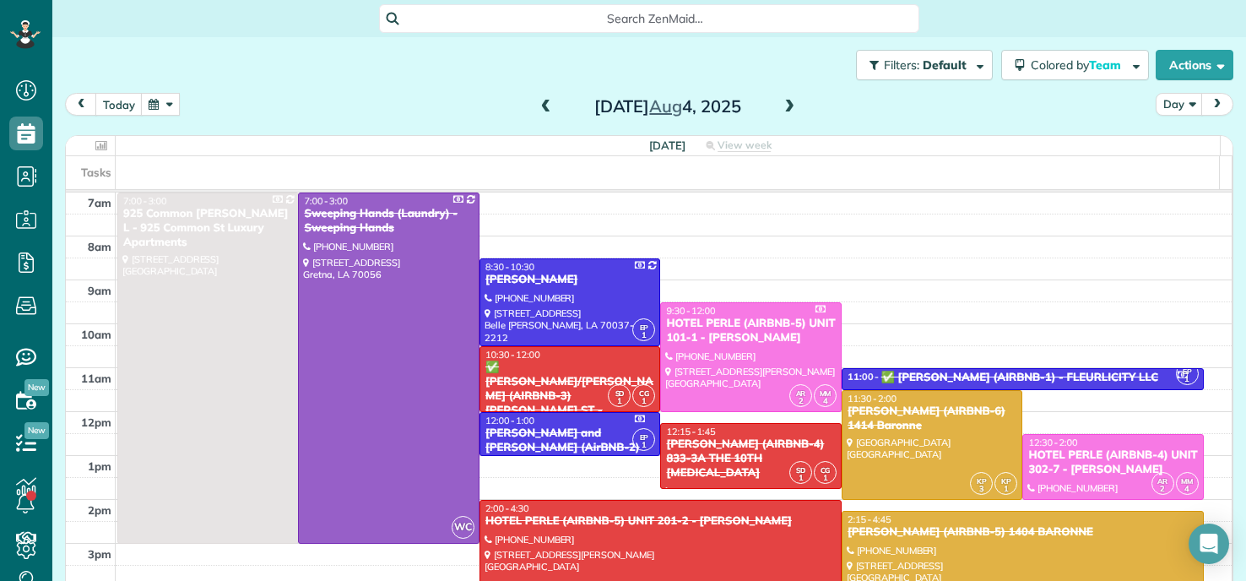
click at [781, 105] on span at bounding box center [789, 107] width 19 height 15
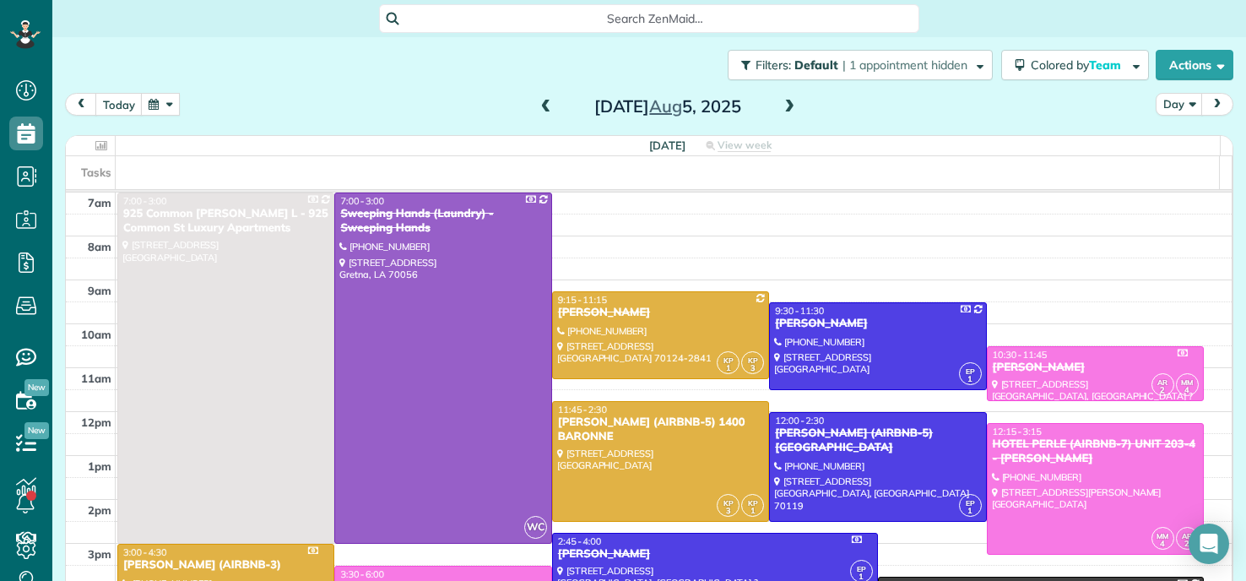
click at [781, 105] on span at bounding box center [789, 107] width 19 height 15
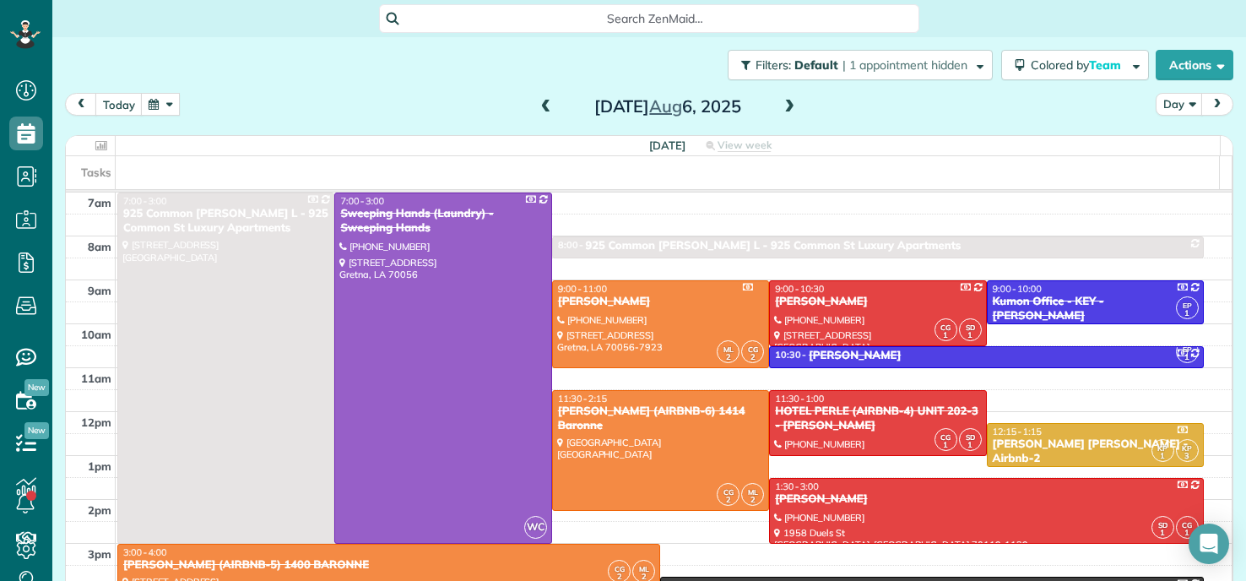
click at [781, 105] on span at bounding box center [789, 107] width 19 height 15
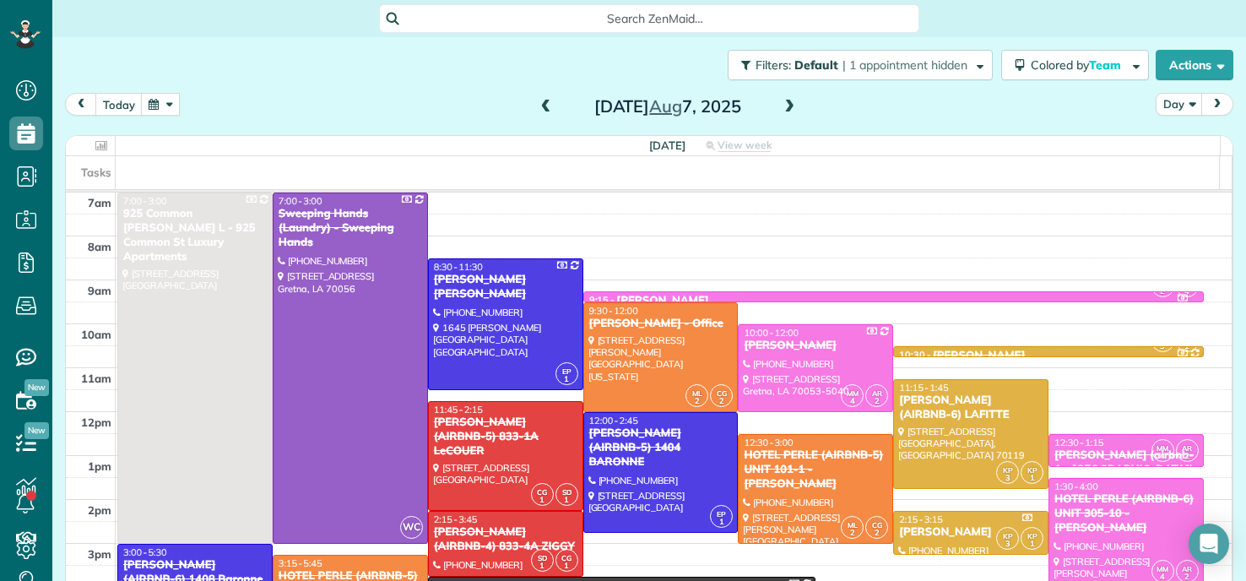
scroll to position [84, 0]
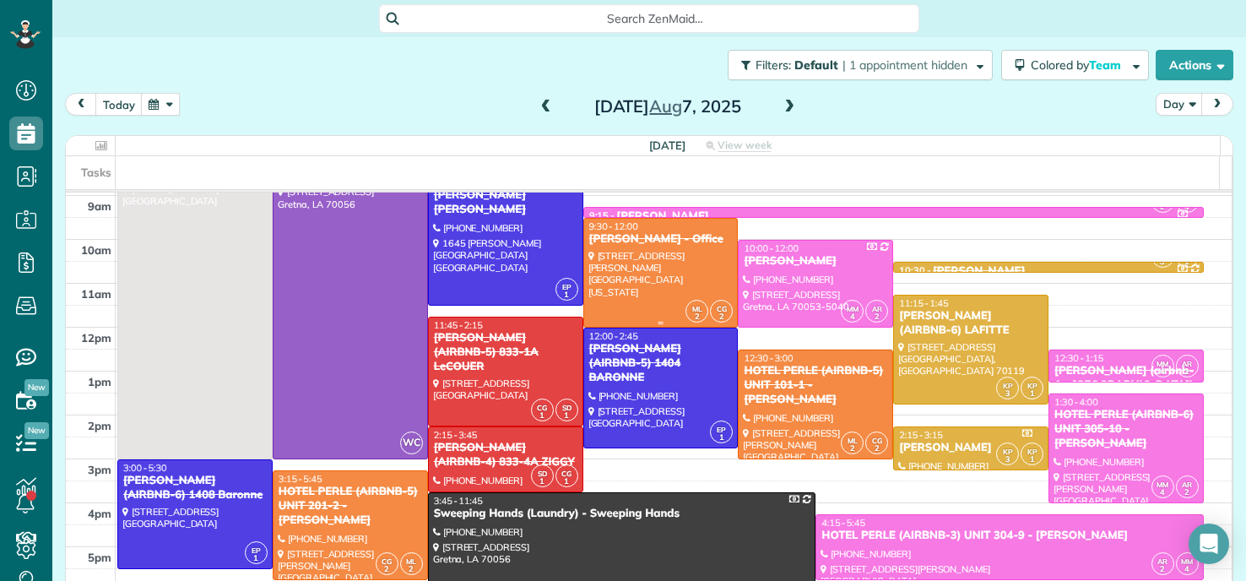
click at [673, 258] on div at bounding box center [661, 273] width 154 height 108
